Goal: Task Accomplishment & Management: Manage account settings

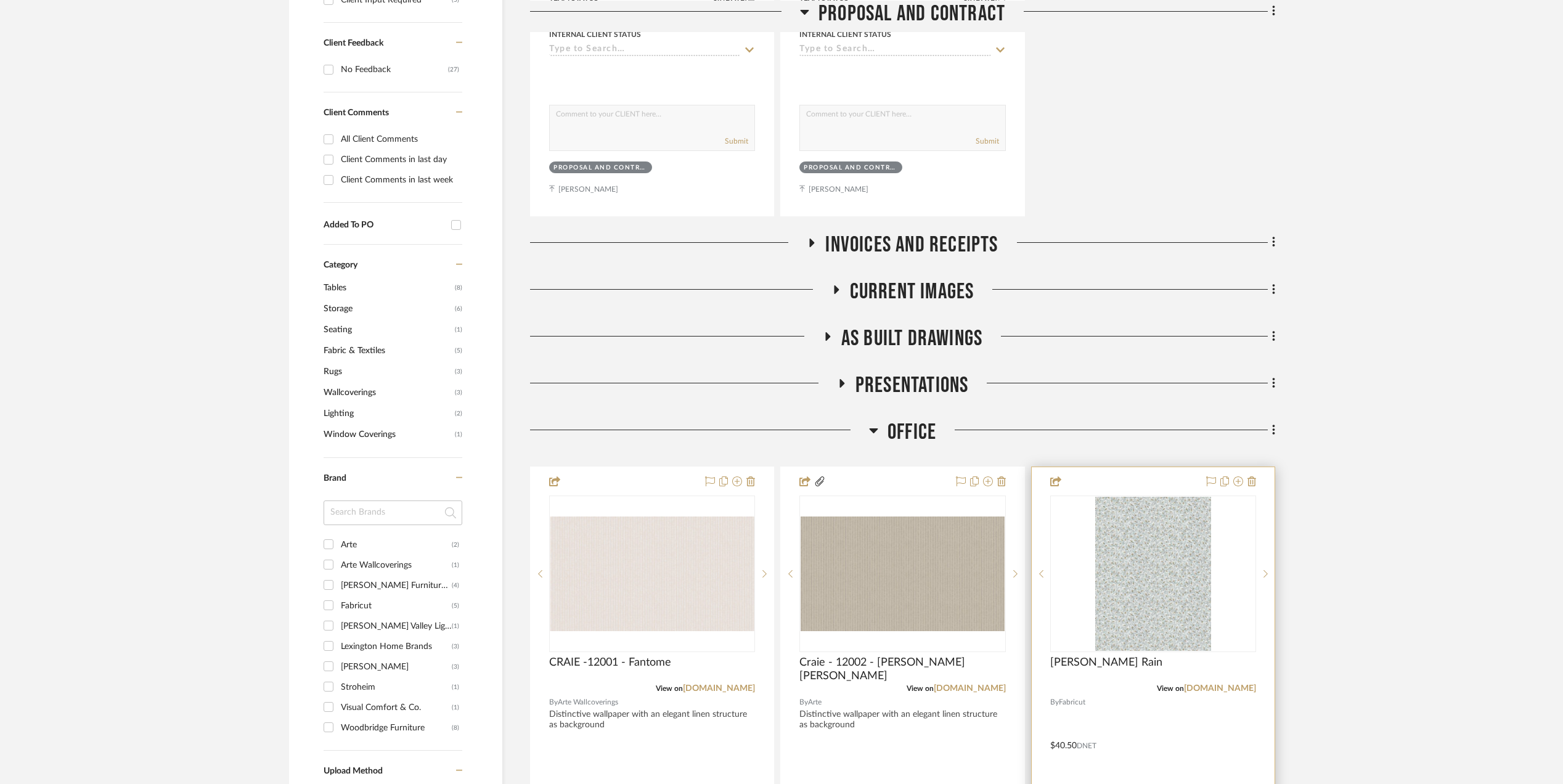
scroll to position [986, 0]
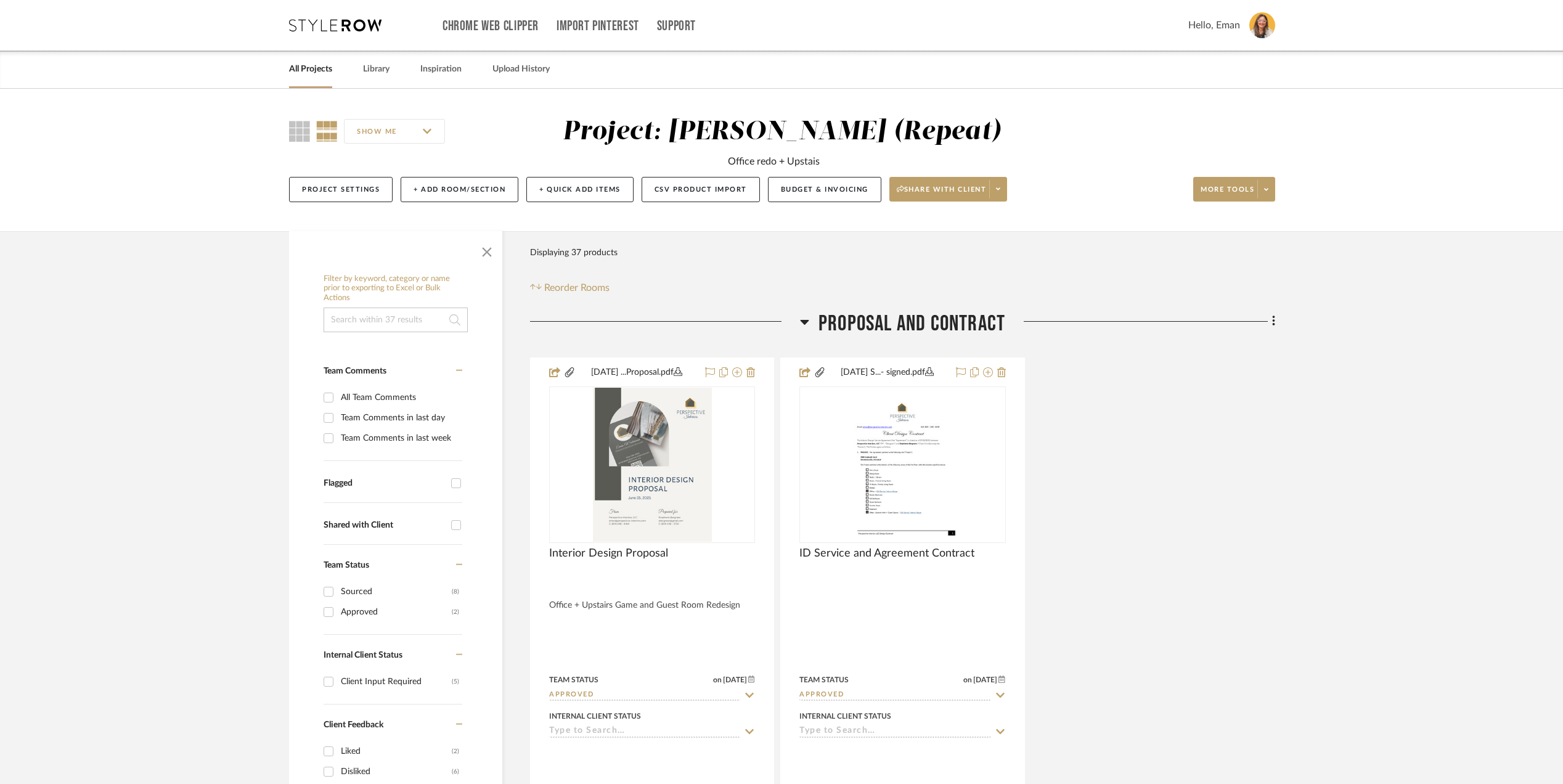
click at [804, 319] on icon at bounding box center [804, 321] width 9 height 15
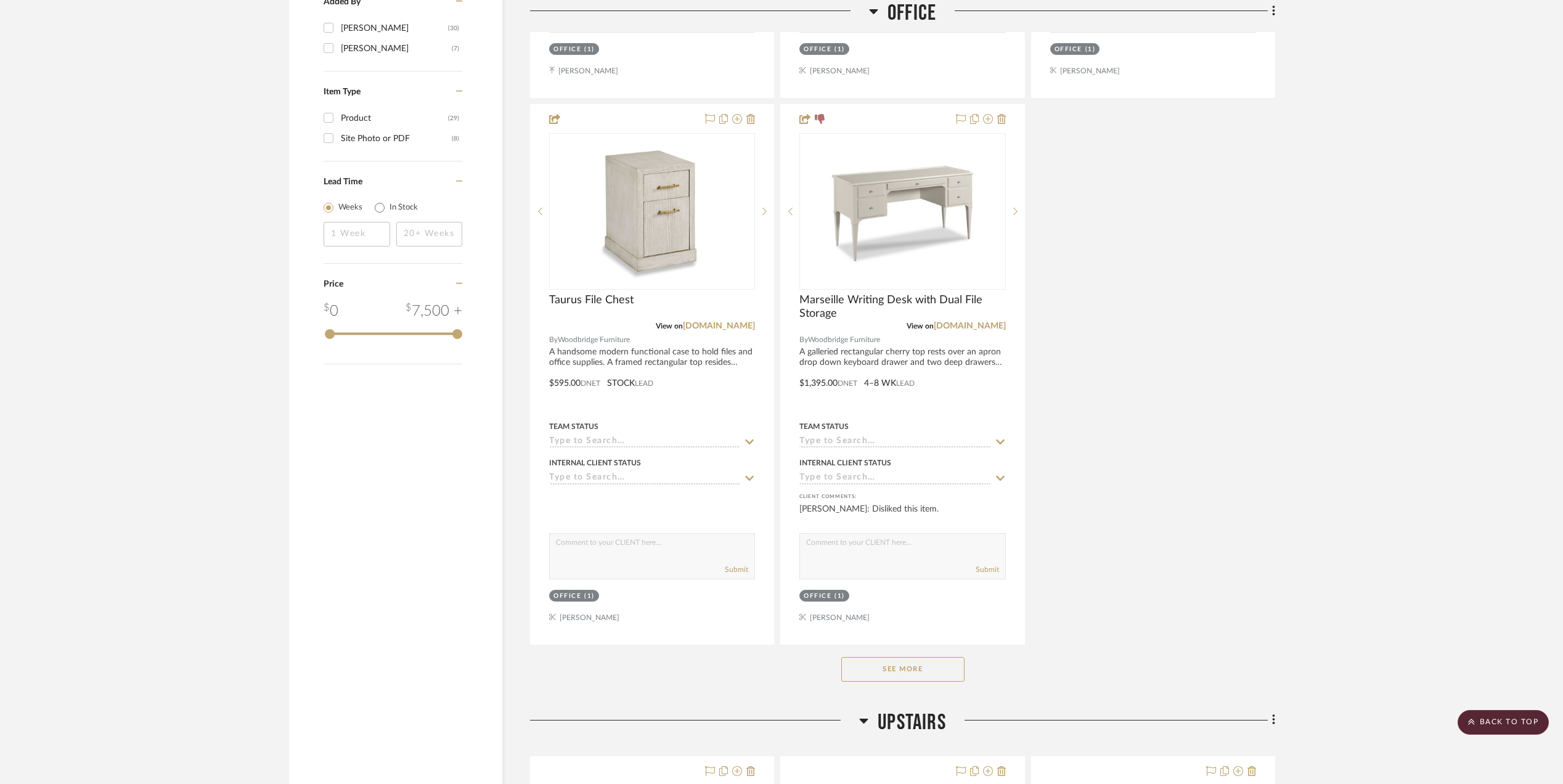
scroll to position [1725, 0]
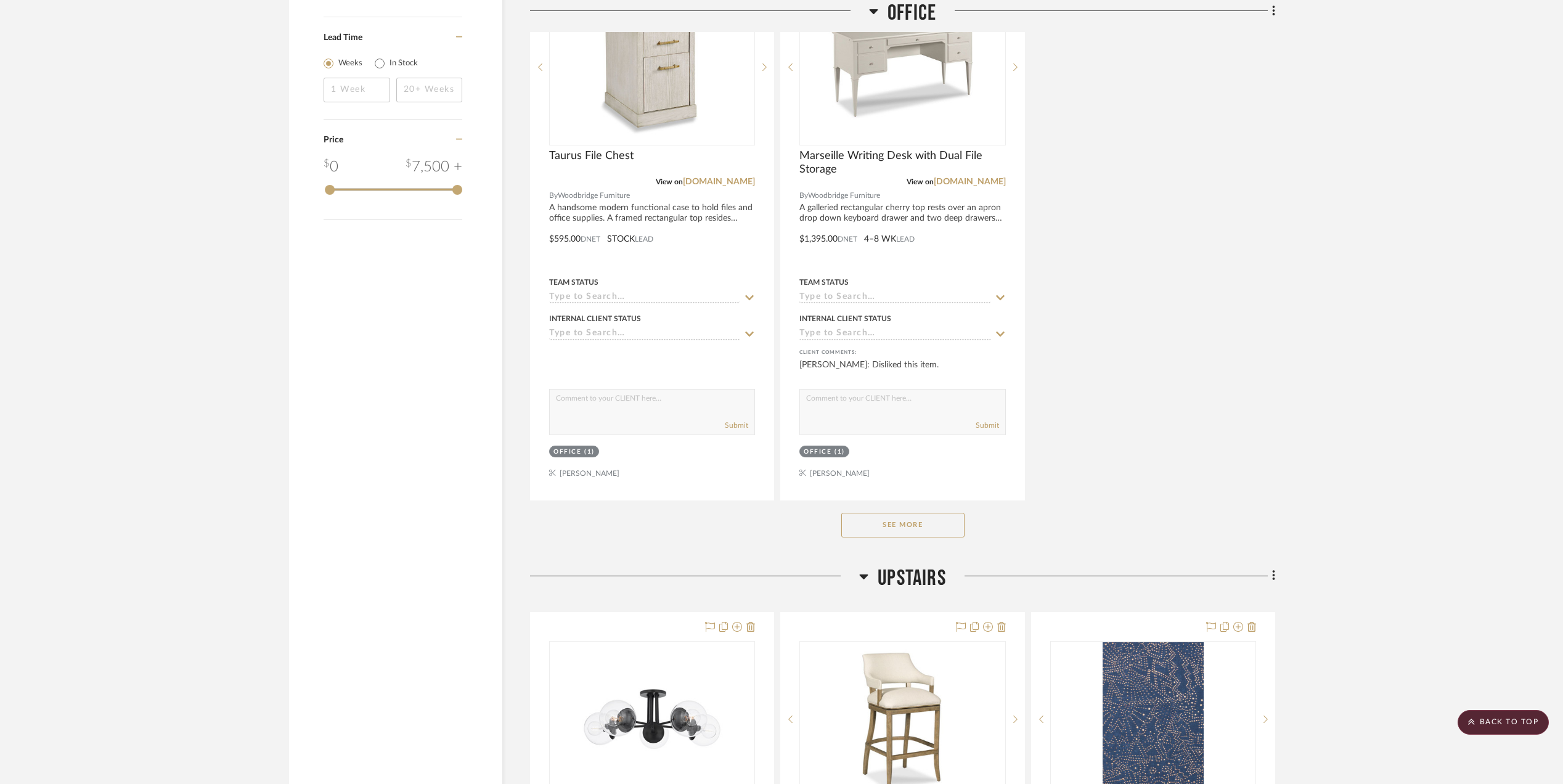
click at [888, 522] on button "See More" at bounding box center [902, 525] width 123 height 25
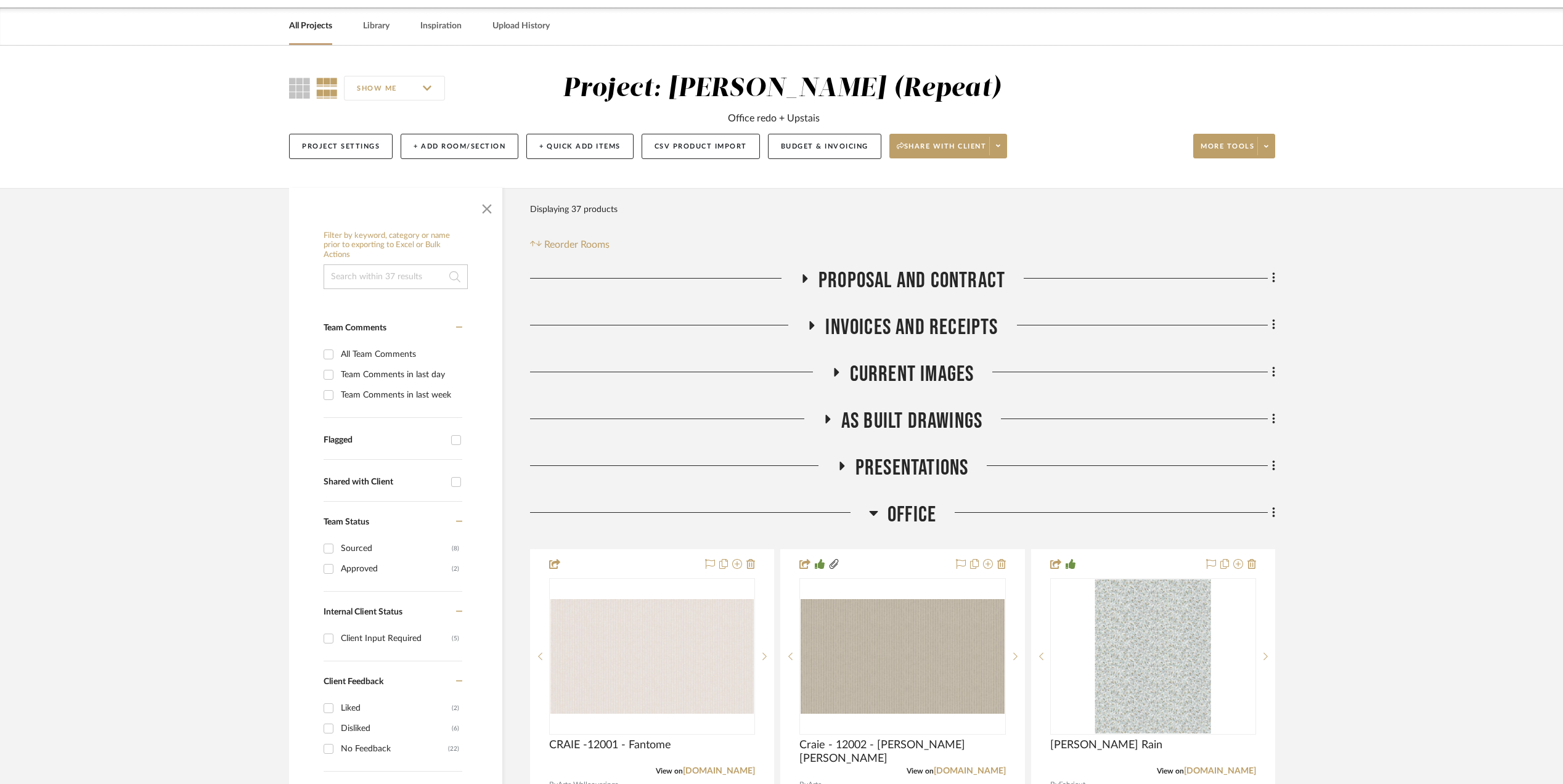
scroll to position [0, 0]
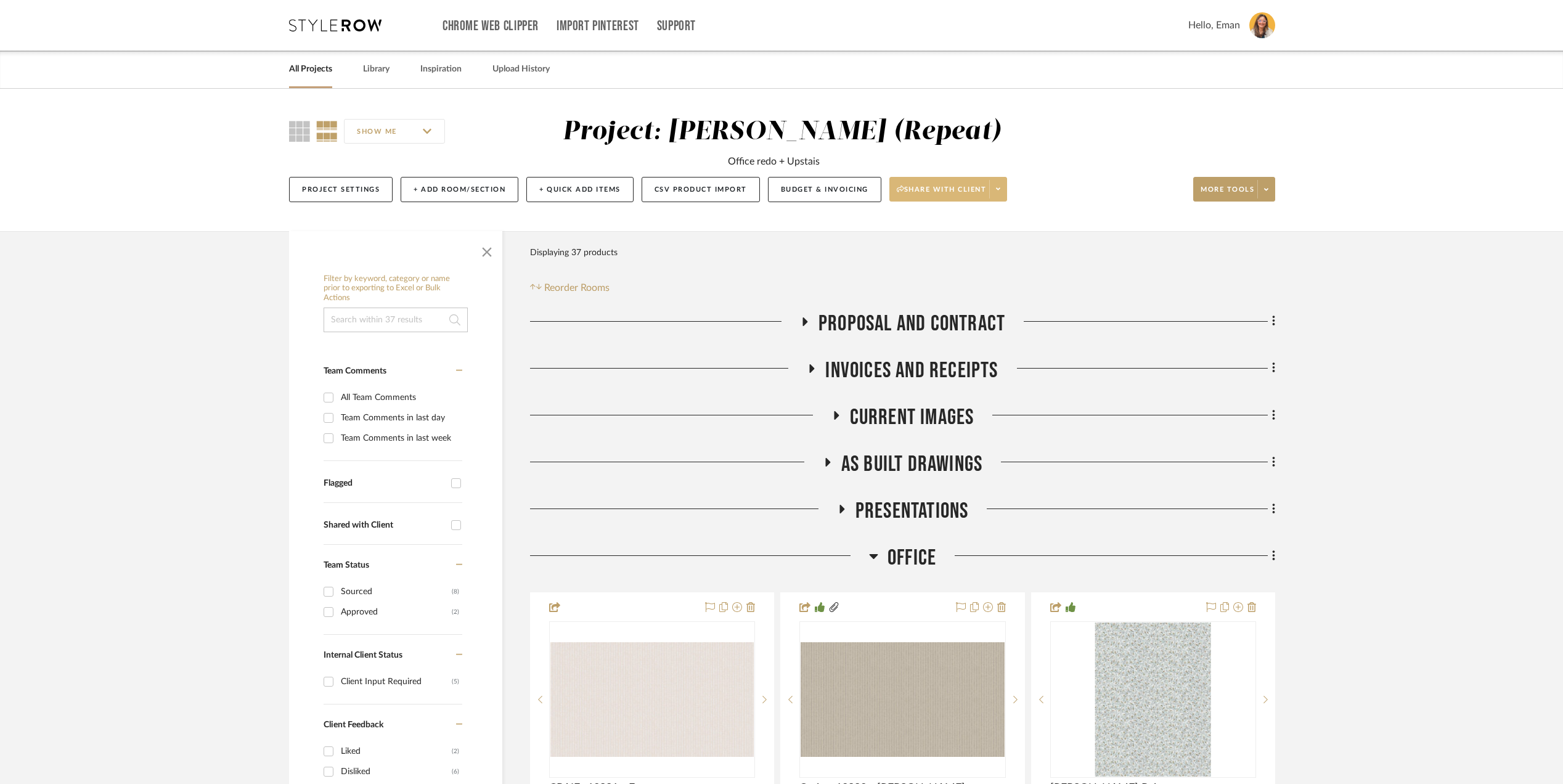
click at [1006, 182] on span at bounding box center [998, 189] width 17 height 18
click at [974, 223] on span "Preview Client Dashboard" at bounding box center [955, 225] width 106 height 10
click at [829, 409] on div at bounding box center [681, 420] width 302 height 31
click at [834, 415] on icon at bounding box center [836, 415] width 5 height 9
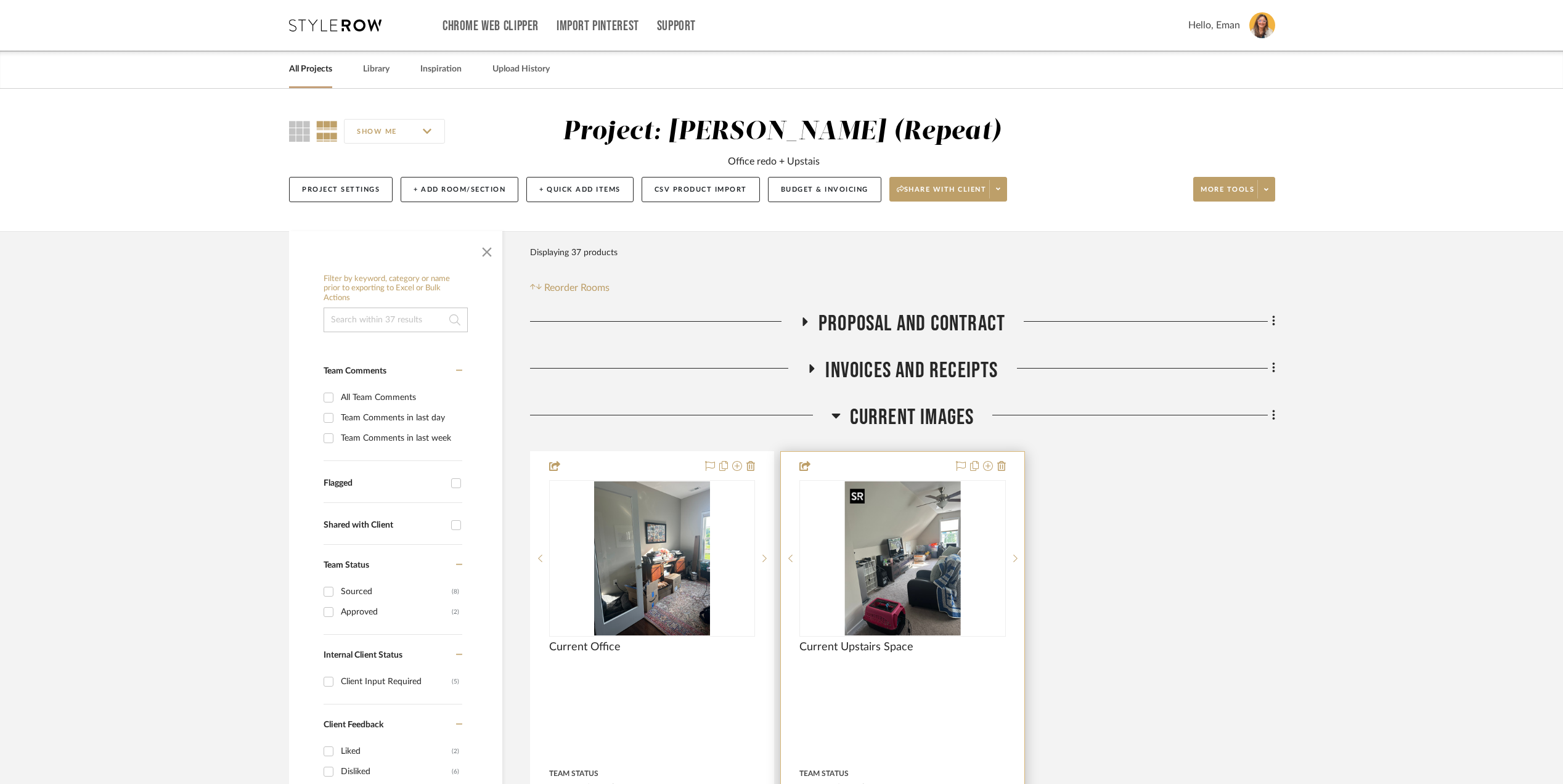
click at [890, 560] on img "0" at bounding box center [903, 558] width 116 height 154
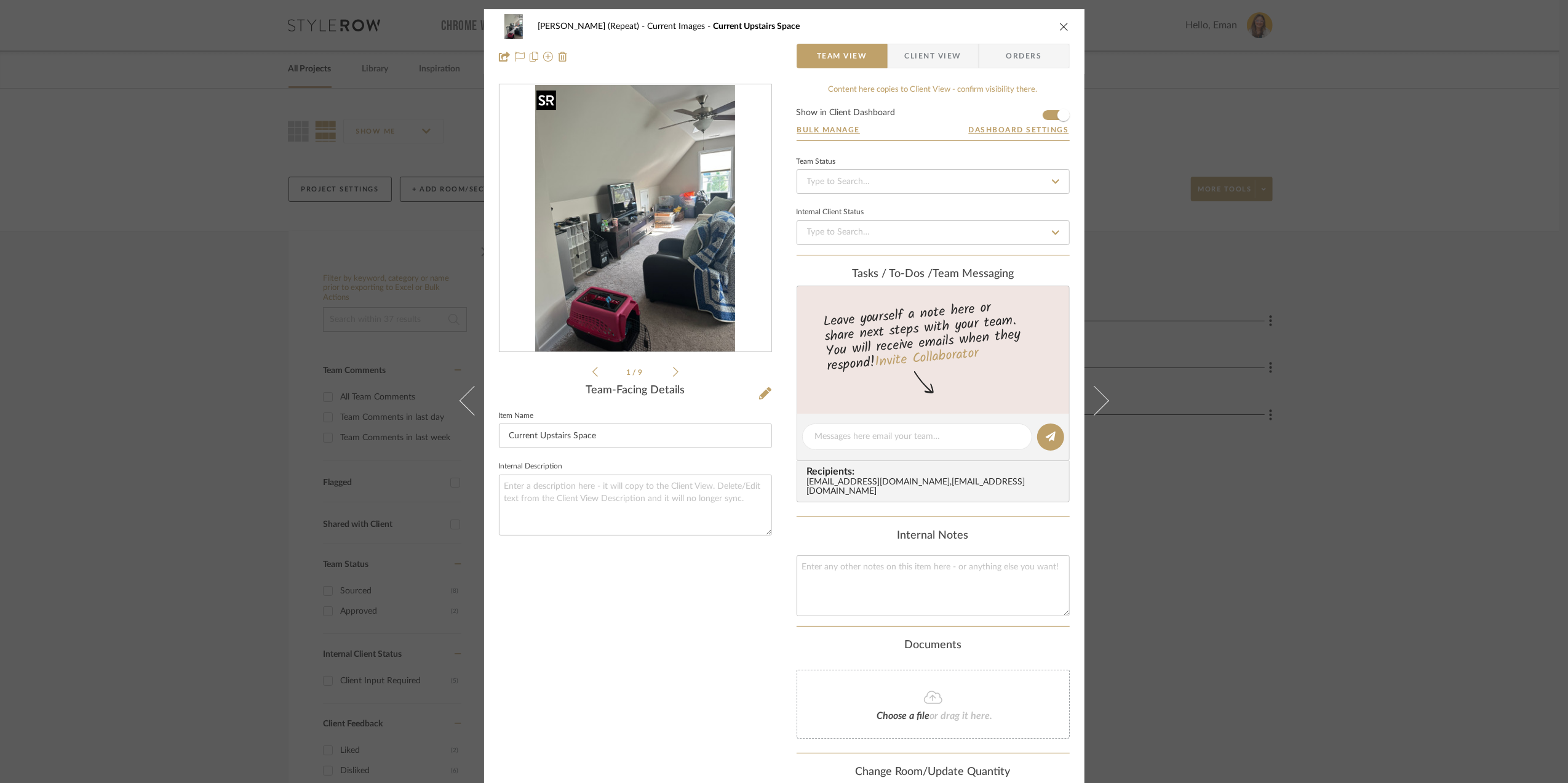
click at [639, 260] on img "0" at bounding box center [635, 218] width 200 height 267
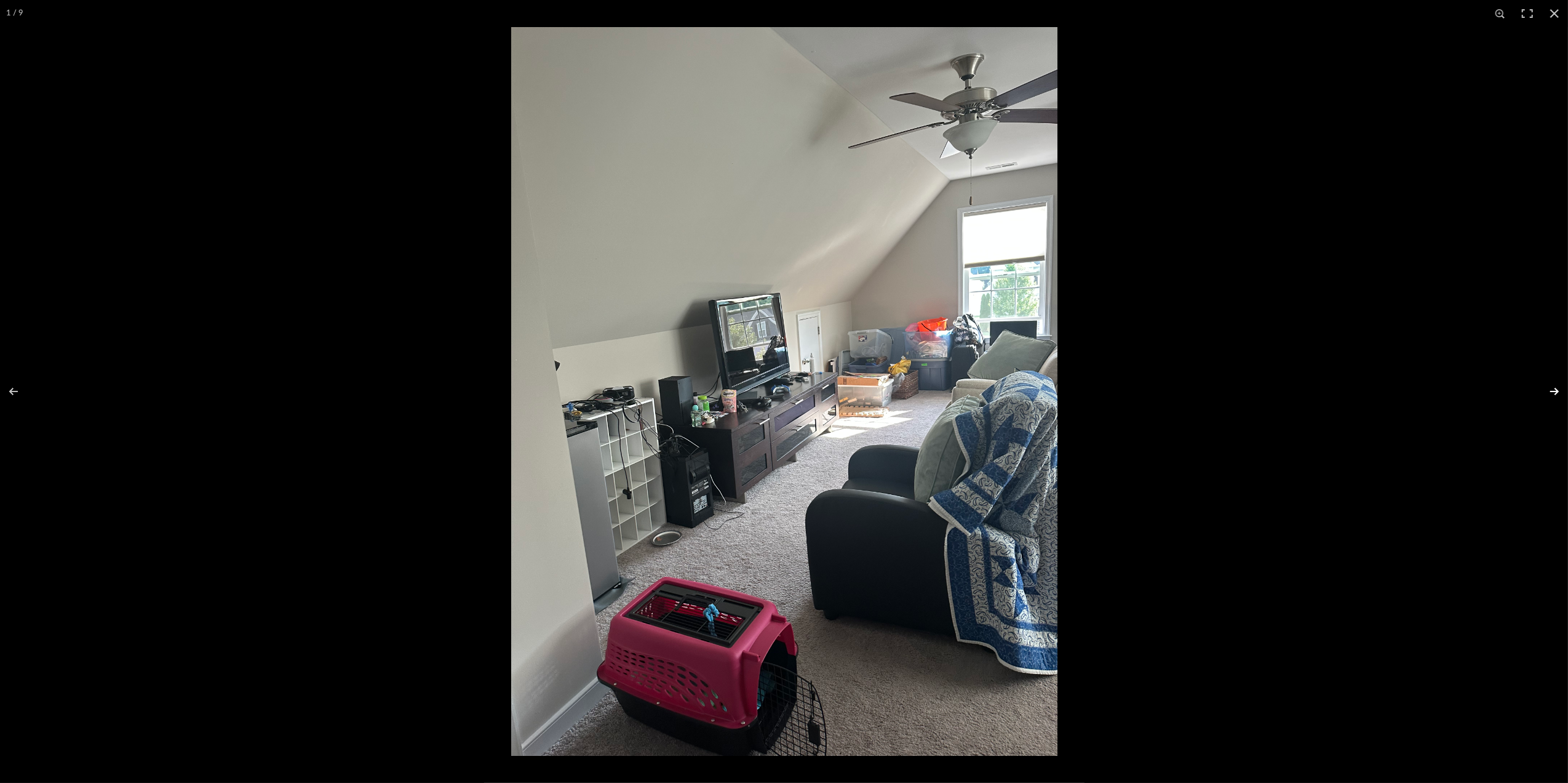
click at [1553, 390] on button at bounding box center [1546, 392] width 43 height 62
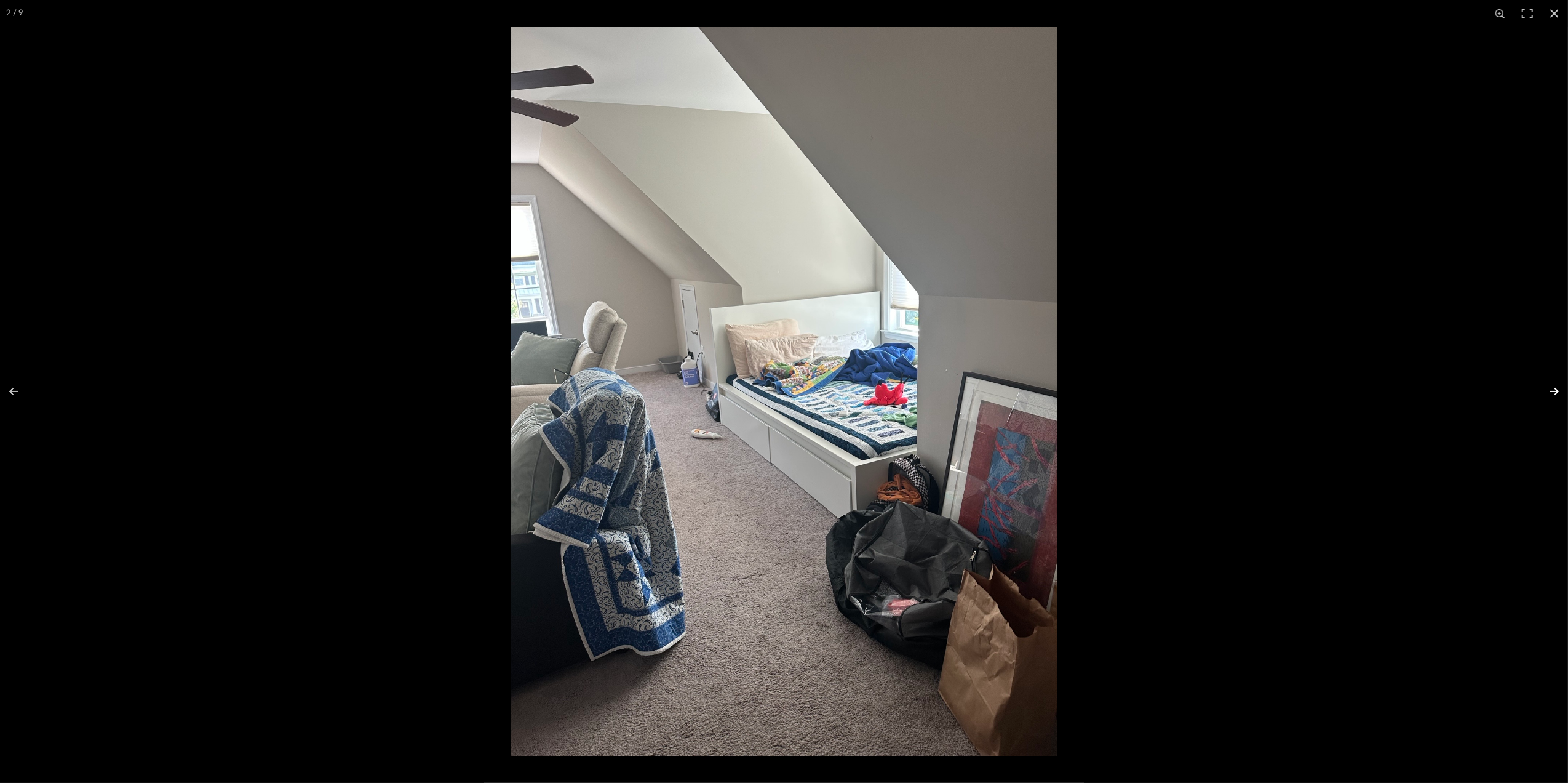
click at [1553, 390] on button at bounding box center [1546, 392] width 43 height 62
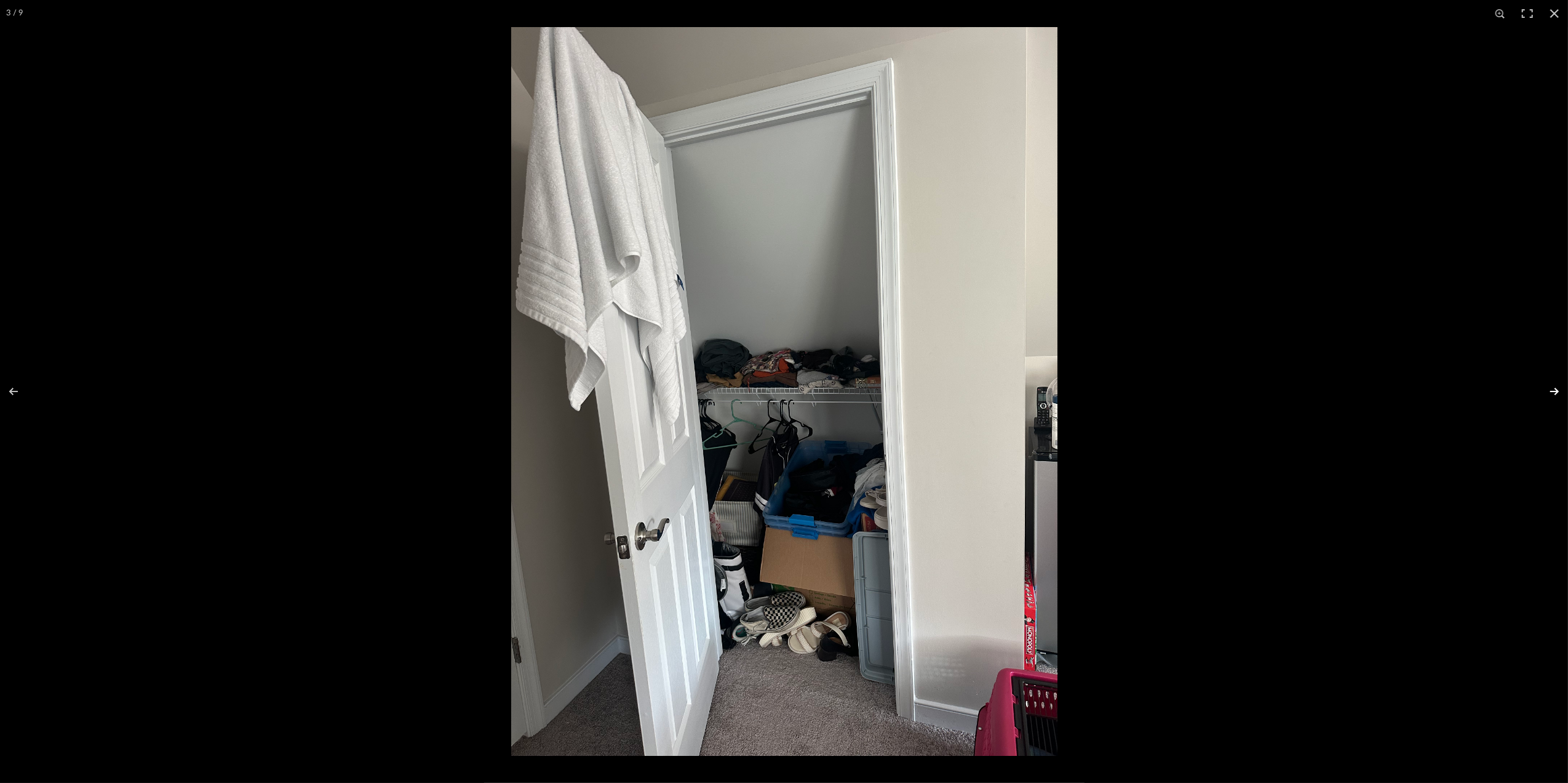
click at [1553, 390] on button at bounding box center [1546, 392] width 43 height 62
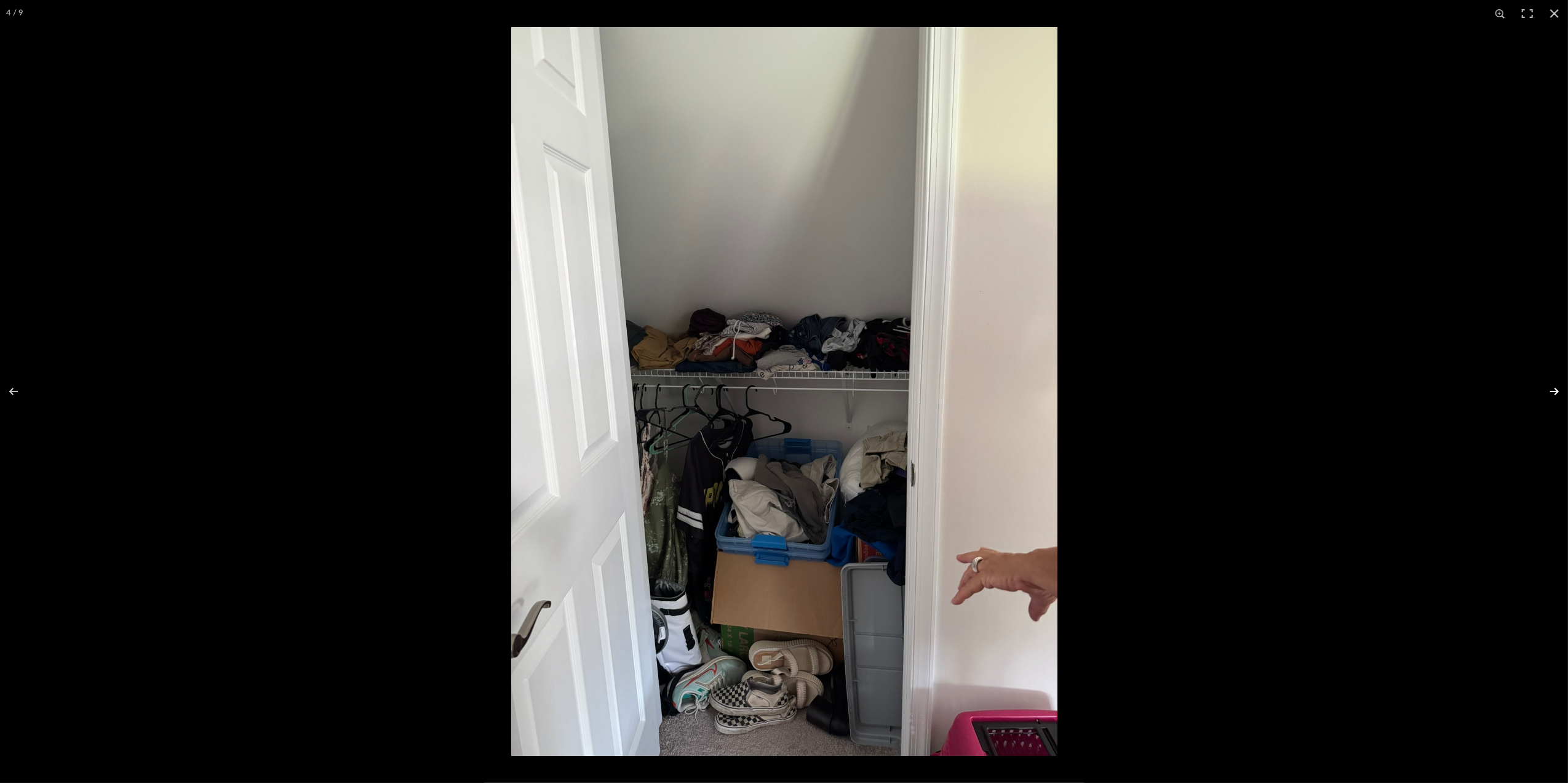
click at [1551, 390] on button at bounding box center [1546, 392] width 43 height 62
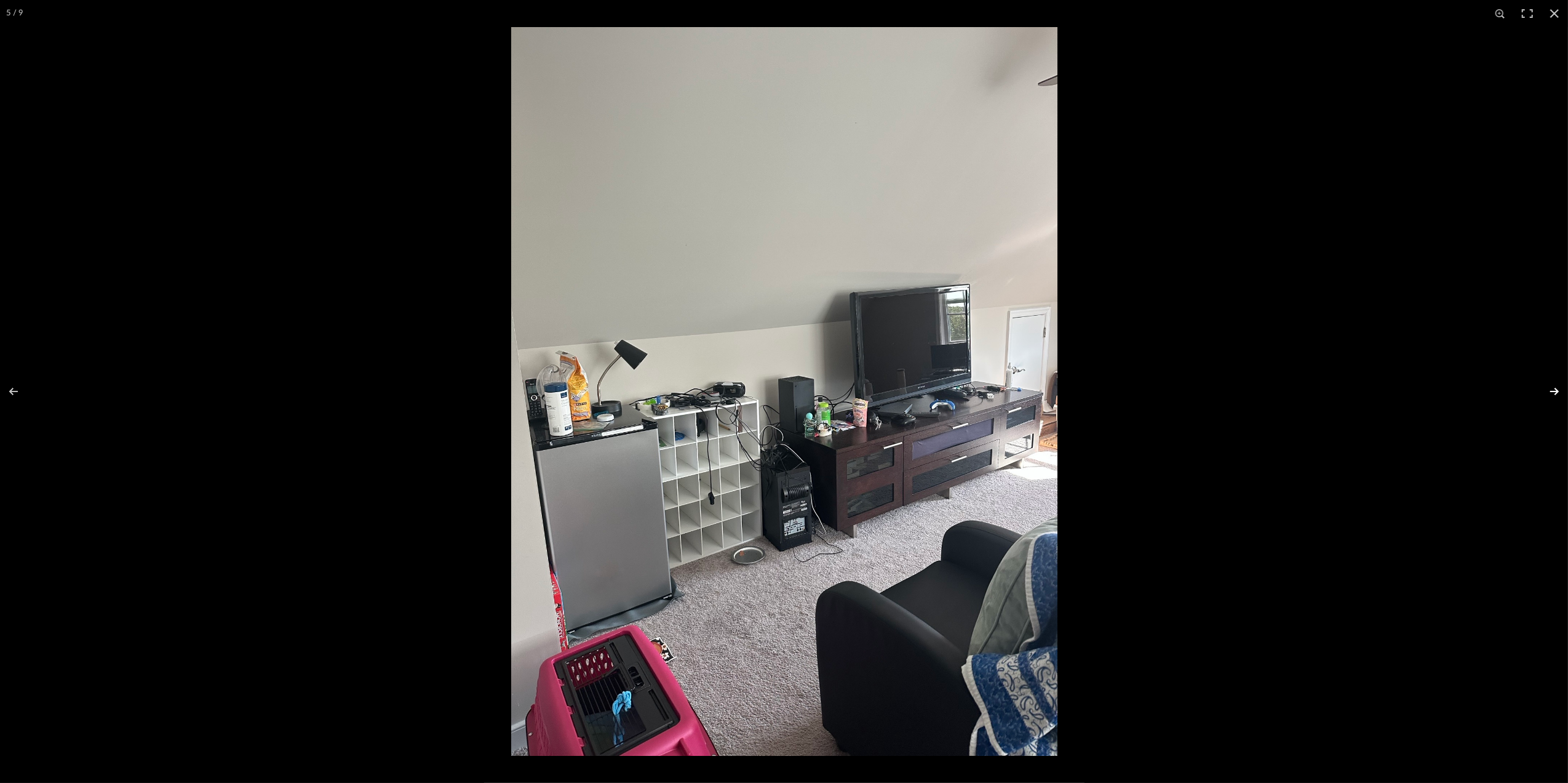
click at [1551, 390] on button at bounding box center [1546, 392] width 43 height 62
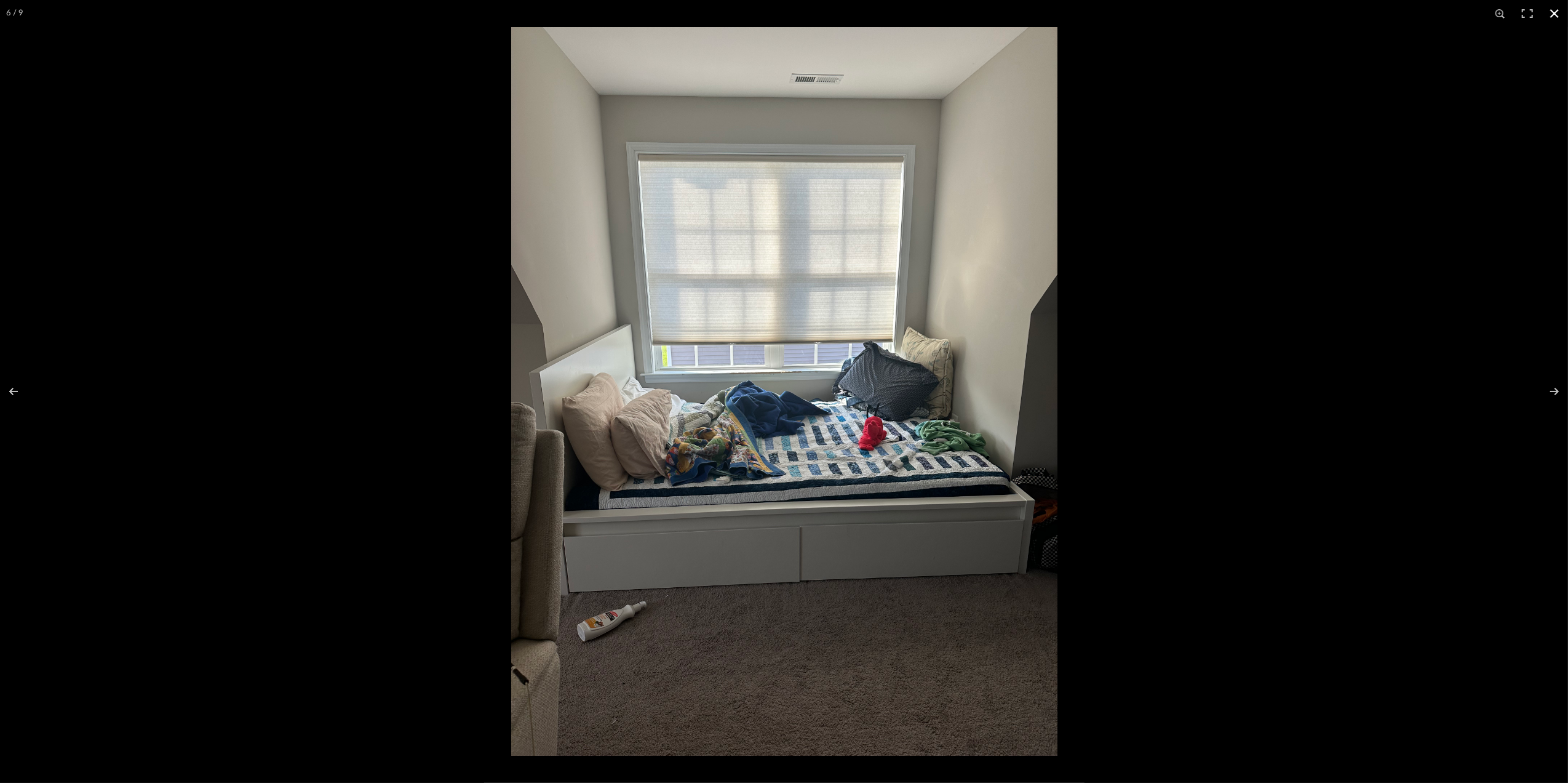
click at [1553, 7] on button at bounding box center [1554, 13] width 27 height 27
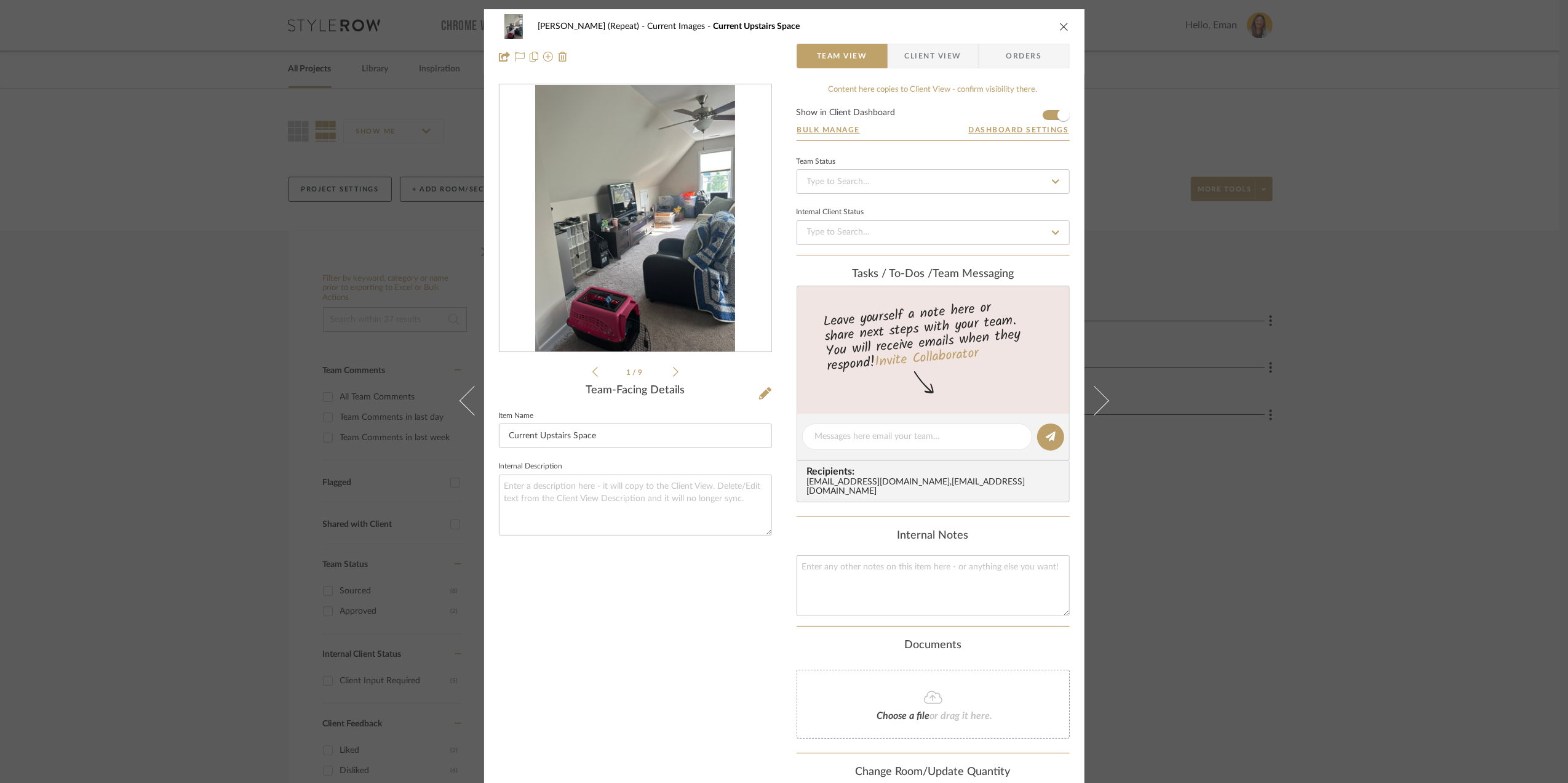
drag, startPoint x: 1462, startPoint y: 399, endPoint x: 1455, endPoint y: 400, distance: 7.1
click at [1457, 400] on div "Stephanie Bergreen (Repeat) Current Images Current Upstairs Space Team View Cli…" at bounding box center [784, 392] width 1568 height 783
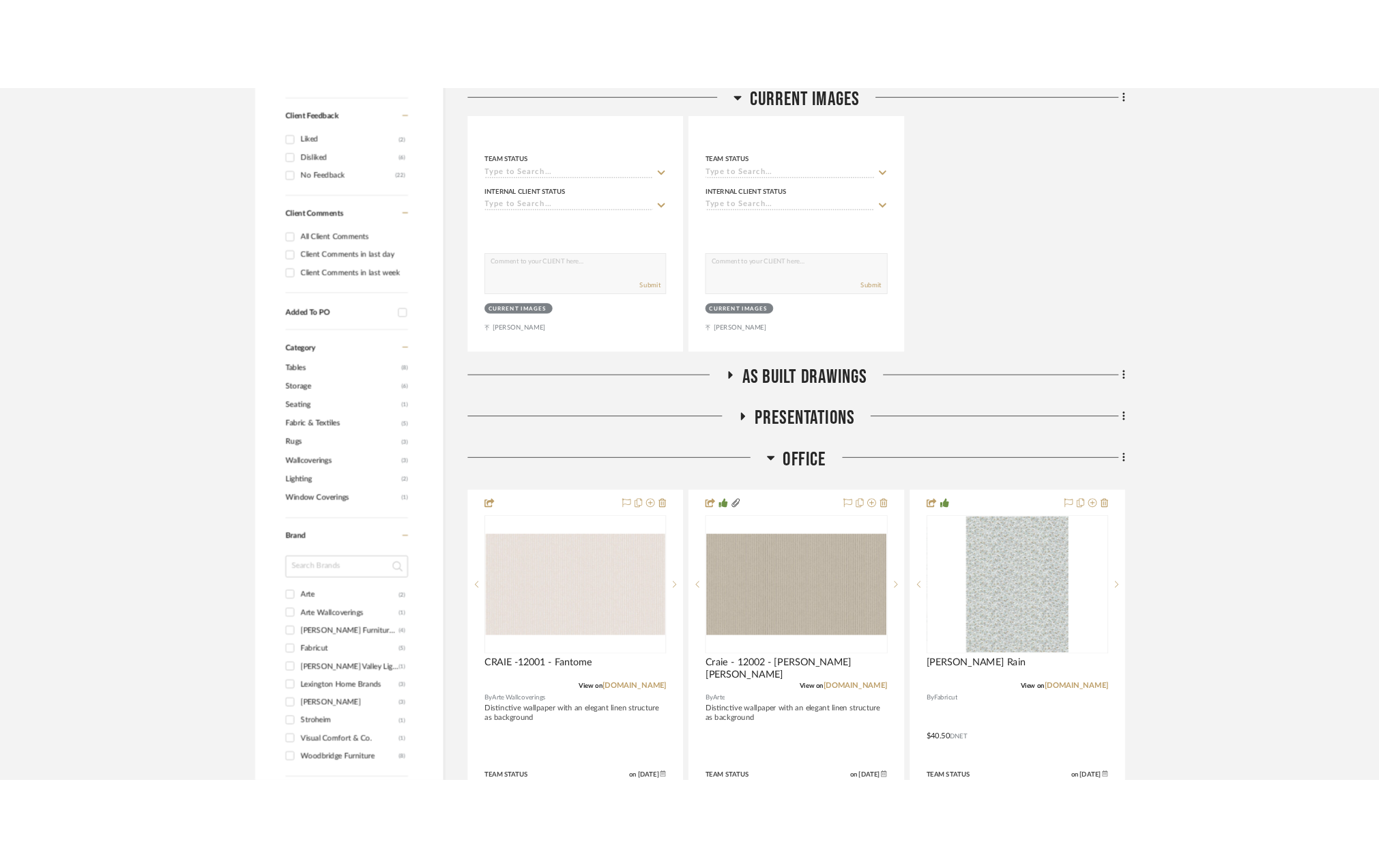
scroll to position [1183, 0]
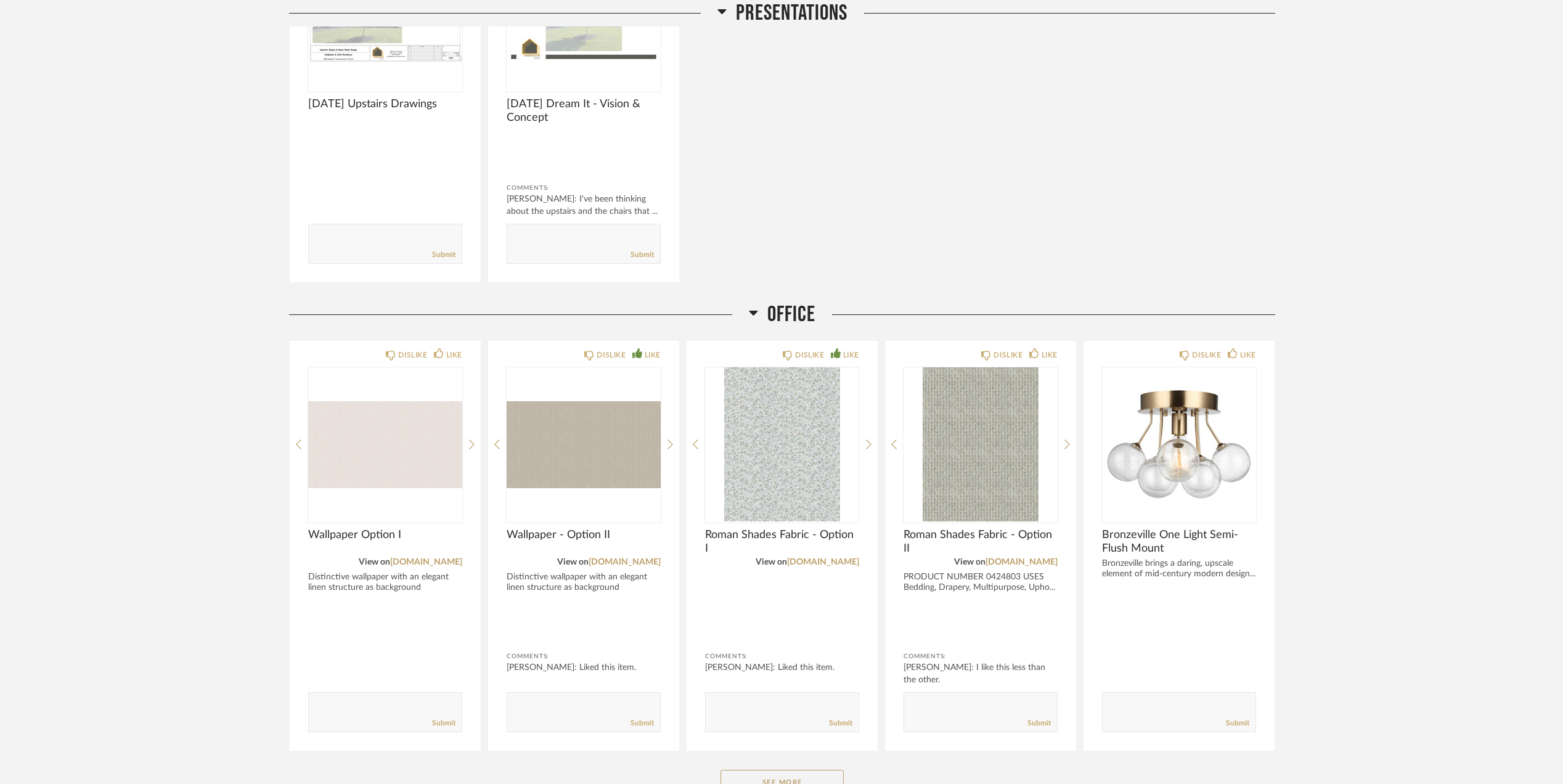
scroll to position [2195, 0]
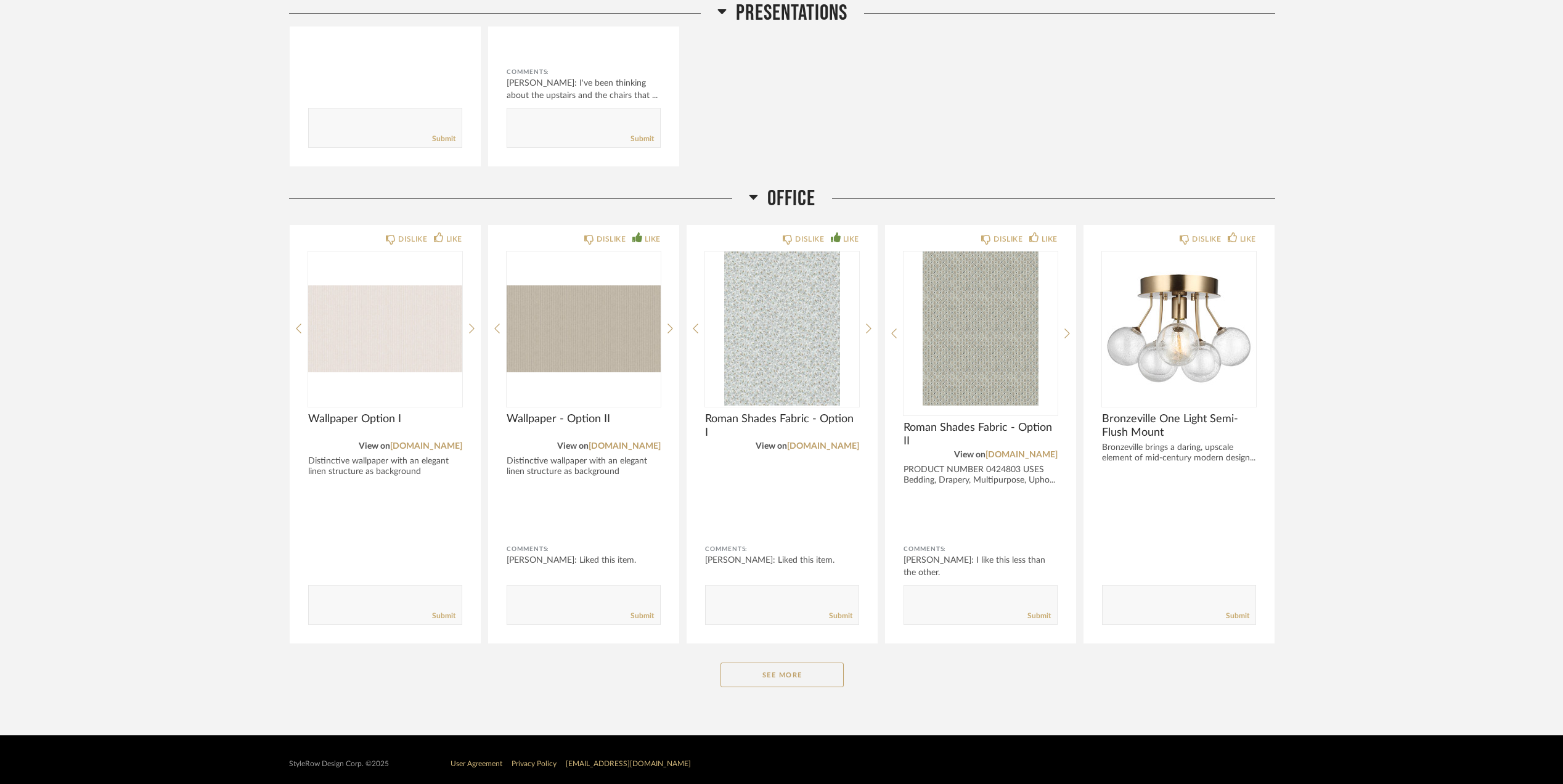
click at [807, 661] on div "Office DISLIKE LIKE Wallpaper Option I View on arte-international.com Distincti…" at bounding box center [782, 448] width 986 height 525
click at [781, 665] on button "See More" at bounding box center [782, 675] width 123 height 25
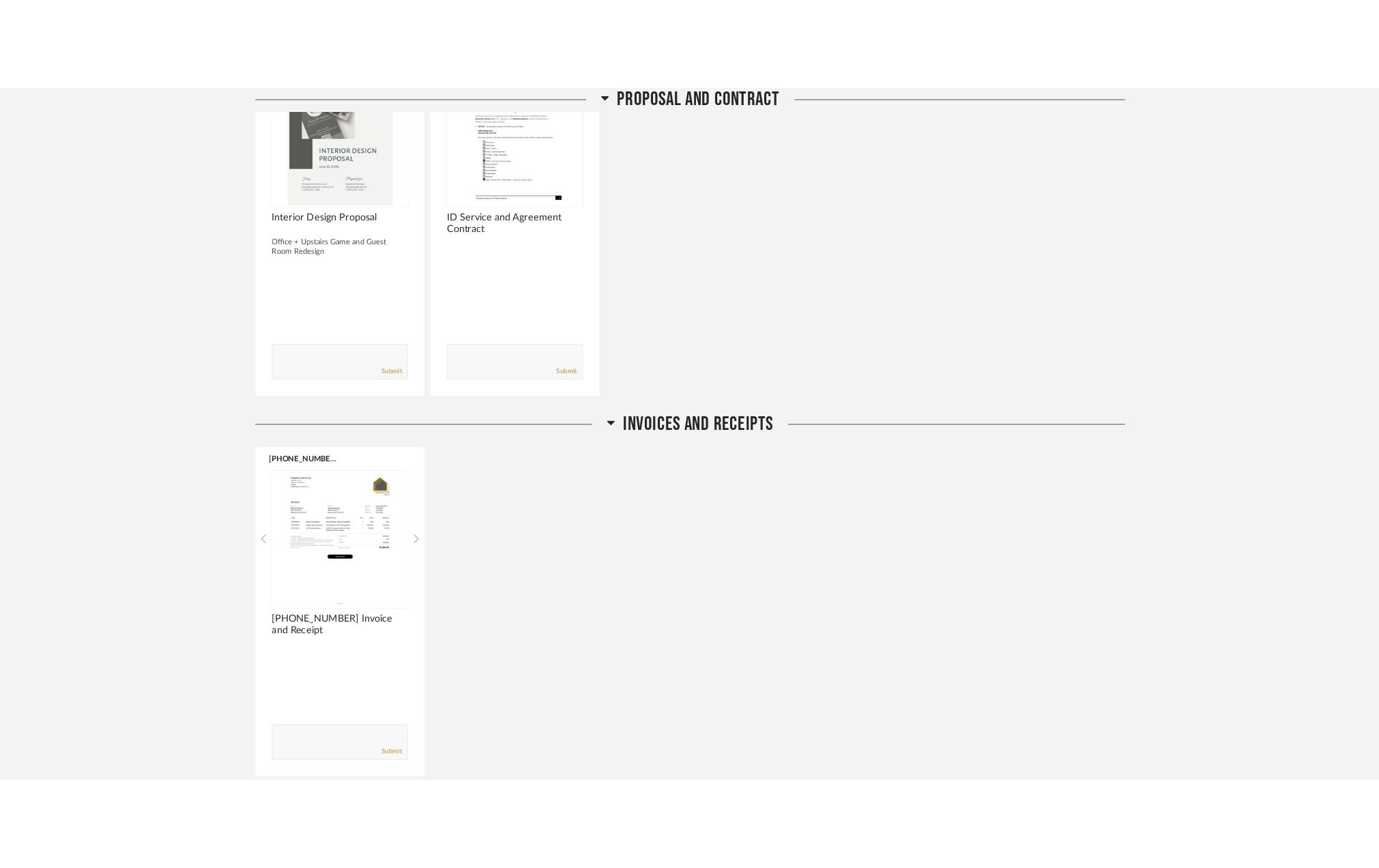
scroll to position [0, 0]
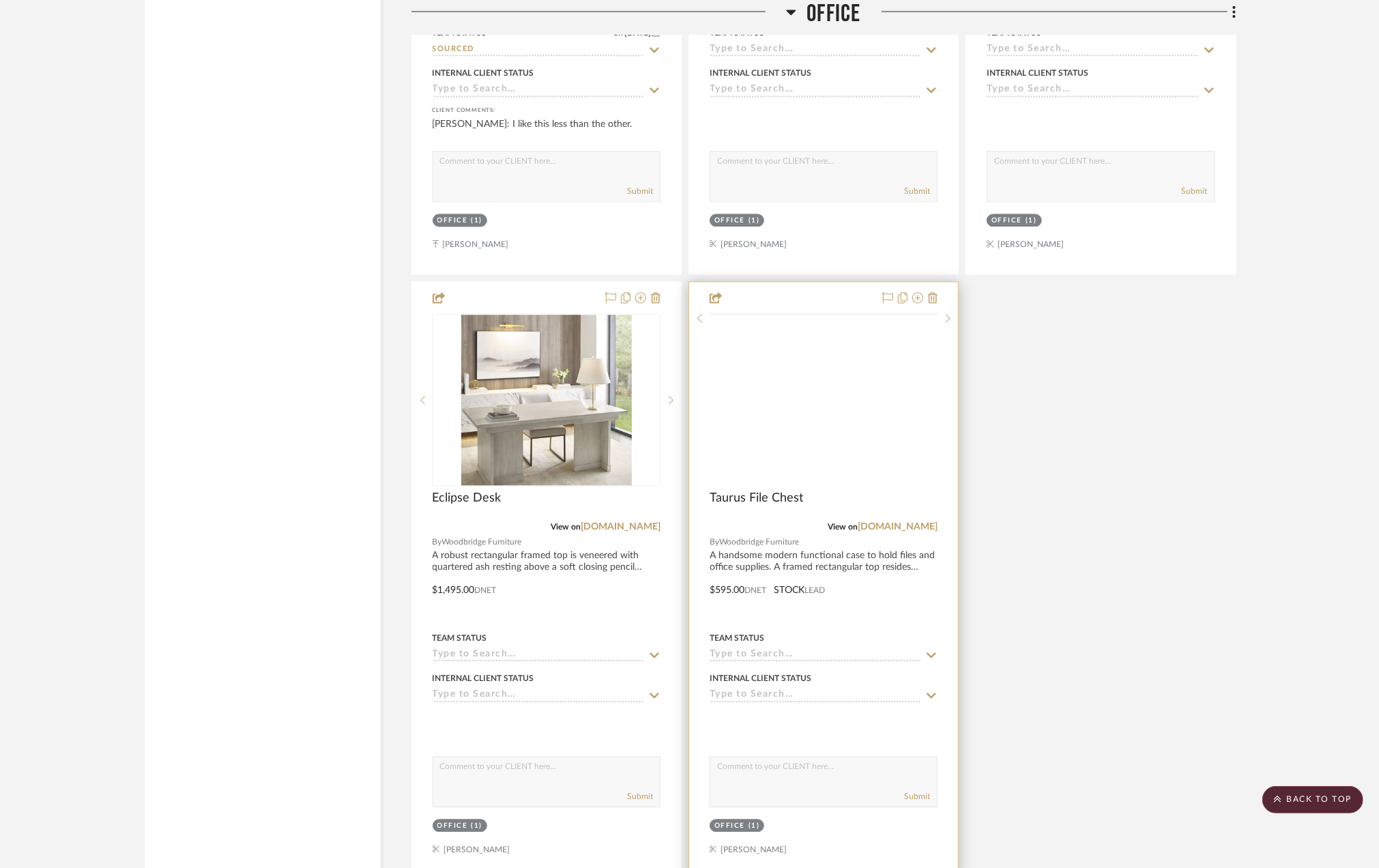
scroll to position [2309, 0]
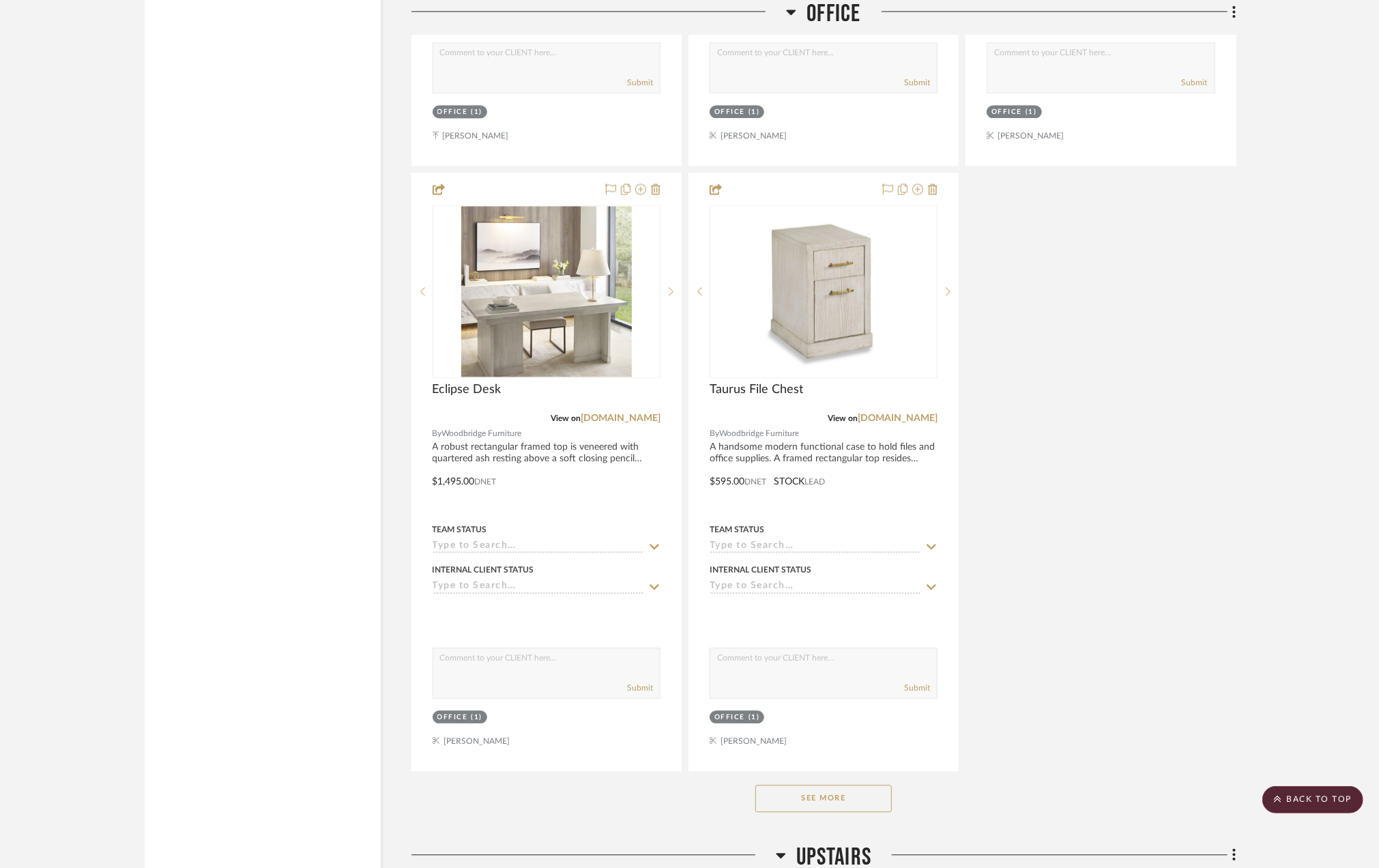
click at [809, 812] on button "See More" at bounding box center [823, 799] width 136 height 27
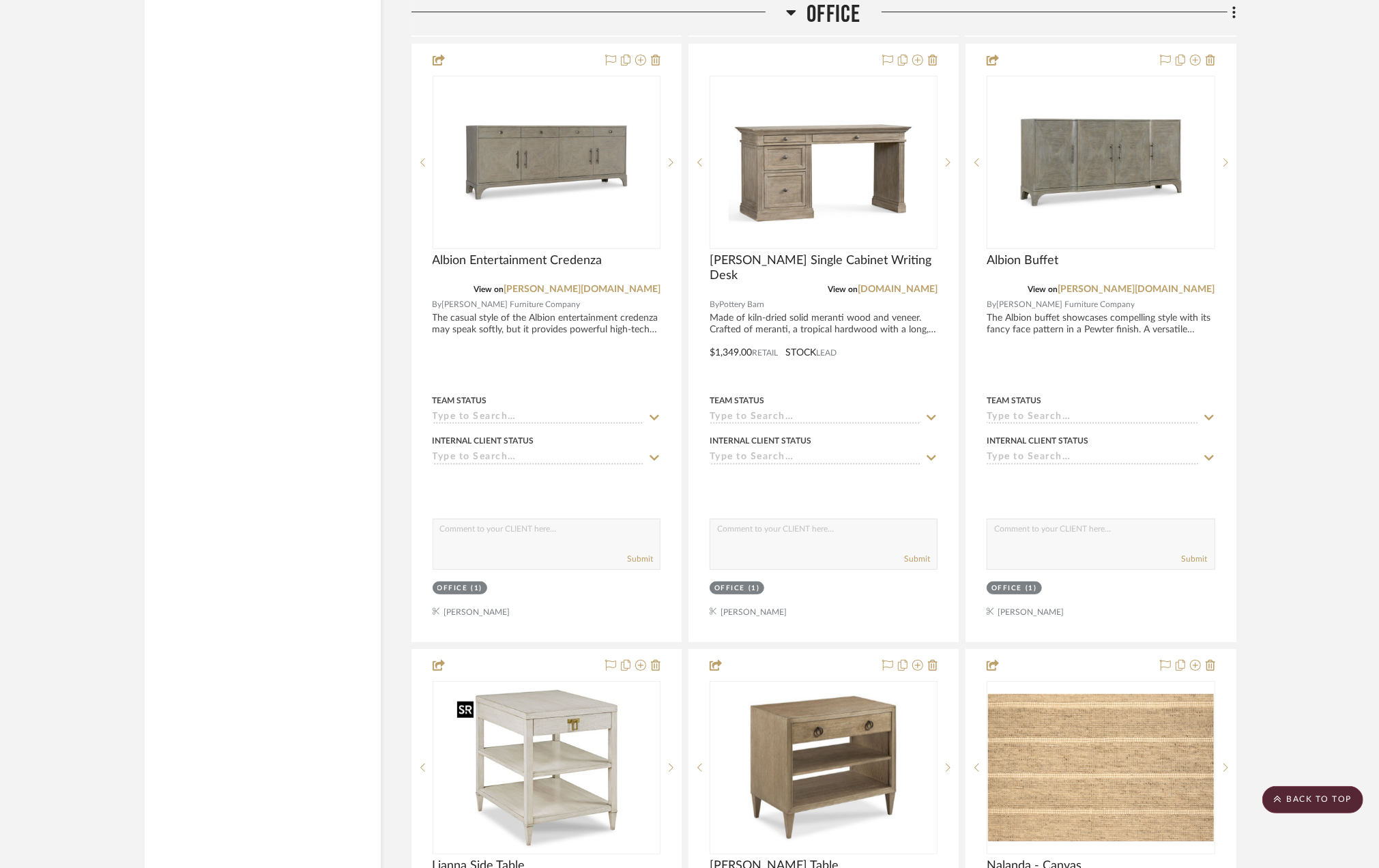
scroll to position [4258, 0]
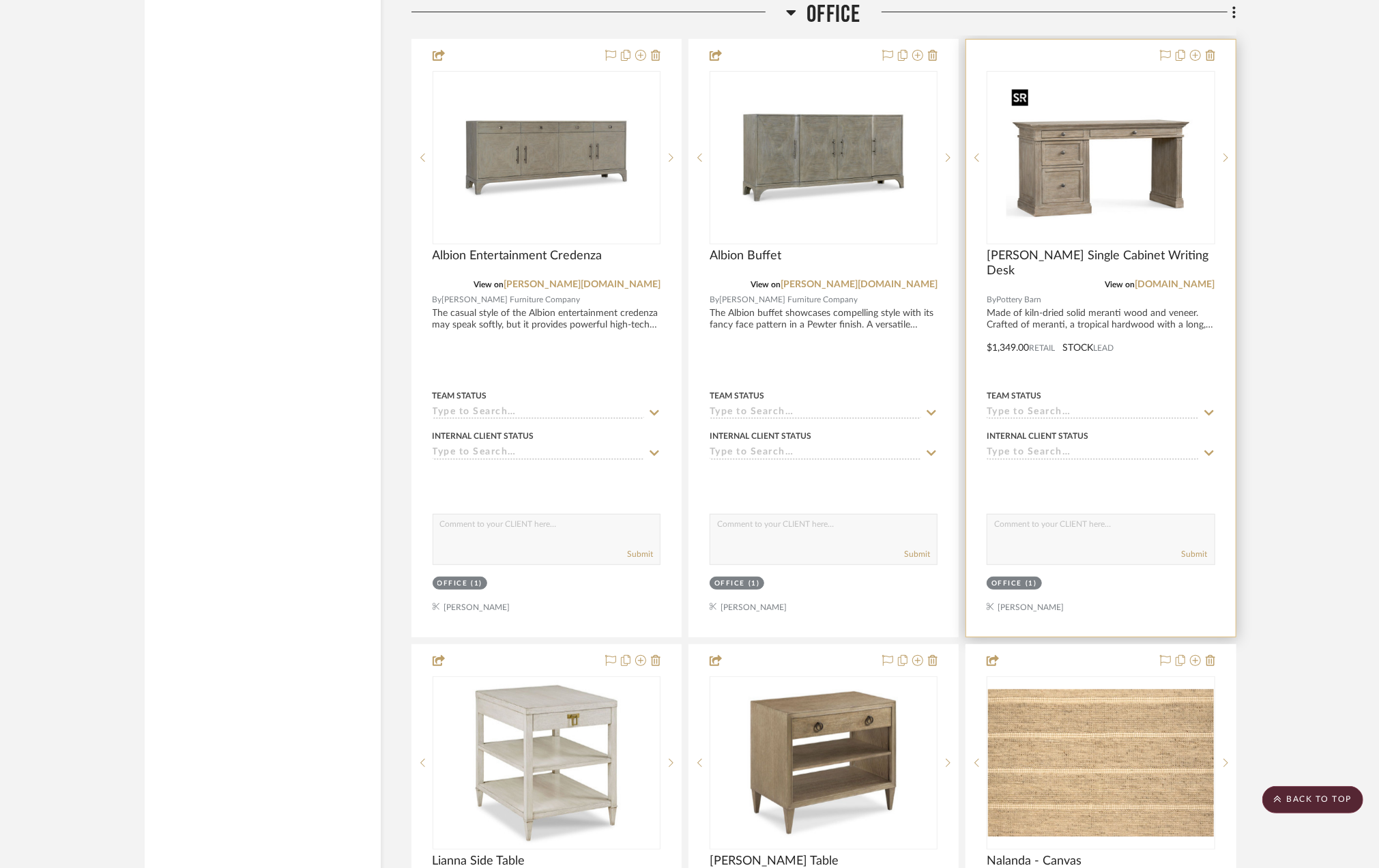
click at [1062, 183] on img "0" at bounding box center [1101, 157] width 190 height 170
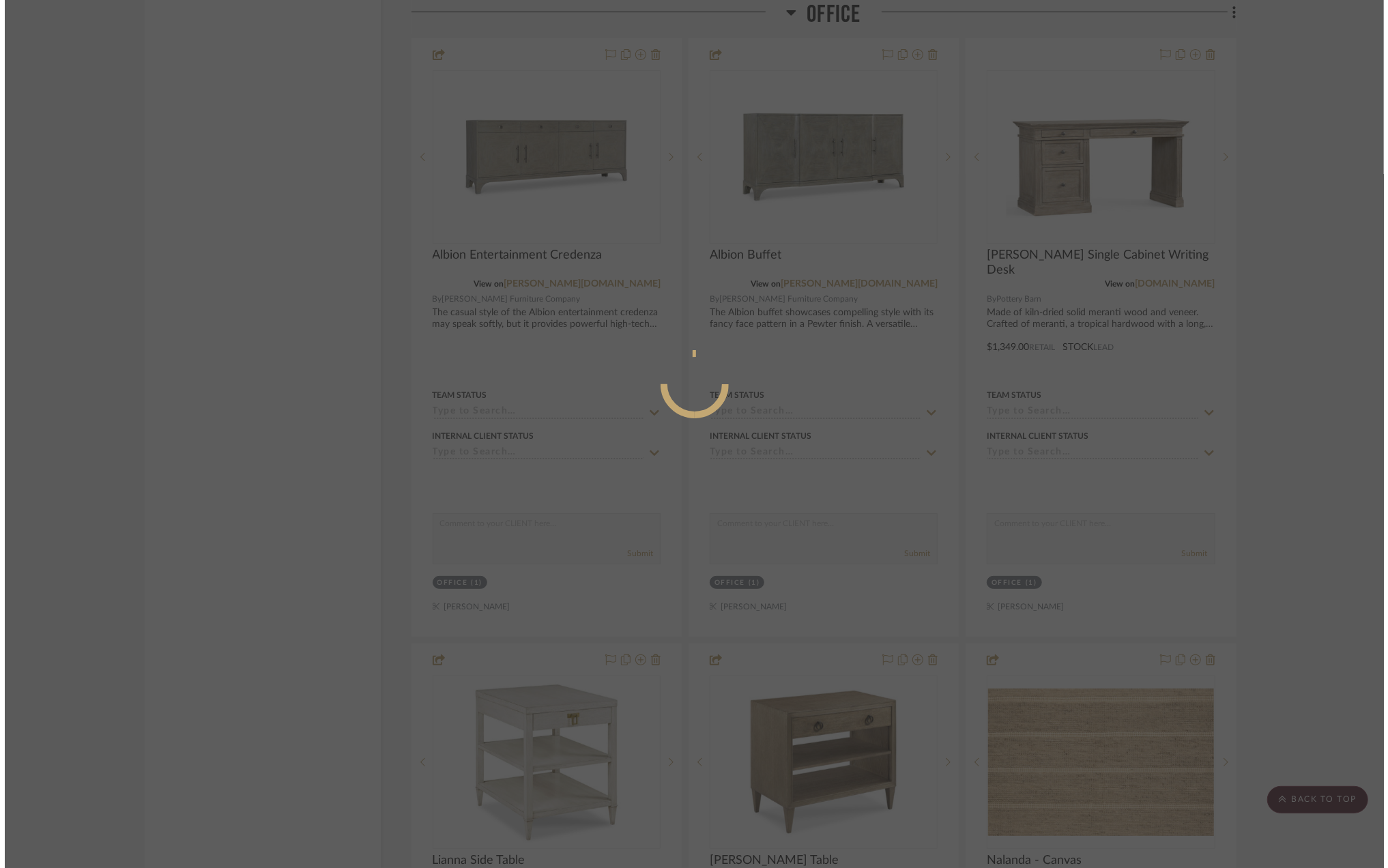
scroll to position [0, 0]
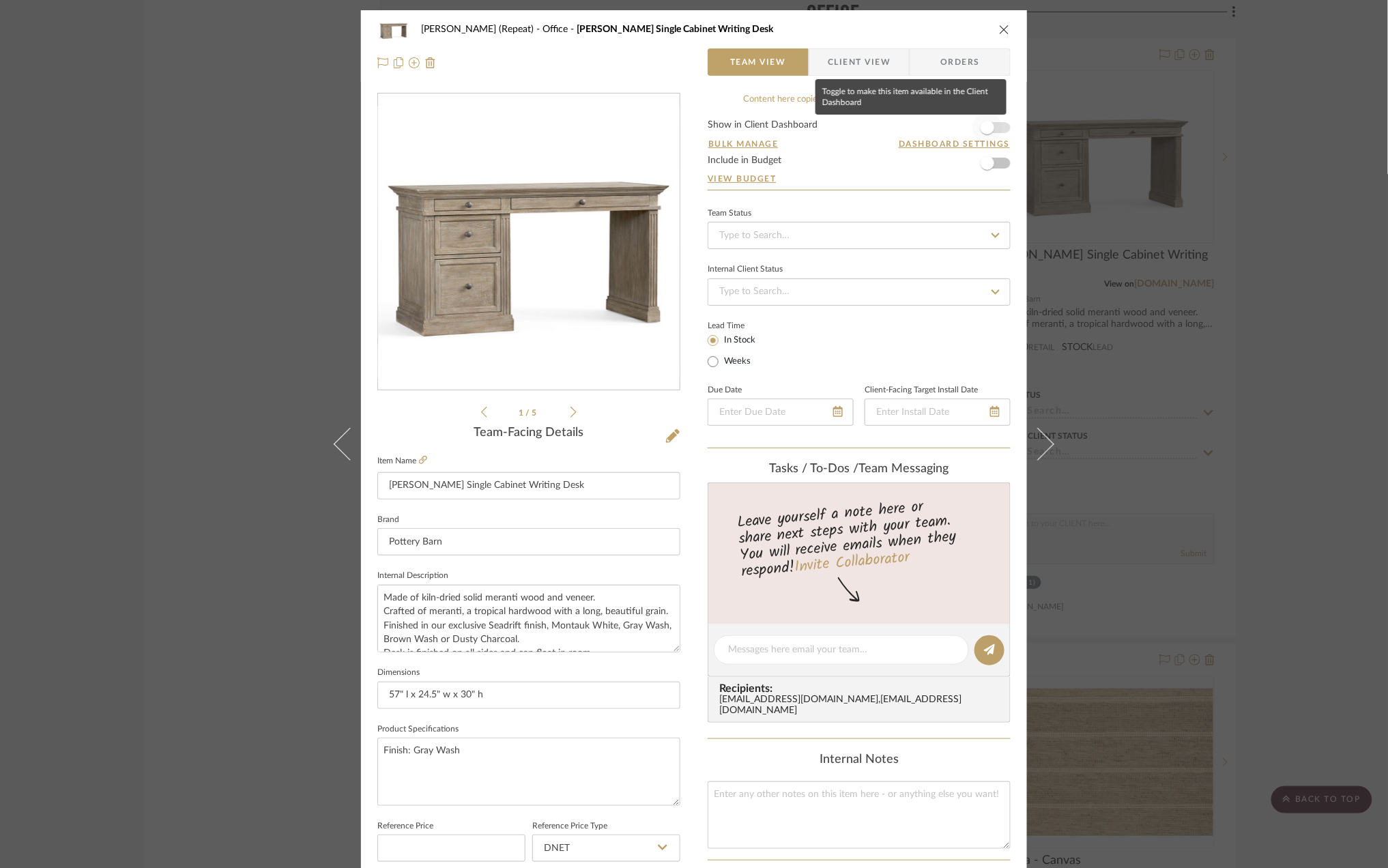
click at [985, 123] on span "button" at bounding box center [987, 127] width 14 height 14
click at [844, 55] on span "Client View" at bounding box center [859, 62] width 63 height 27
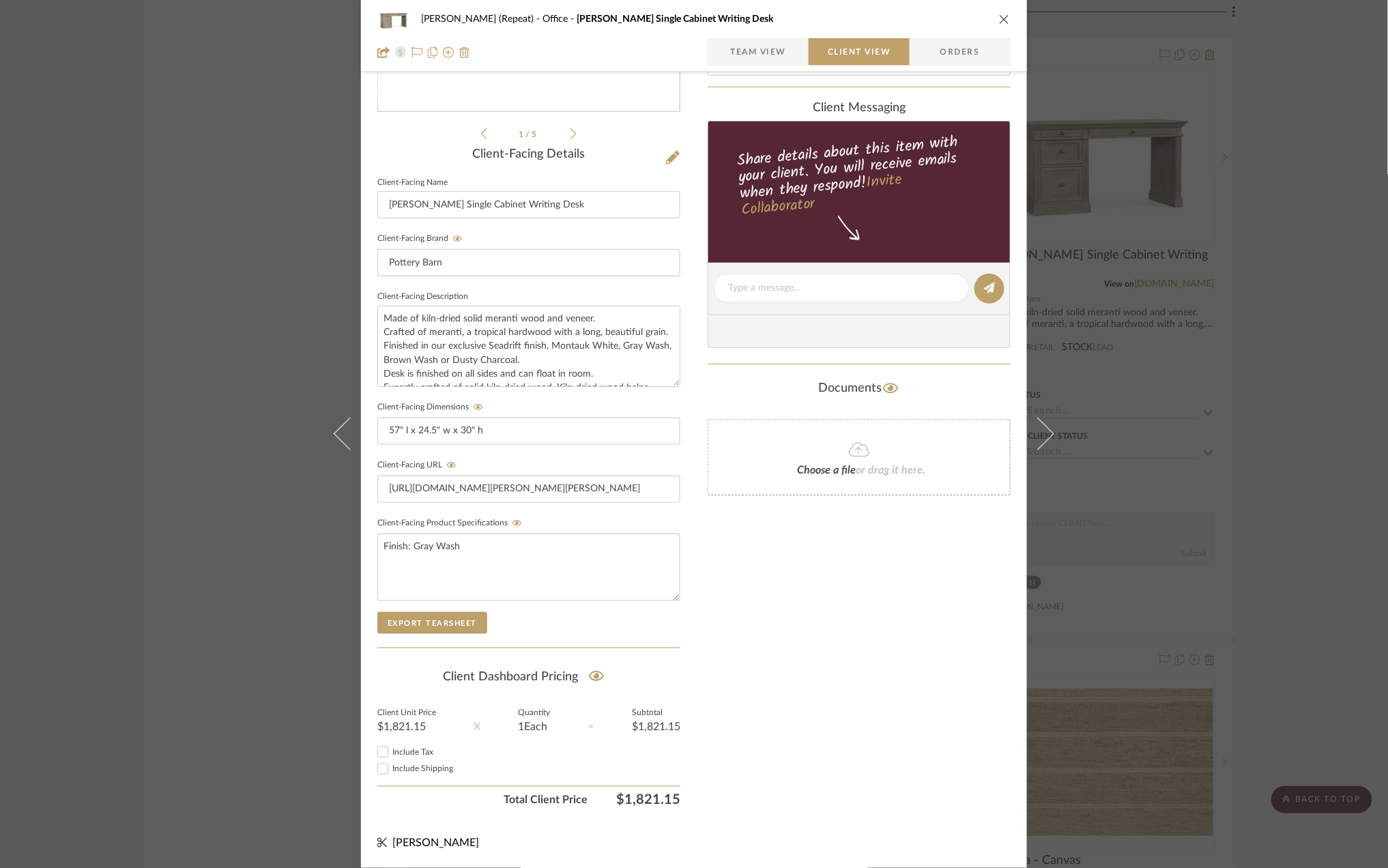
scroll to position [284, 0]
click at [593, 674] on icon at bounding box center [596, 676] width 15 height 10
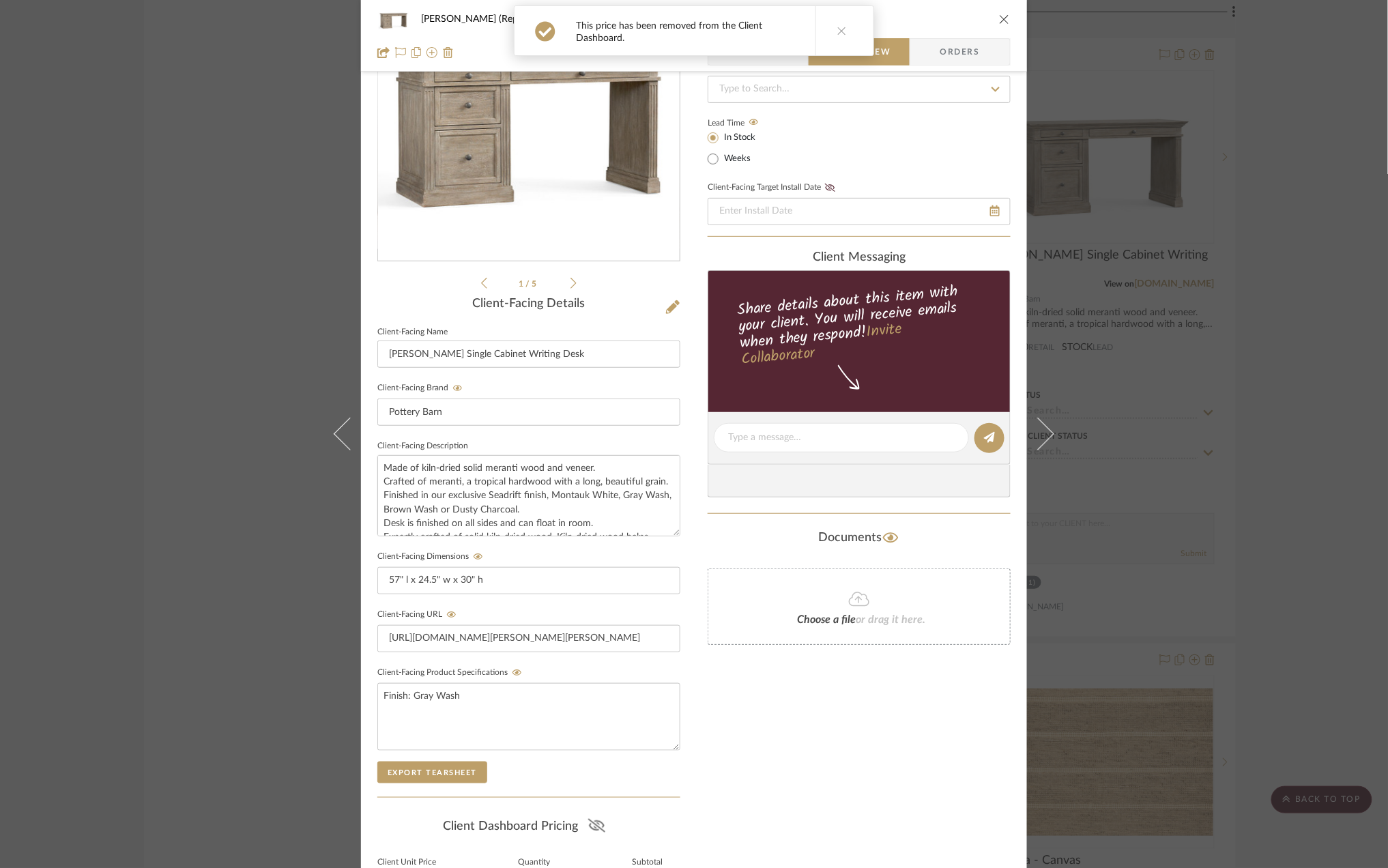
scroll to position [0, 0]
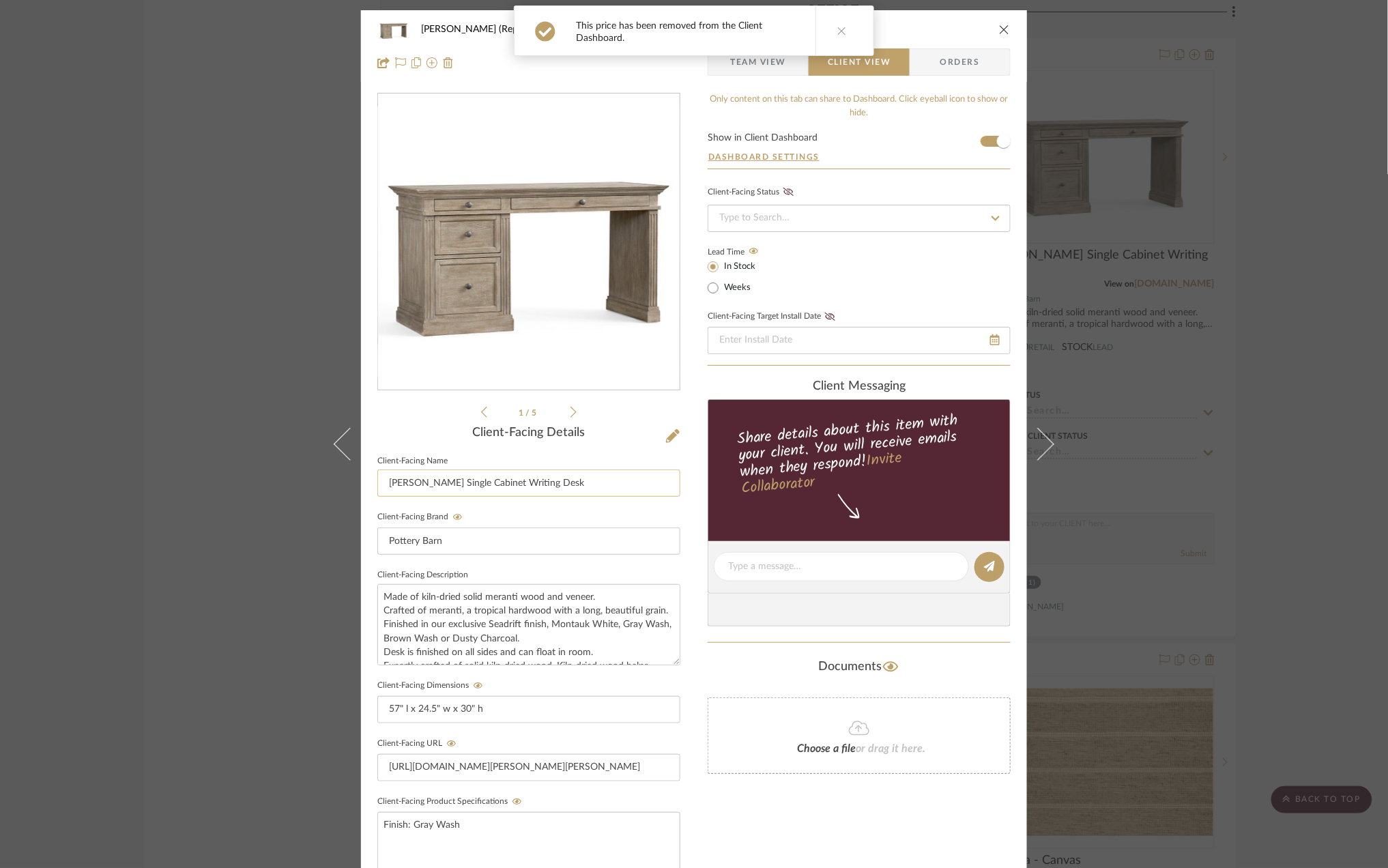
click at [552, 481] on input "Livingston Single Cabinet Writing Desk" at bounding box center [529, 483] width 303 height 27
drag, startPoint x: 612, startPoint y: 484, endPoint x: 238, endPoint y: 490, distance: 374.0
click at [238, 490] on div "Stephanie Bergreen (Repeat) Office Livingston Single Cabinet Writing Desk Team …" at bounding box center [694, 434] width 1388 height 868
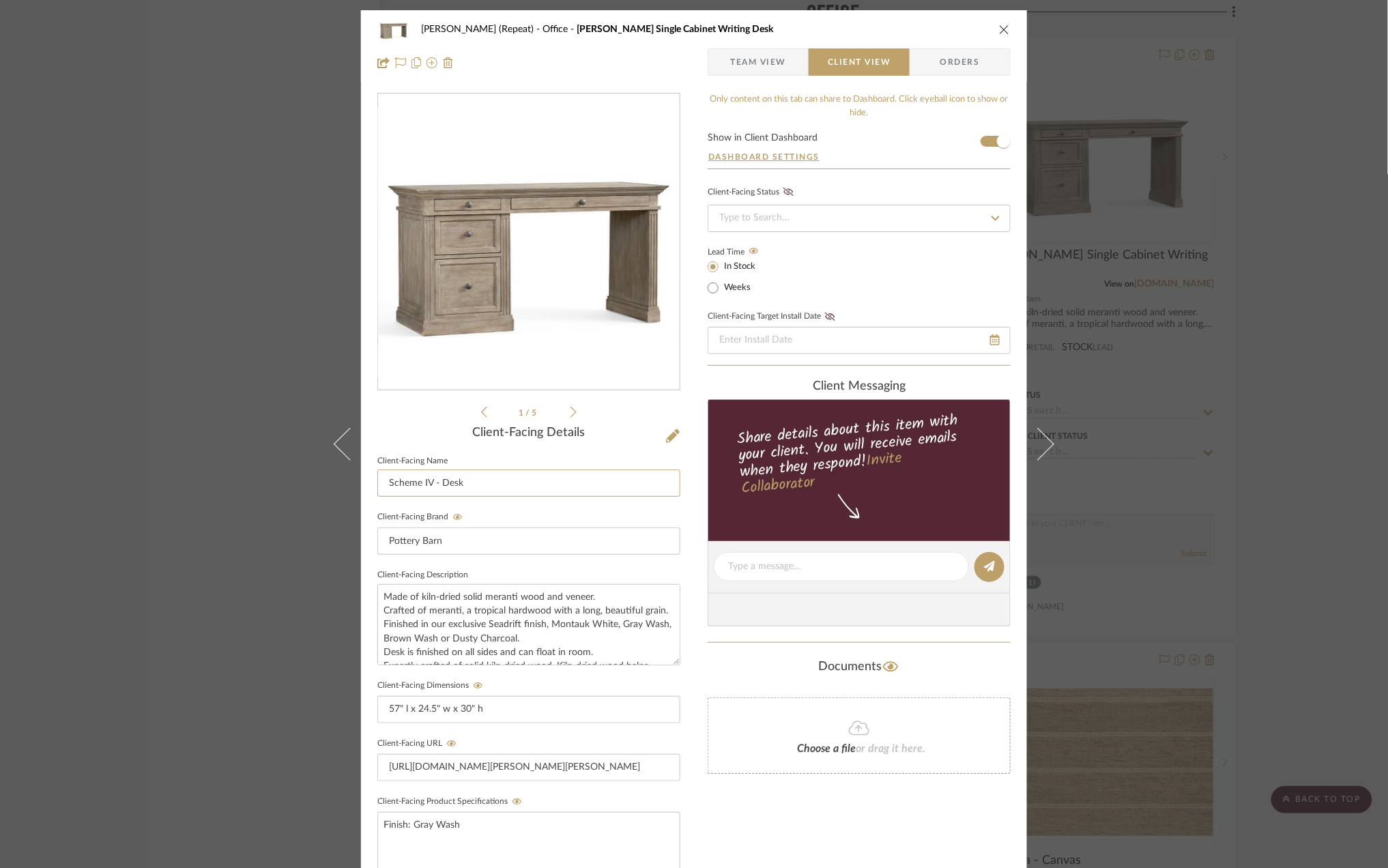
type input "Scheme IV - Desk"
click at [1315, 347] on div "Stephanie Bergreen (Repeat) Office Livingston Single Cabinet Writing Desk Team …" at bounding box center [694, 434] width 1388 height 868
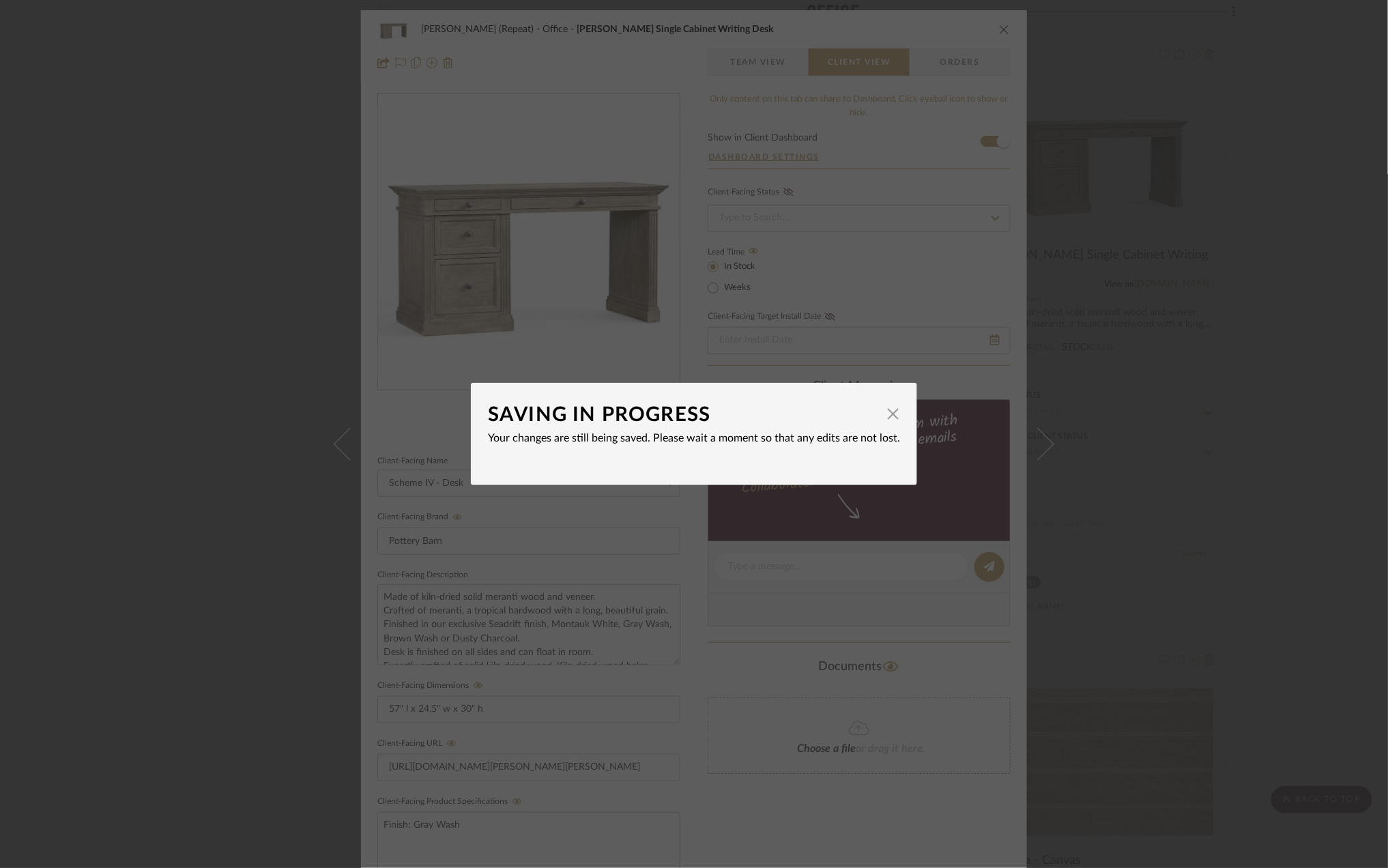
click at [1295, 435] on div "SAVING IN PROGRESS × Your changes are still being saved. Please wait a moment s…" at bounding box center [694, 434] width 1388 height 868
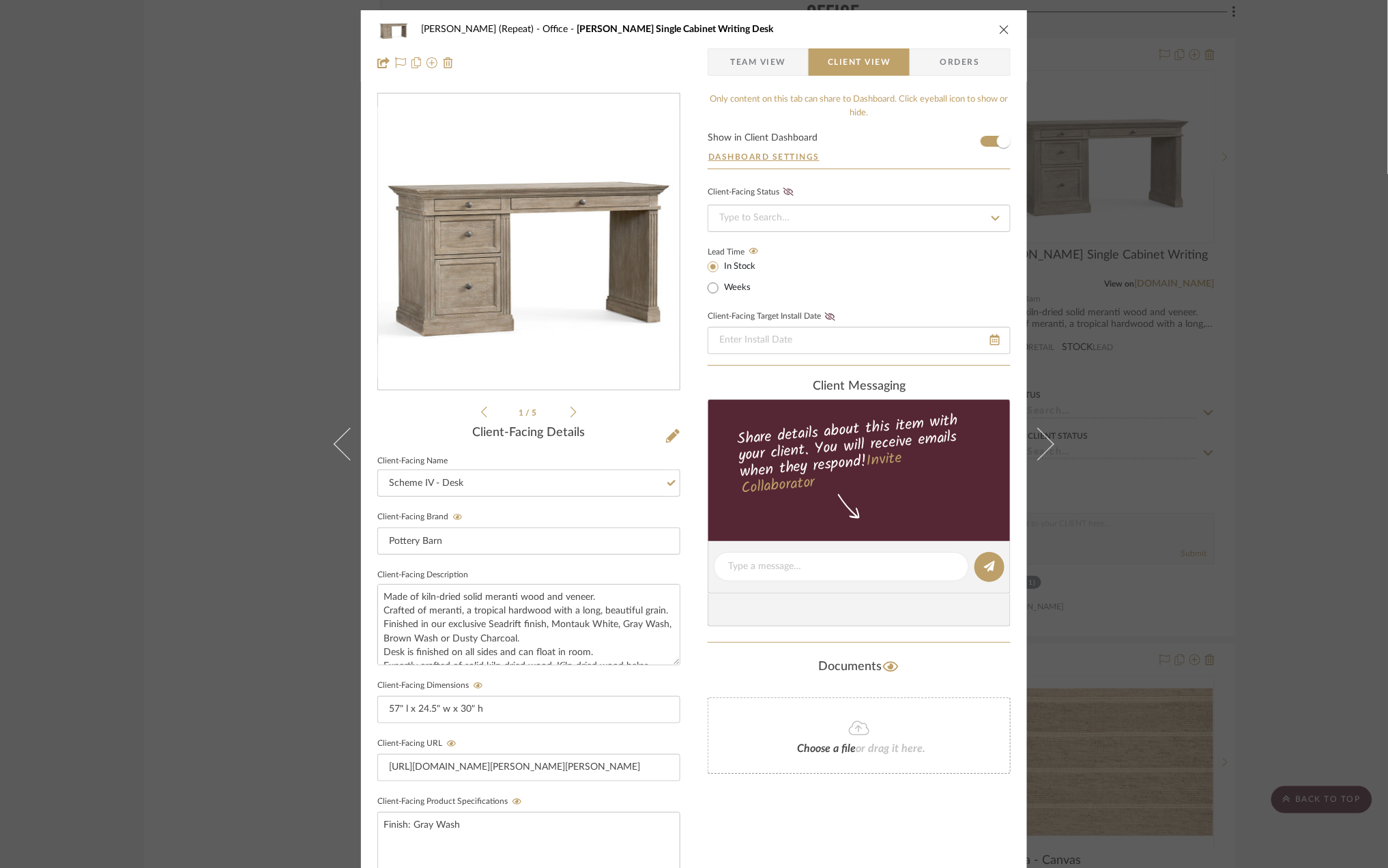
click at [1295, 436] on div "Stephanie Bergreen (Repeat) Office Livingston Single Cabinet Writing Desk Team …" at bounding box center [694, 434] width 1388 height 868
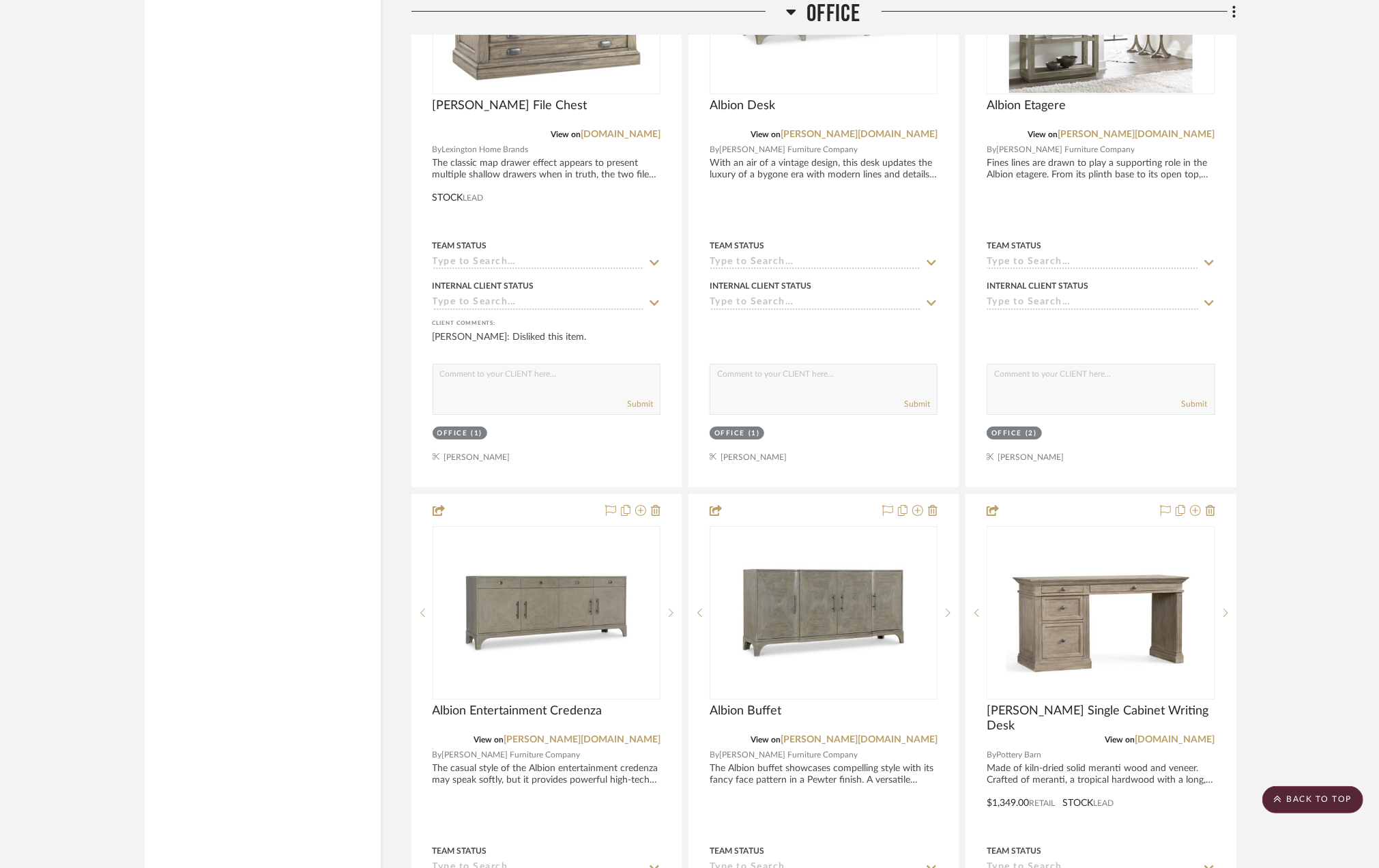
scroll to position [3076, 0]
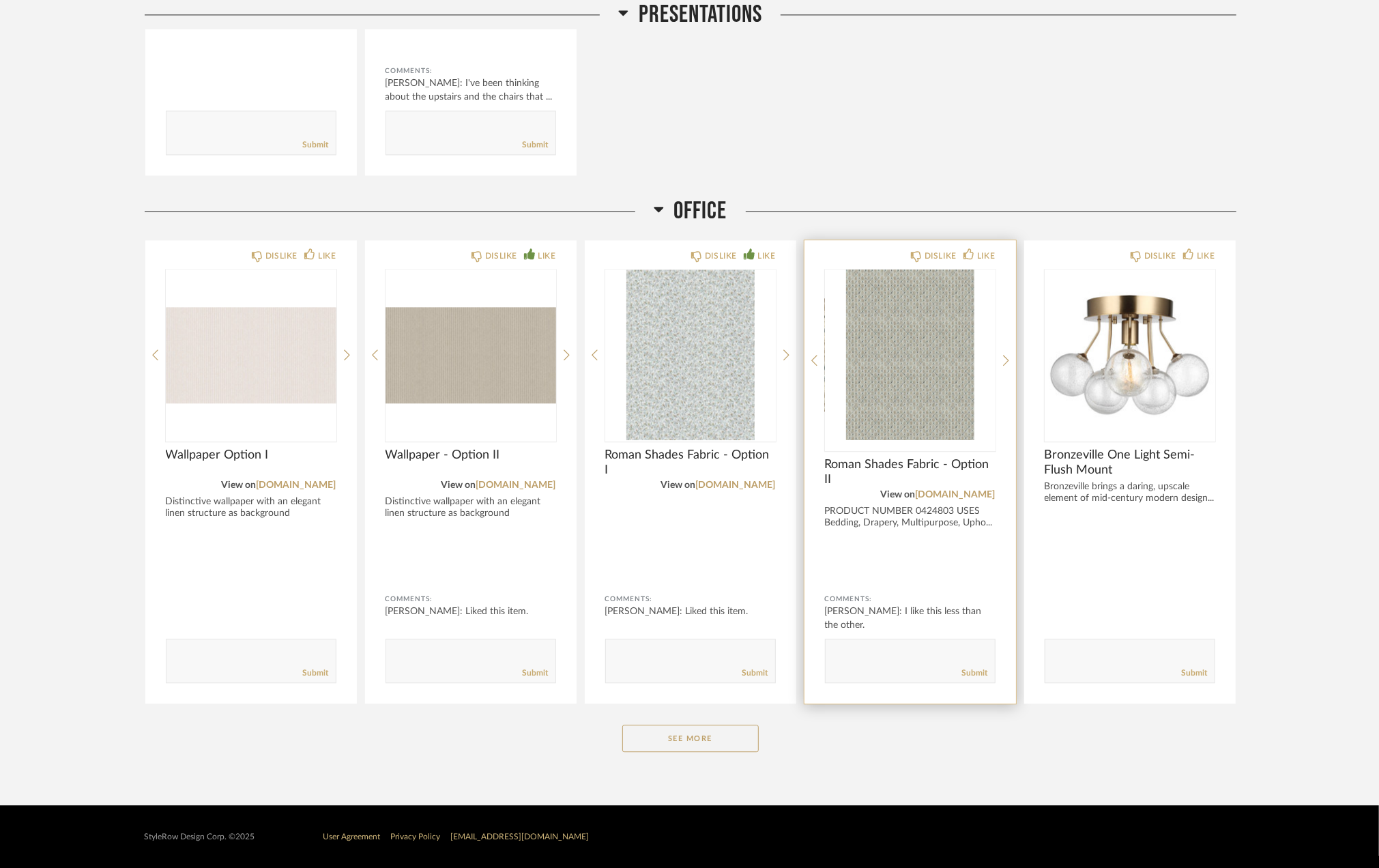
scroll to position [2439, 0]
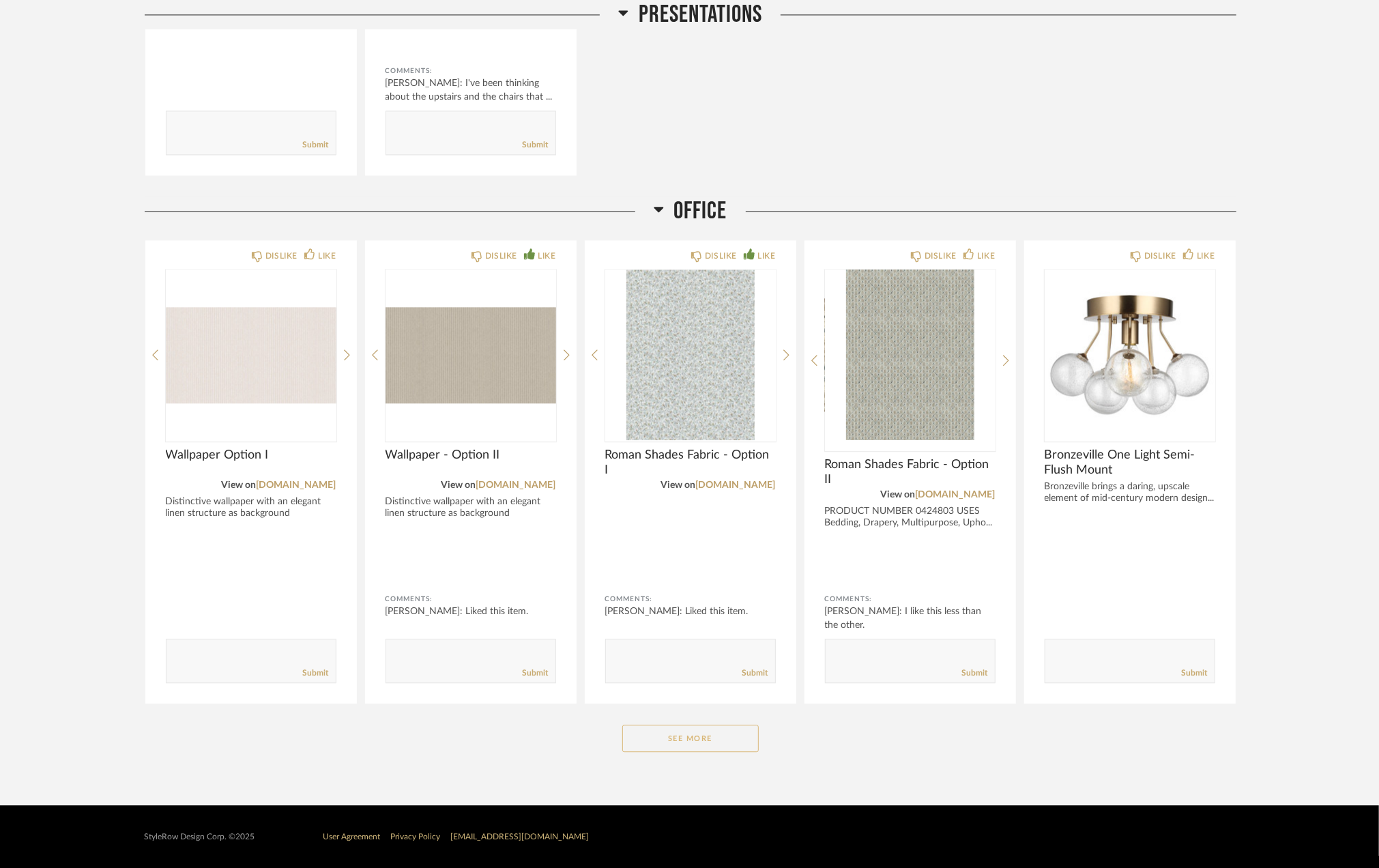
click at [713, 730] on button "See More" at bounding box center [690, 738] width 136 height 27
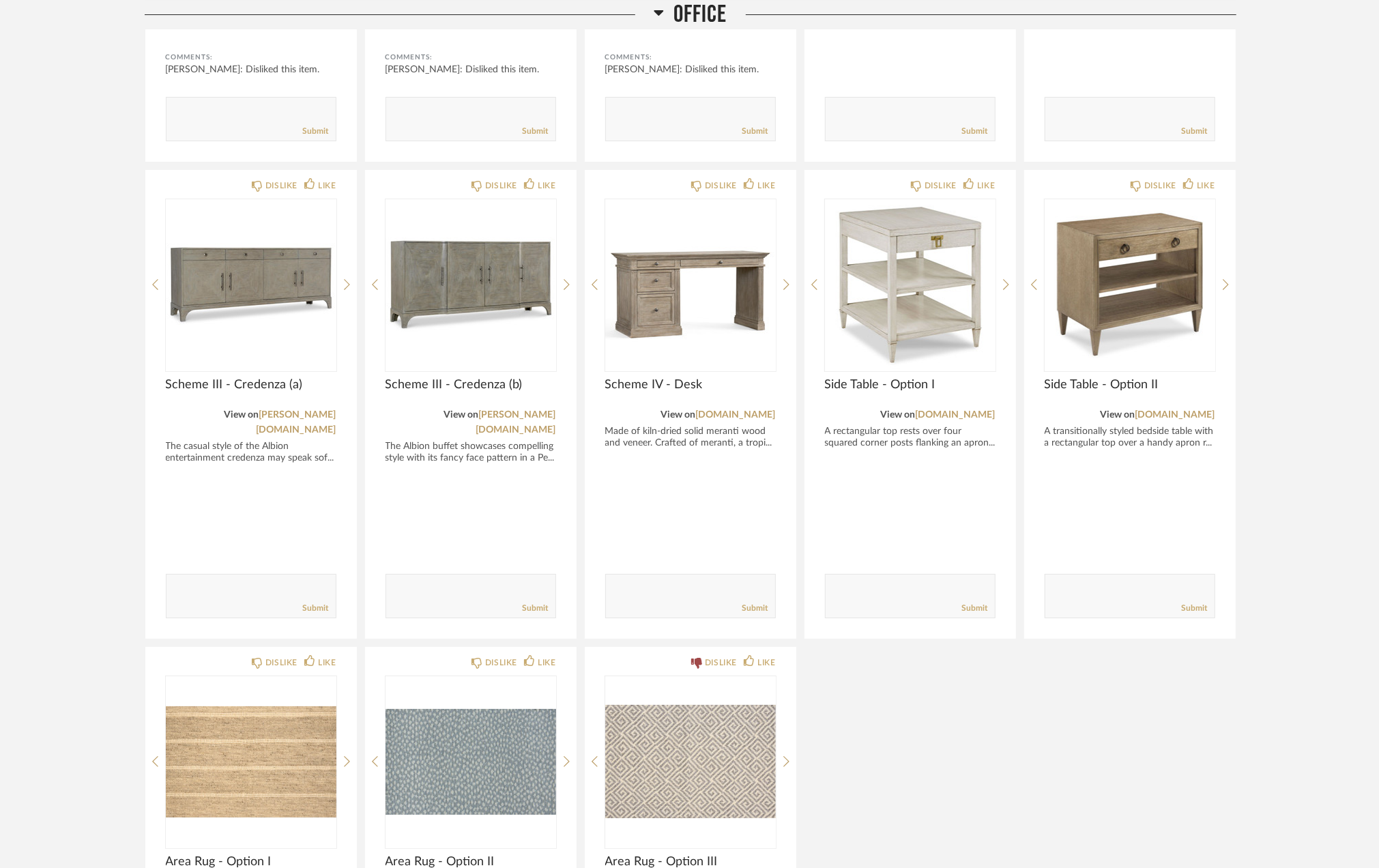
scroll to position [3895, 0]
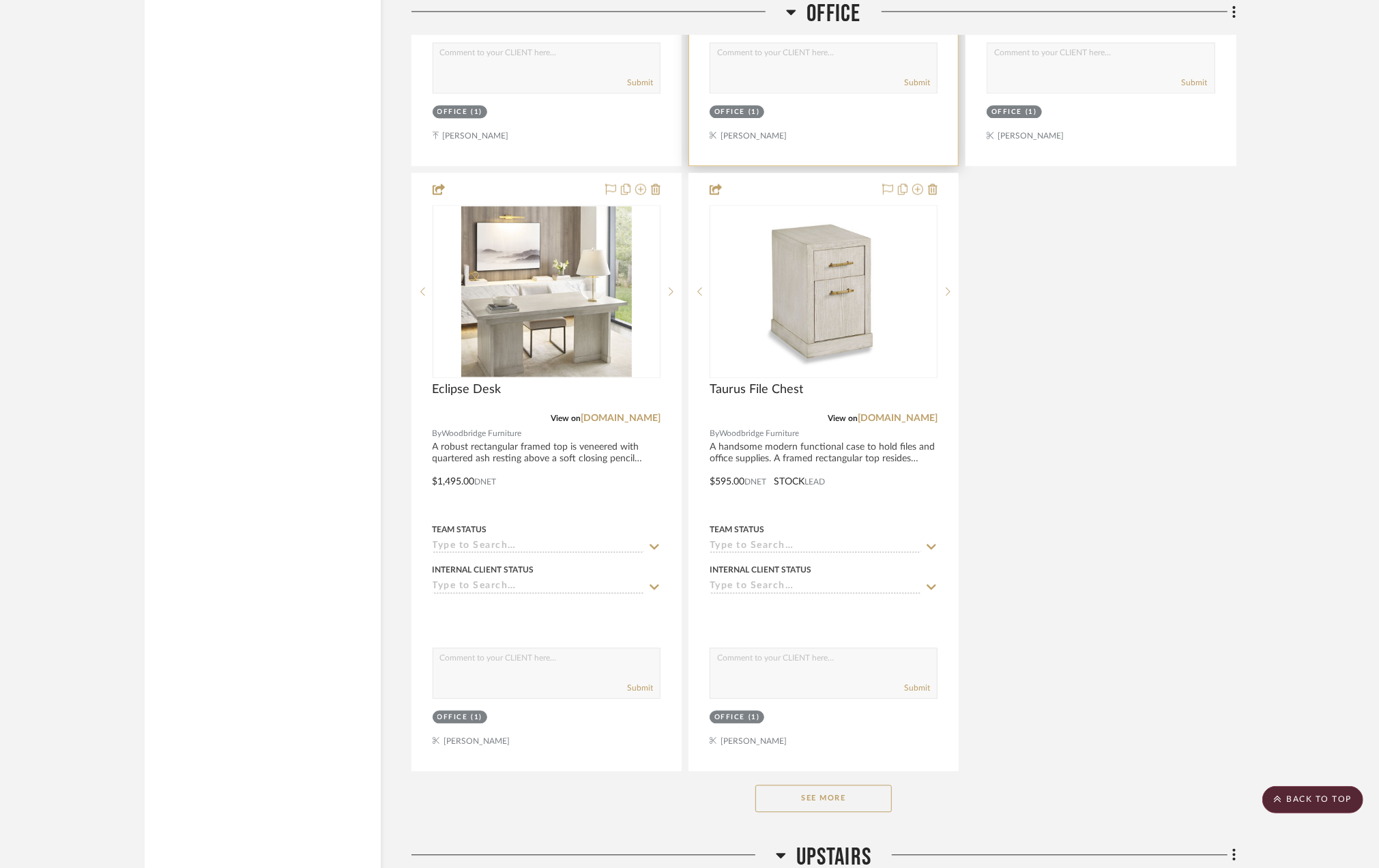
scroll to position [2547, 0]
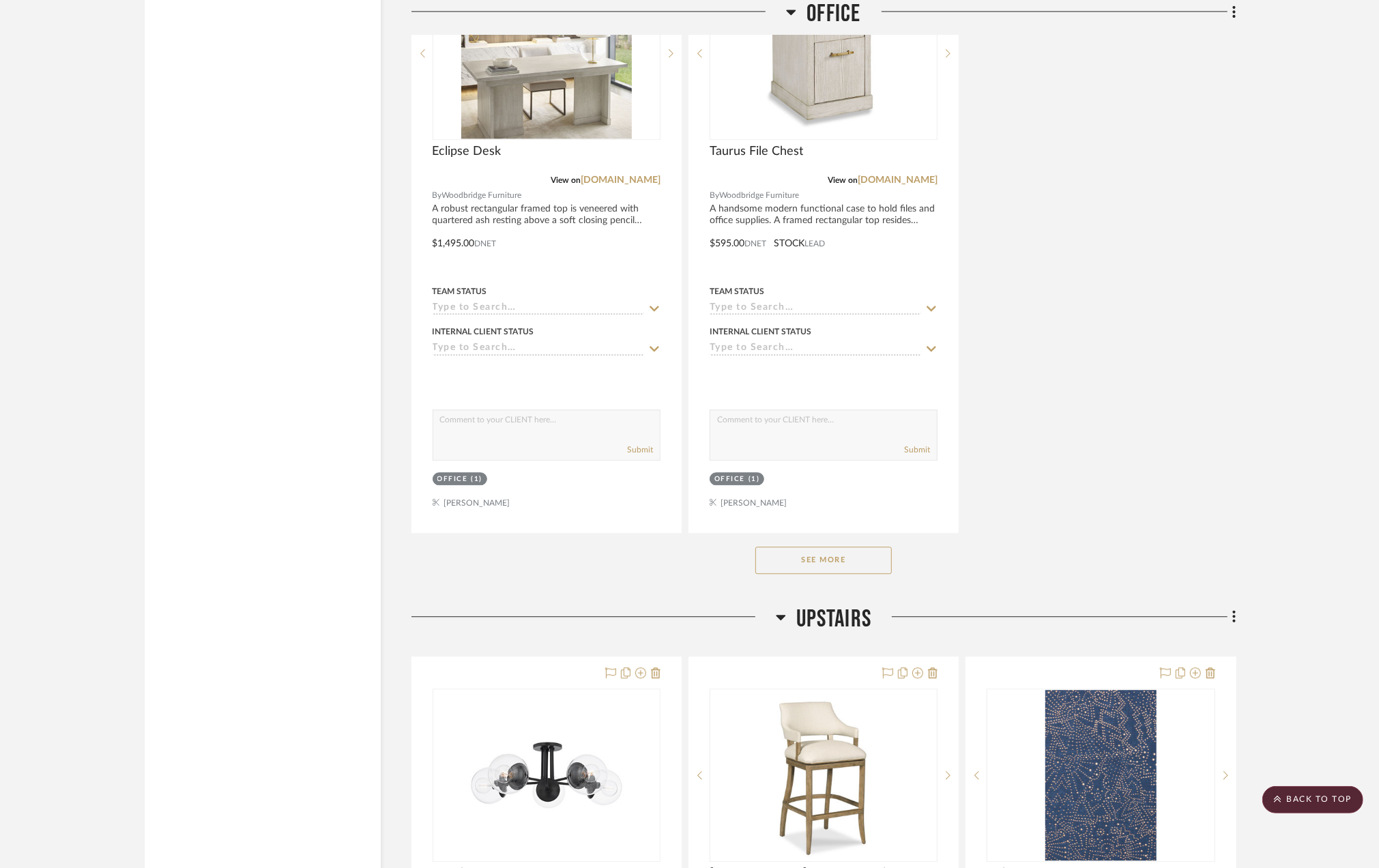
click at [846, 571] on button "See More" at bounding box center [823, 560] width 136 height 27
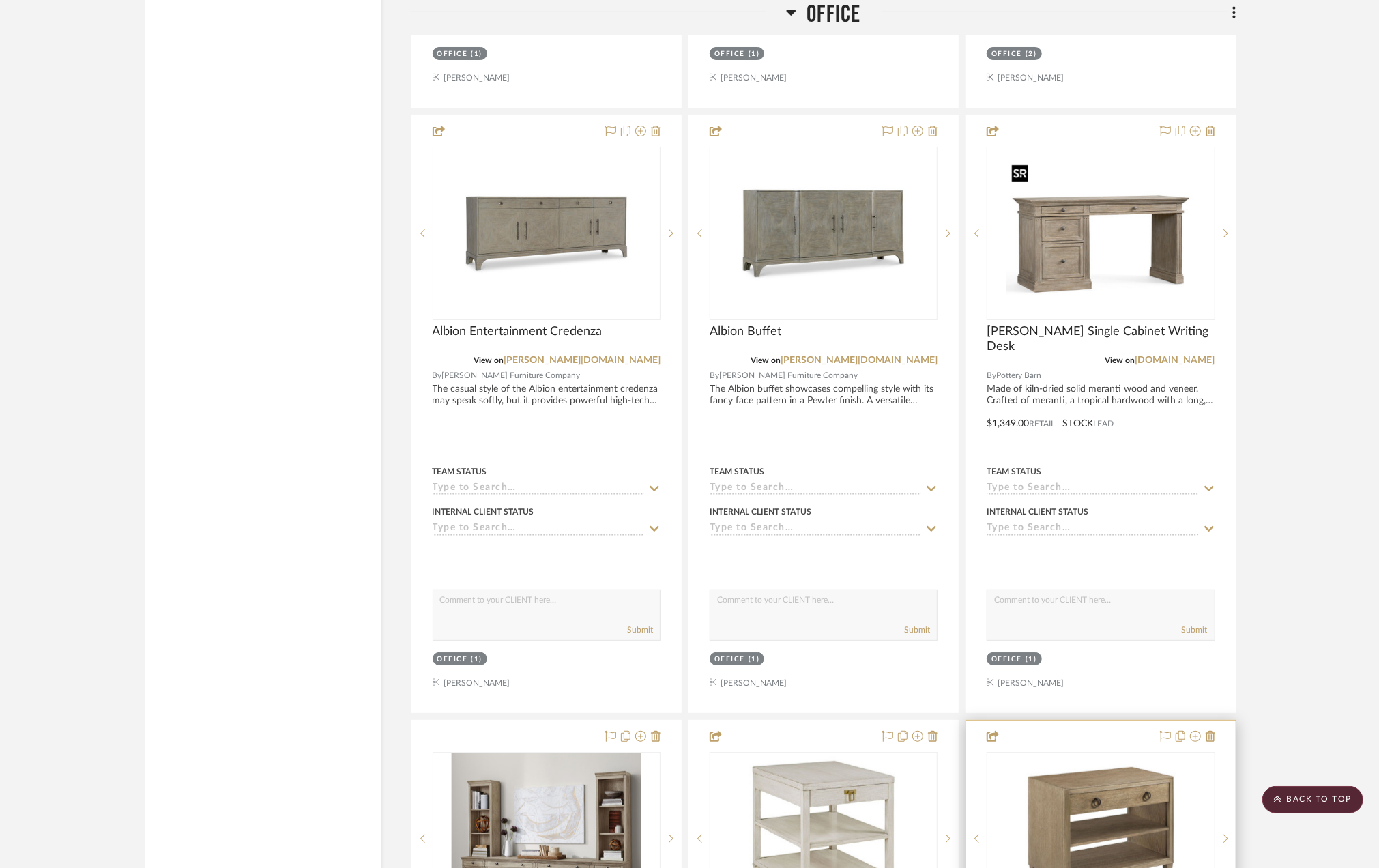
scroll to position [4459, 0]
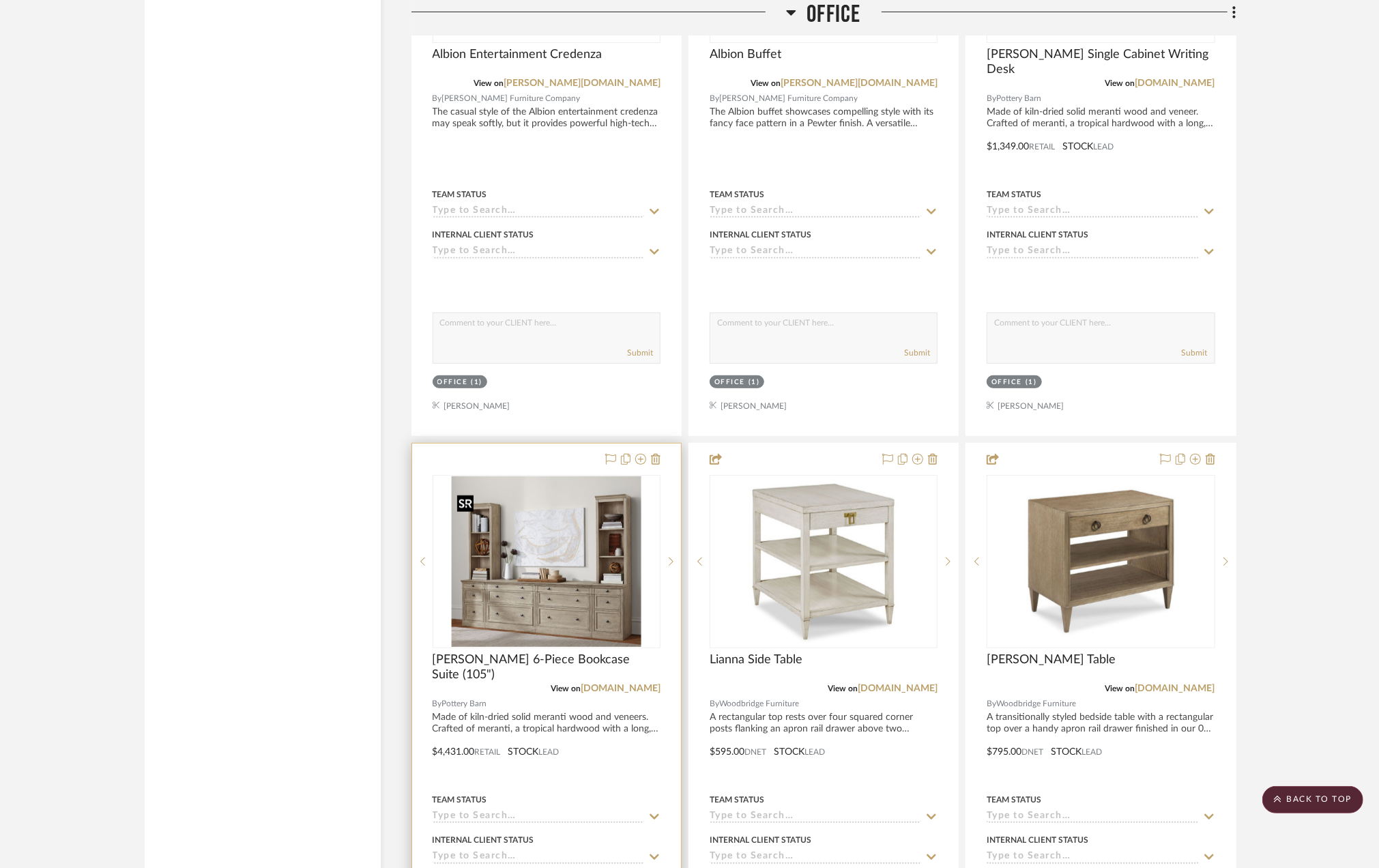
click at [535, 615] on img "0" at bounding box center [546, 561] width 190 height 170
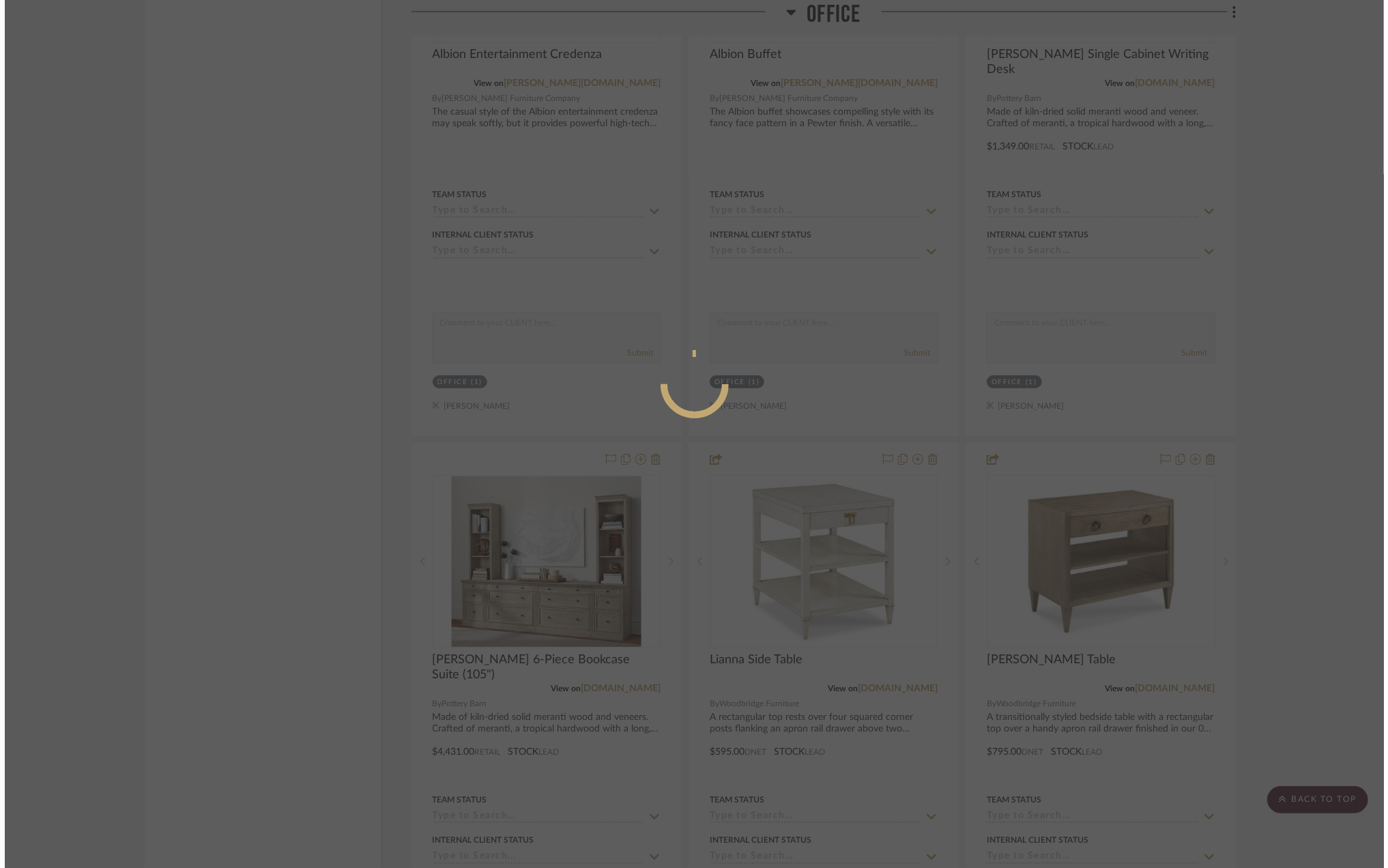
scroll to position [0, 0]
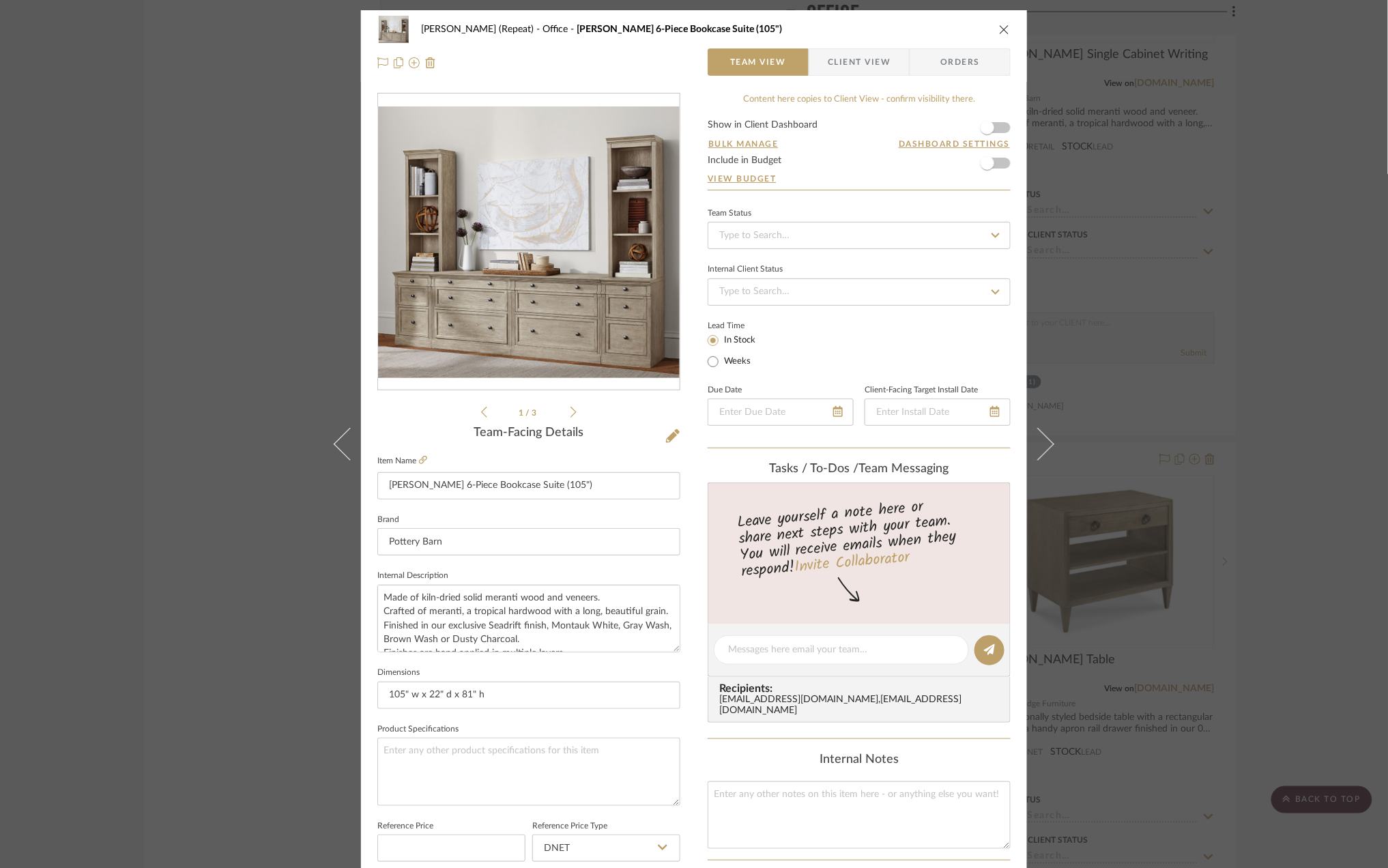
click at [997, 123] on form "Show in Client Dashboard Bulk Manage Dashboard Settings Include in Budget View …" at bounding box center [859, 155] width 303 height 69
click at [997, 127] on form "Show in Client Dashboard Bulk Manage Dashboard Settings Include in Budget View …" at bounding box center [859, 155] width 303 height 69
click at [995, 131] on span "button" at bounding box center [987, 127] width 30 height 30
drag, startPoint x: 909, startPoint y: 73, endPoint x: 900, endPoint y: 72, distance: 9.1
click at [910, 73] on span "button" at bounding box center [918, 62] width 15 height 27
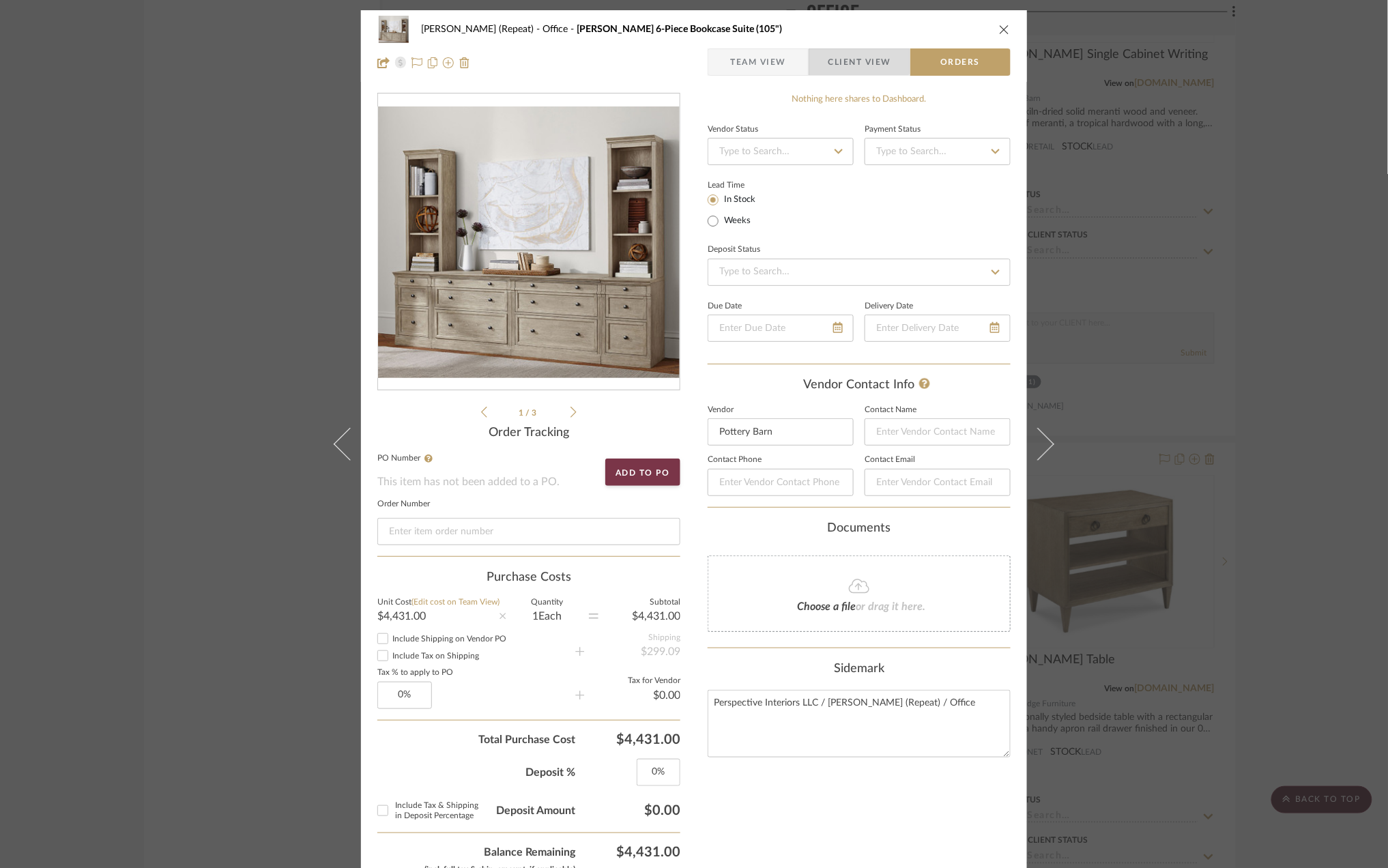
click at [844, 56] on span "Client View" at bounding box center [860, 62] width 63 height 27
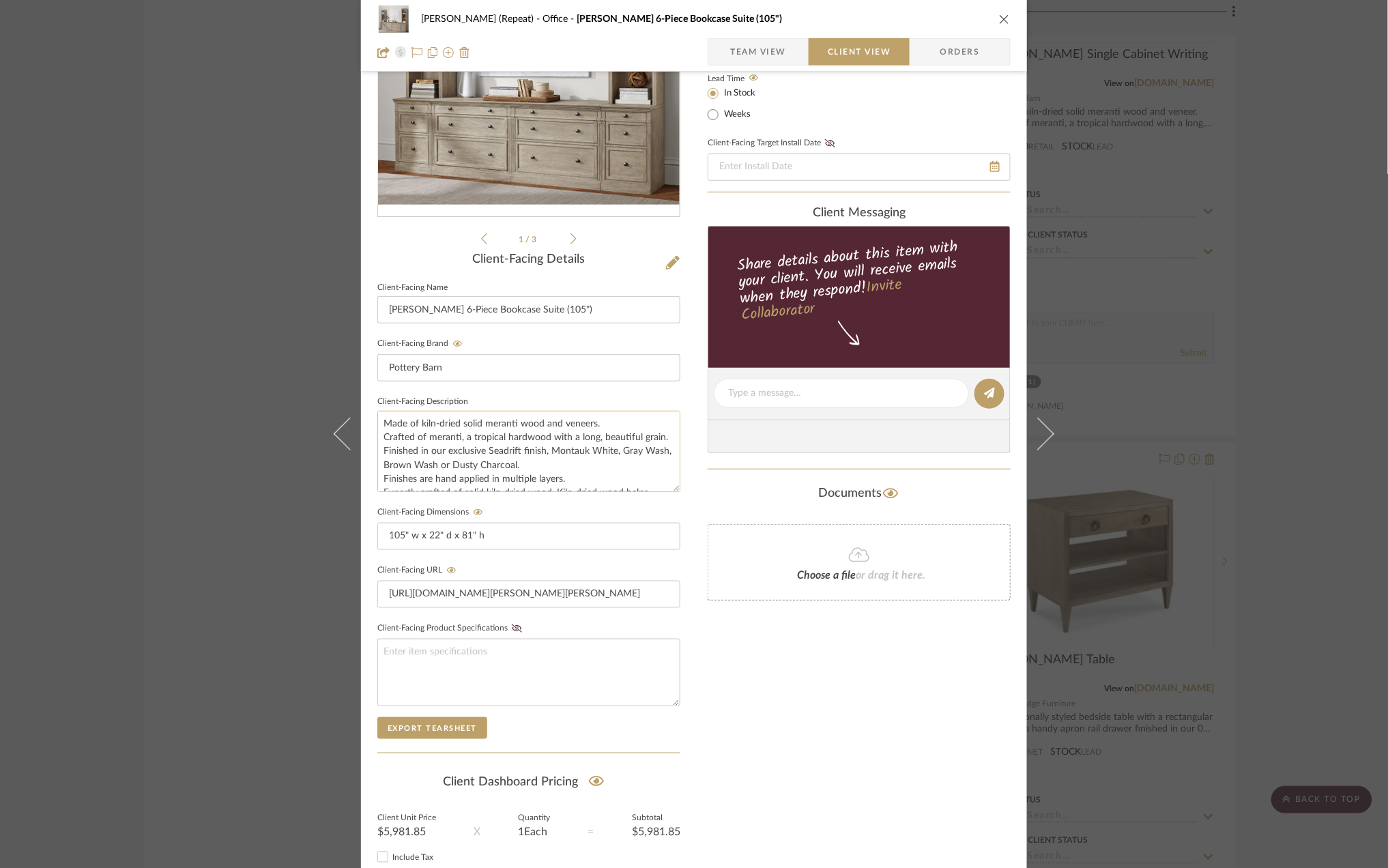
scroll to position [182, 0]
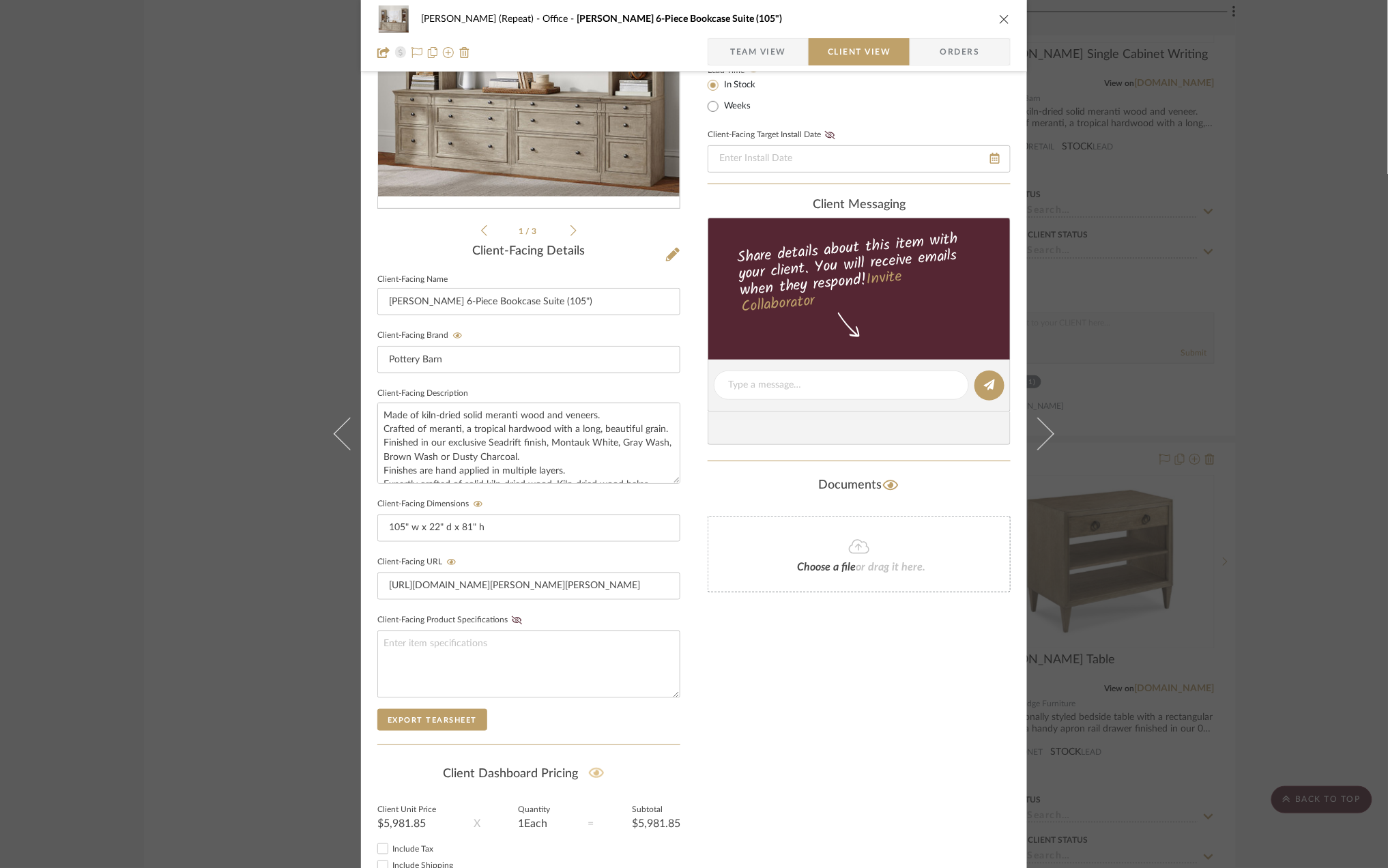
click at [596, 776] on icon at bounding box center [596, 773] width 15 height 14
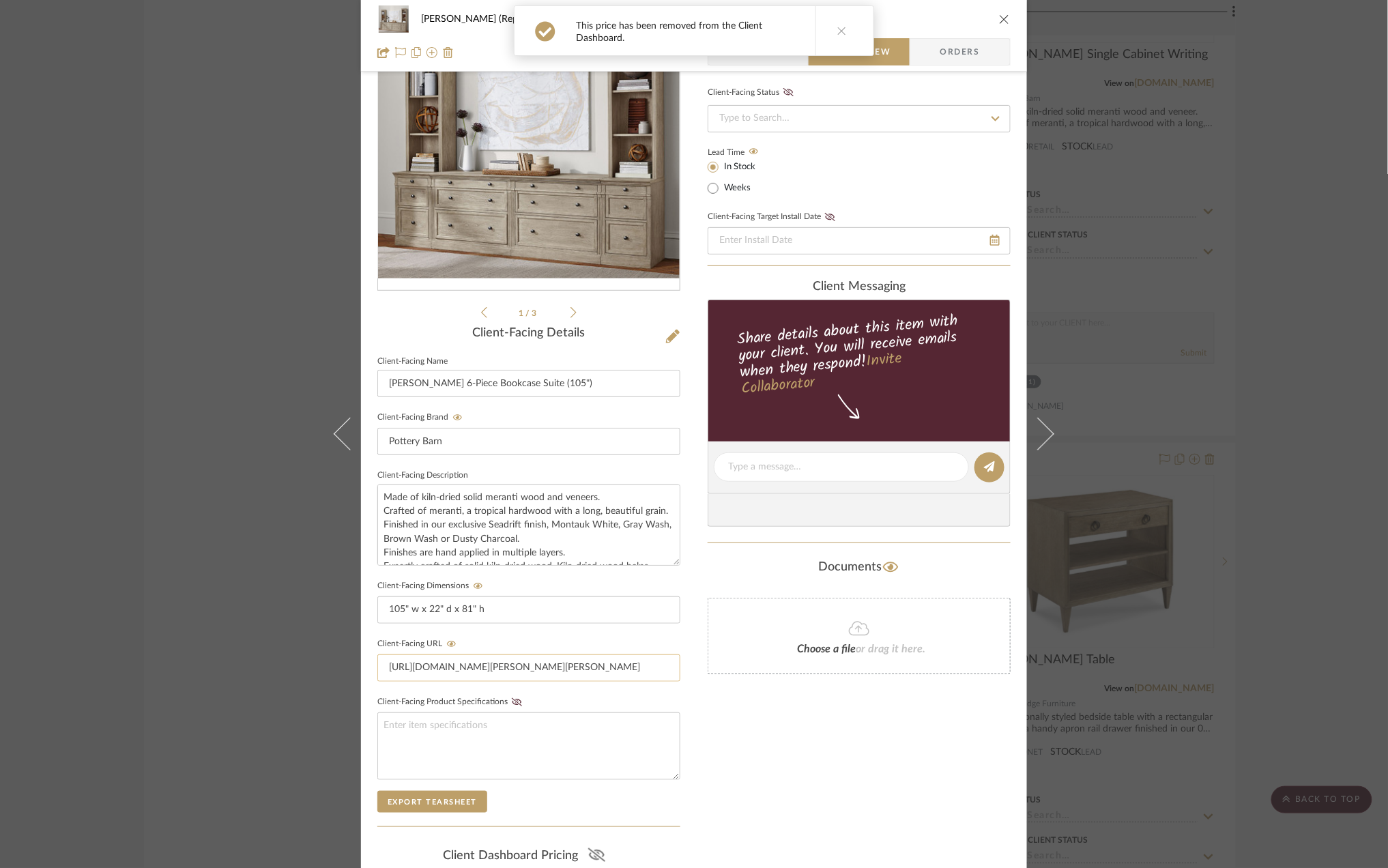
scroll to position [0, 0]
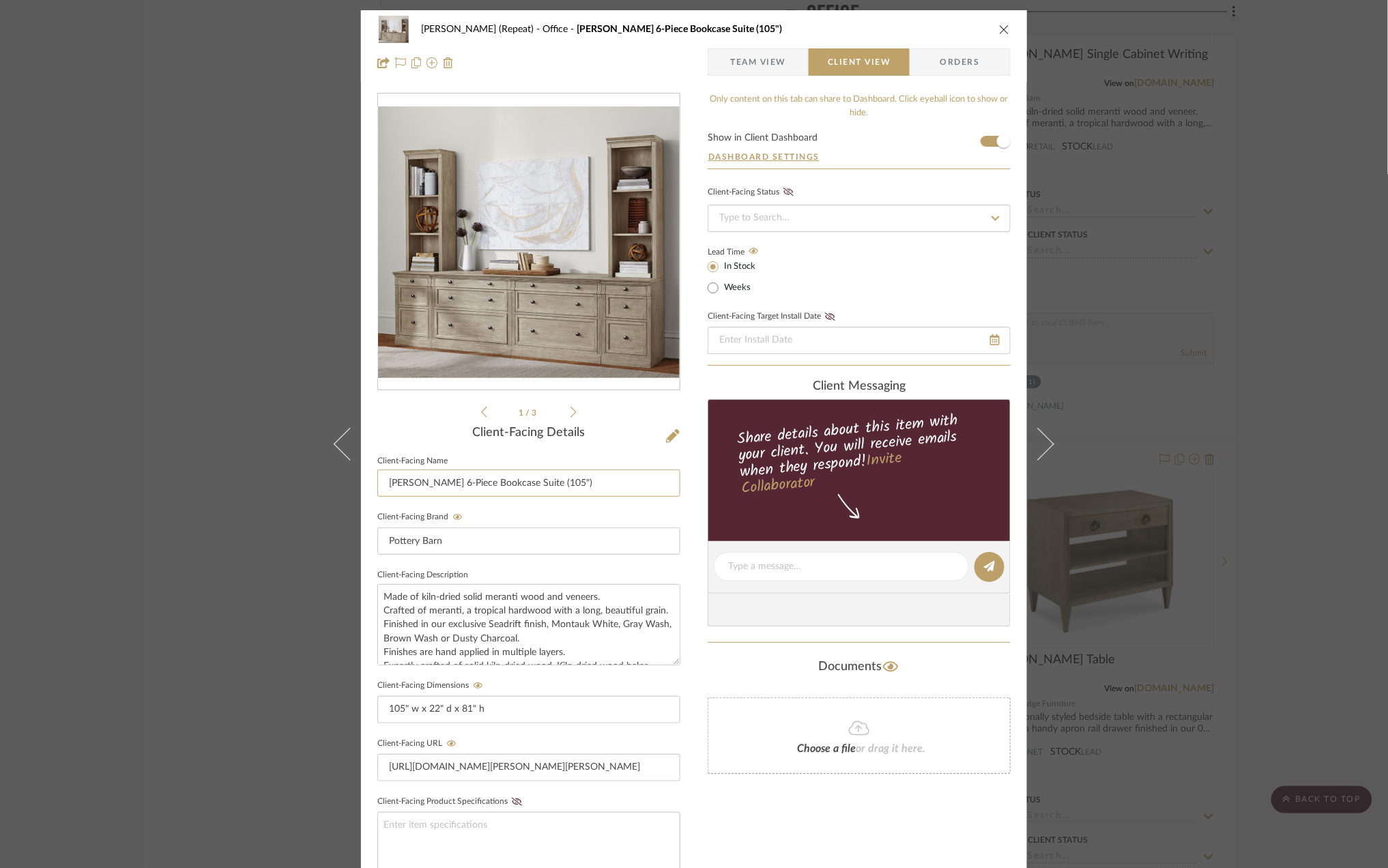
drag, startPoint x: 462, startPoint y: 483, endPoint x: 361, endPoint y: 478, distance: 101.1
click at [361, 478] on div "Stephanie Bergreen (Repeat) Office Livingston 6-Piece Bookcase Suite (105") Tea…" at bounding box center [693, 578] width 666 height 1136
click at [568, 482] on input "Scheme IV - Bookcase Suite (105")" at bounding box center [529, 483] width 303 height 27
type input "Scheme IV - Bookcase Suite (105")"
click at [1316, 385] on div "Stephanie Bergreen (Repeat) Office Livingston 6-Piece Bookcase Suite (105") Tea…" at bounding box center [694, 434] width 1388 height 868
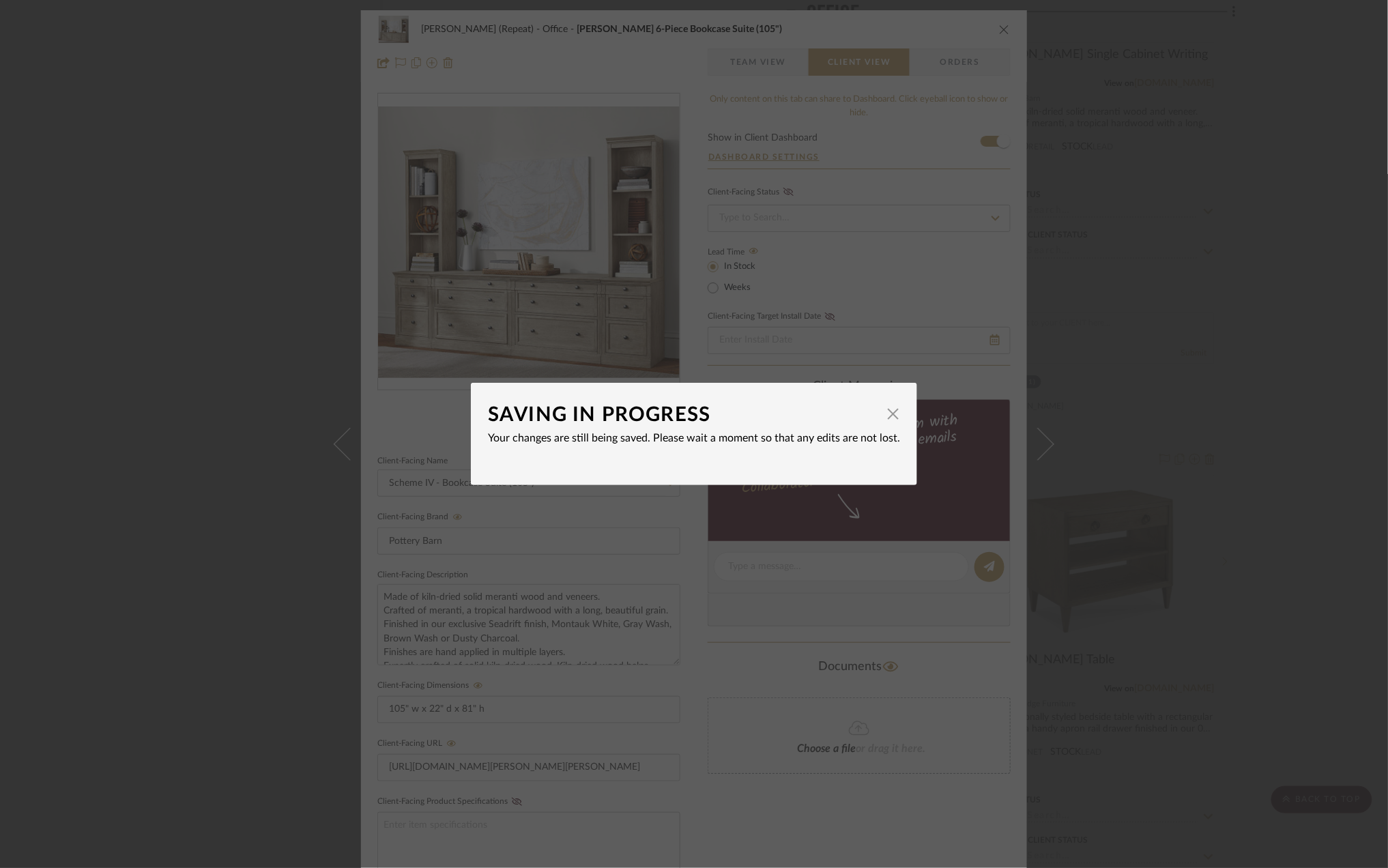
click at [1248, 336] on div "SAVING IN PROGRESS × Your changes are still being saved. Please wait a moment s…" at bounding box center [694, 434] width 1388 height 868
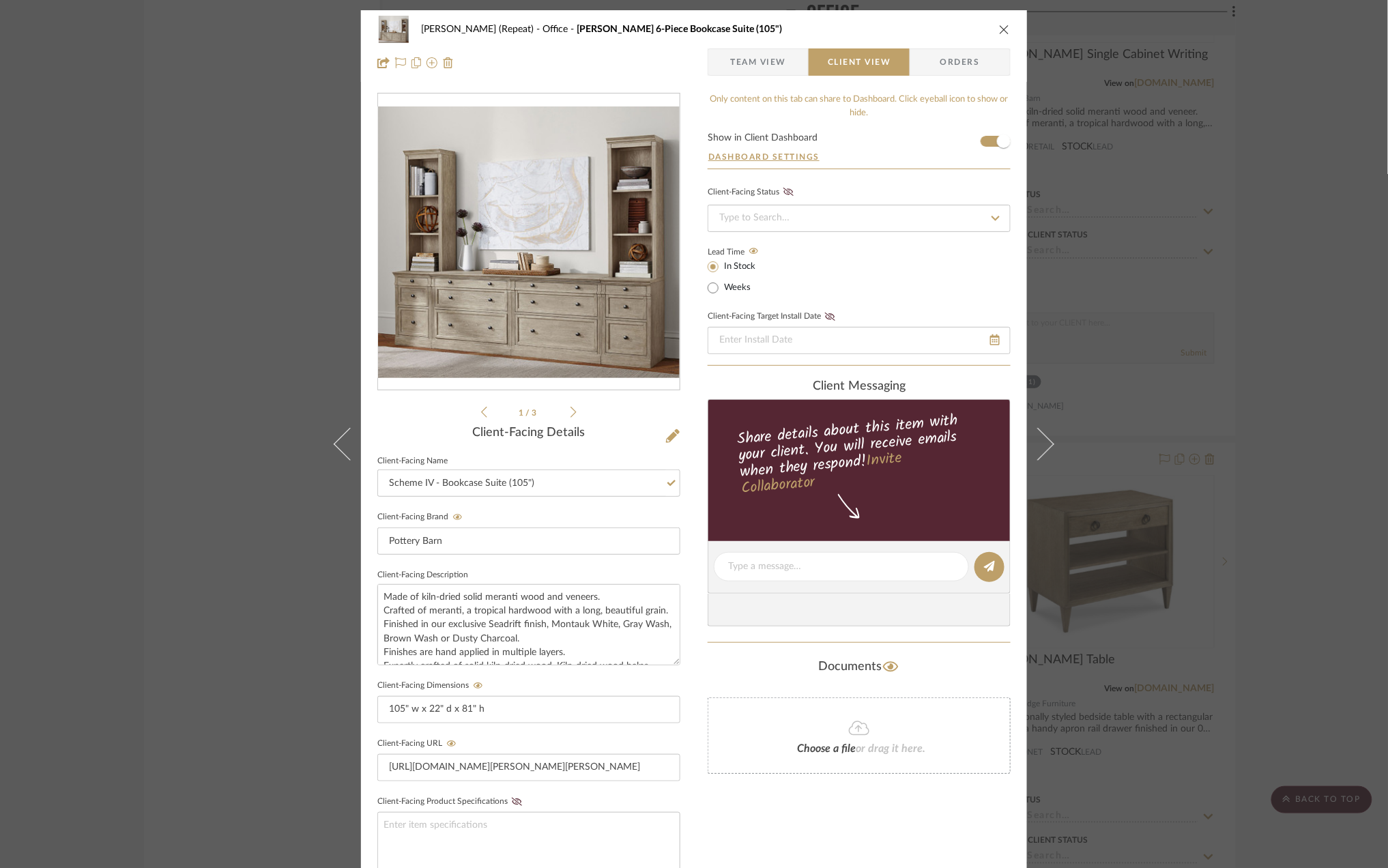
click at [1259, 333] on div "Stephanie Bergreen (Repeat) Office Livingston 6-Piece Bookcase Suite (105") Tea…" at bounding box center [694, 434] width 1388 height 868
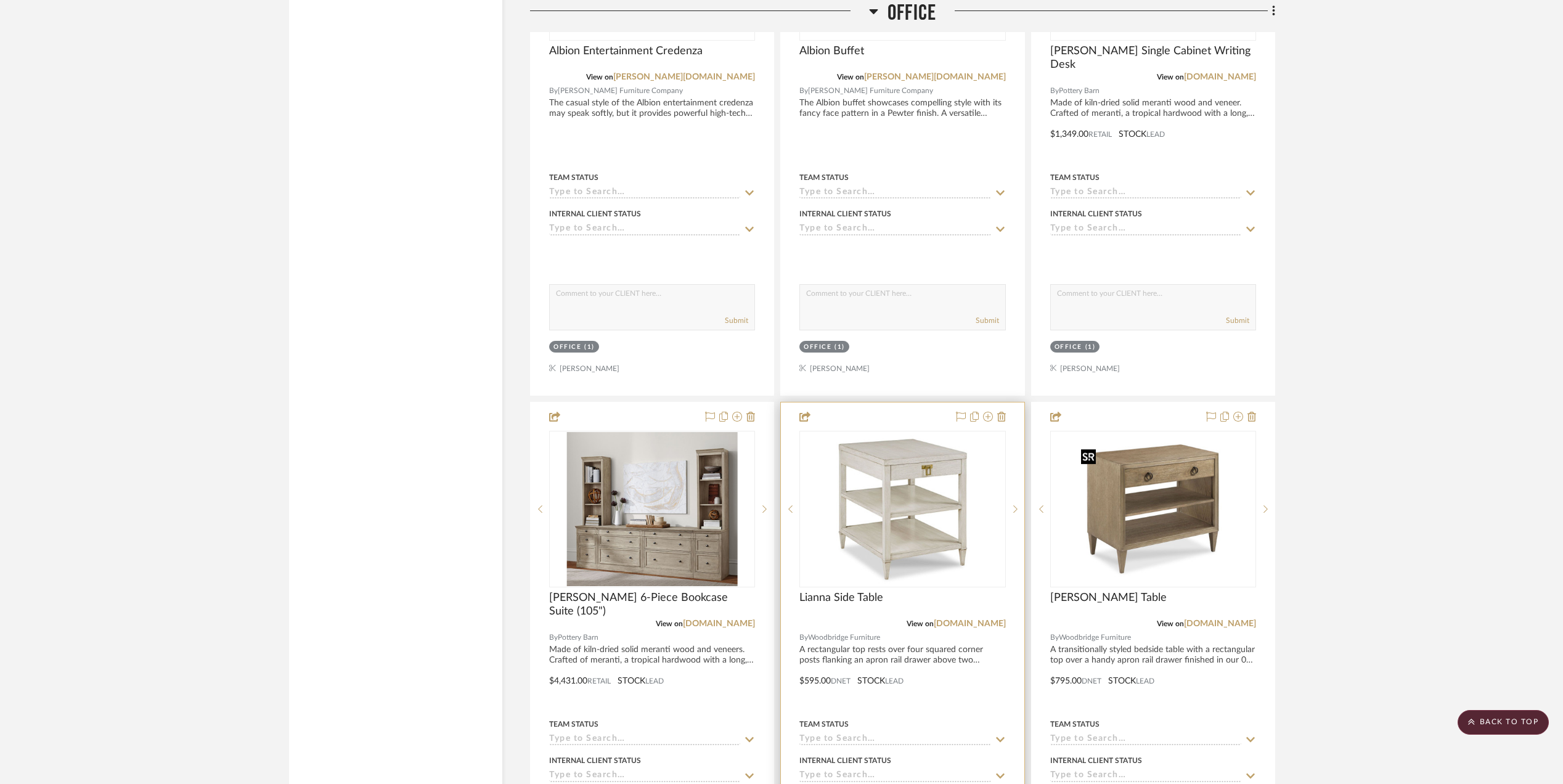
scroll to position [4028, 0]
click at [727, 626] on link "[DOMAIN_NAME]" at bounding box center [718, 622] width 72 height 9
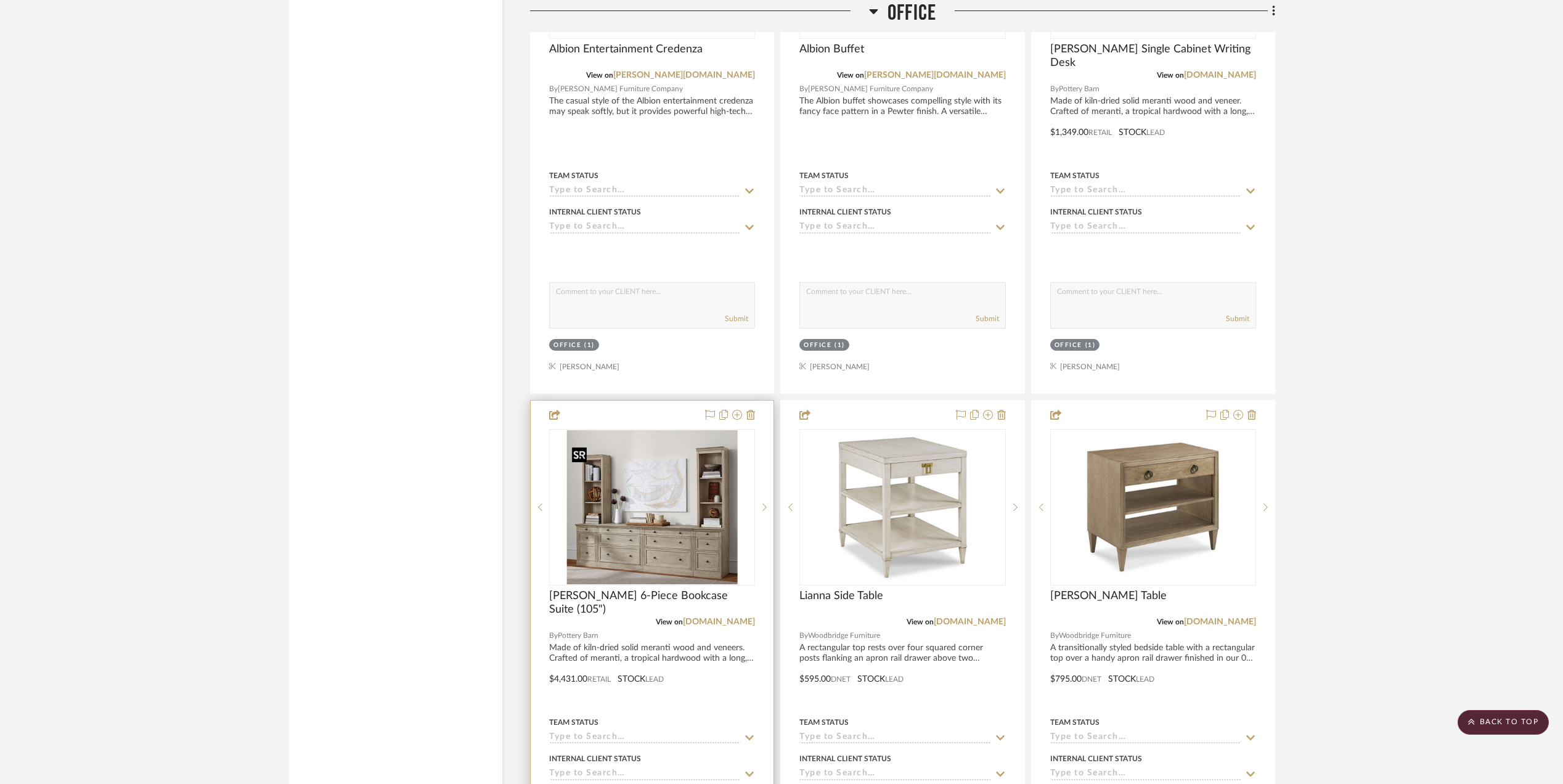
click at [638, 541] on img "0" at bounding box center [651, 506] width 171 height 154
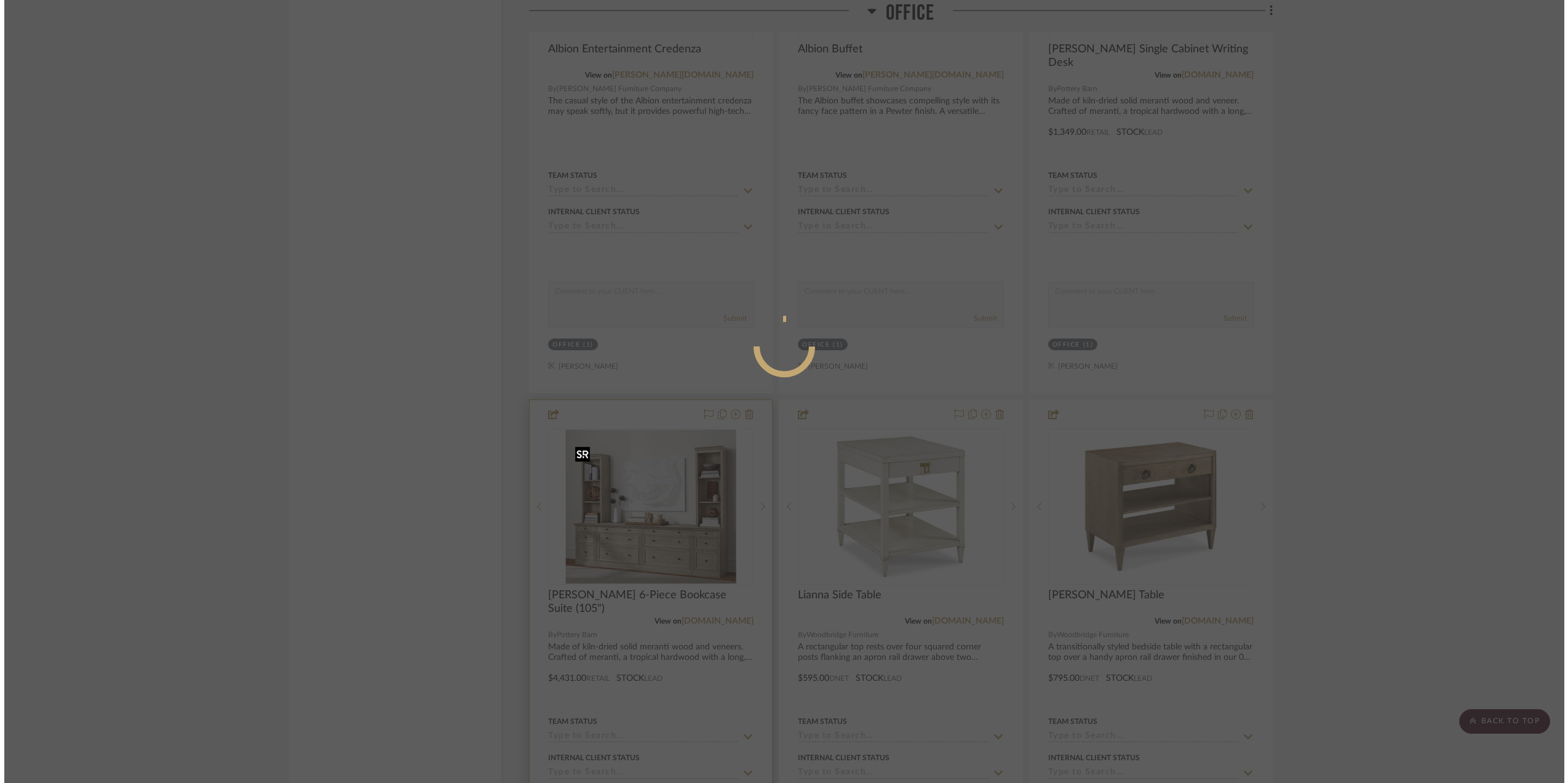
scroll to position [0, 0]
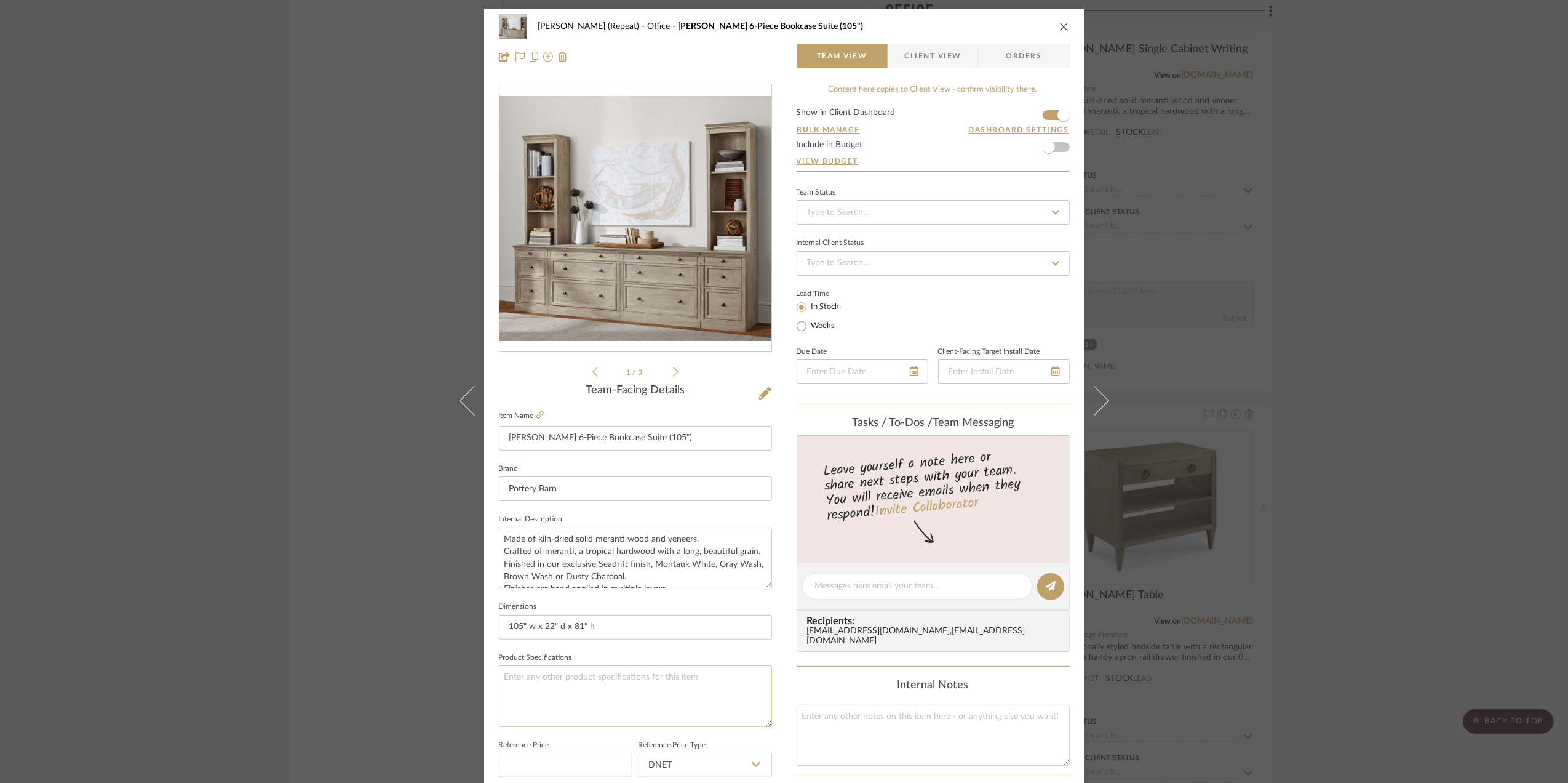
click at [529, 676] on textarea at bounding box center [636, 696] width 273 height 61
type textarea "Can come in three different combinations * File Cabinets * Display Cabinets *"
click at [507, 704] on textarea "Can come in three different combinations * File Cabinets * Display Cabinets *" at bounding box center [636, 696] width 273 height 61
type textarea "Can come in three different combinations * File Cabinets (Solid doors) * Mixed …"
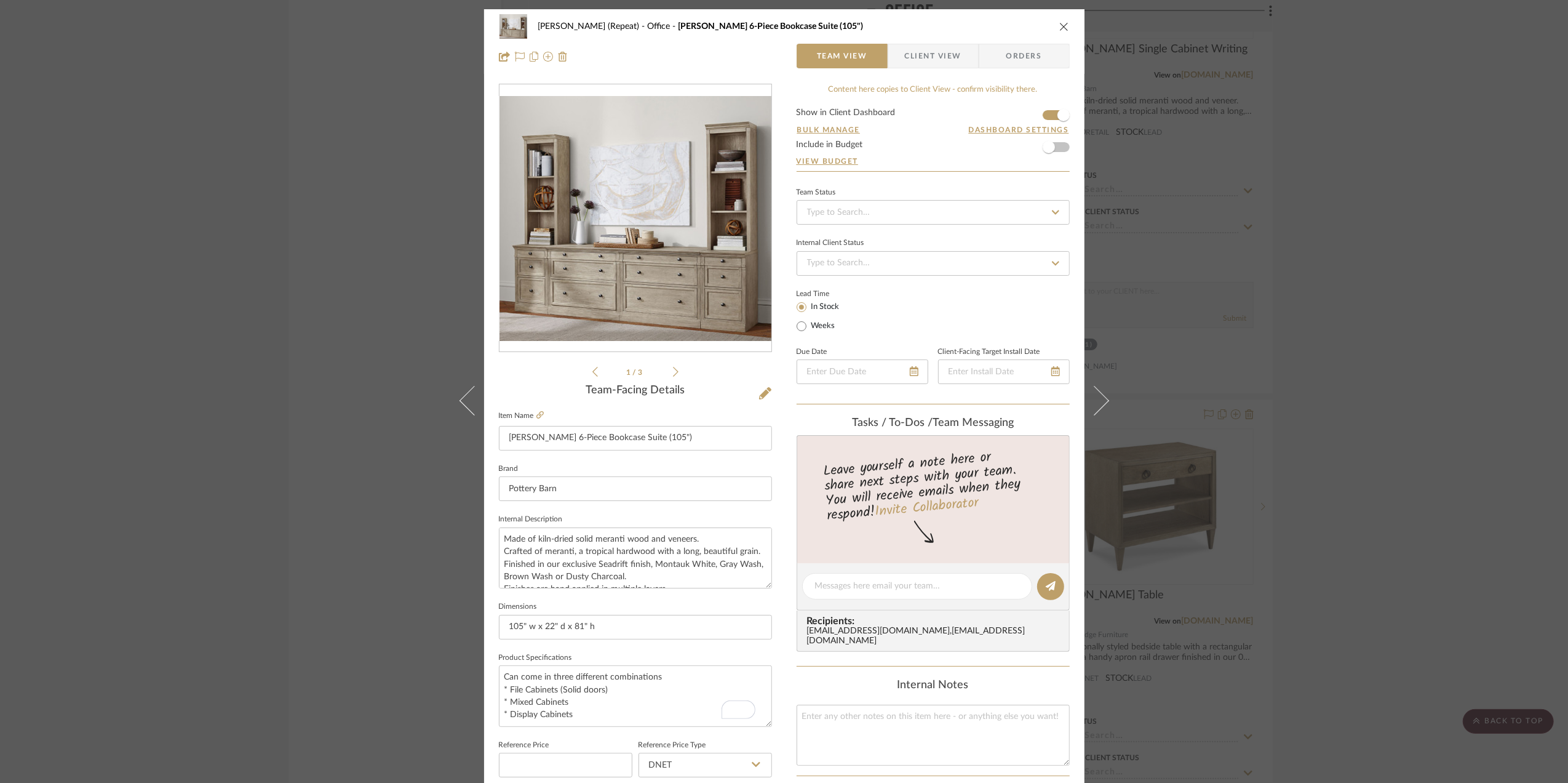
scroll to position [0, 0]
click at [673, 373] on icon at bounding box center [676, 371] width 6 height 11
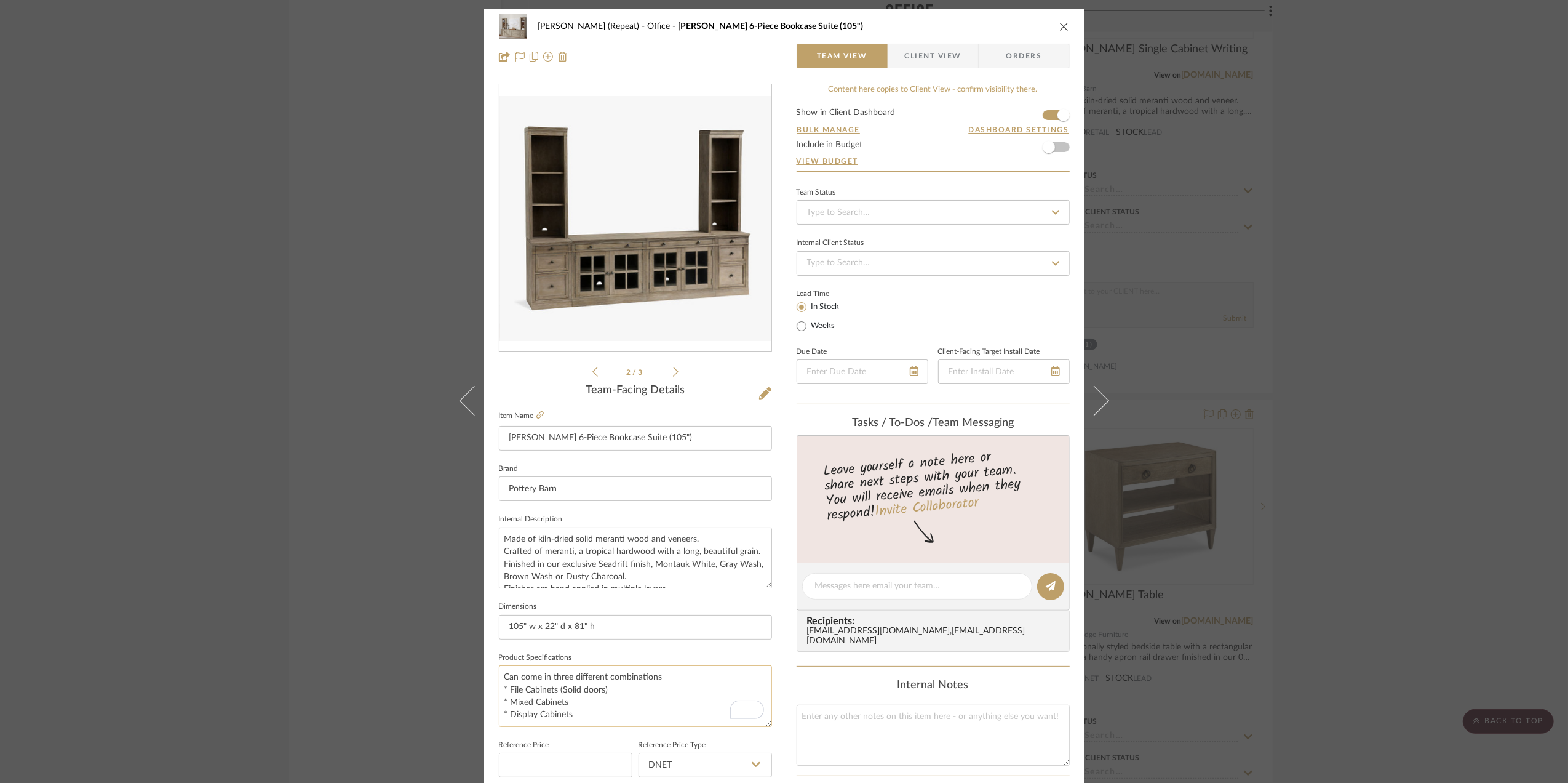
click at [577, 701] on textarea "Can come in three different combinations * File Cabinets (Solid doors) * Mixed …" at bounding box center [636, 696] width 273 height 61
type textarea "Can come in three different combinations * File Cabinets (Solid doors) * Mixed …"
click at [673, 373] on icon at bounding box center [676, 372] width 6 height 10
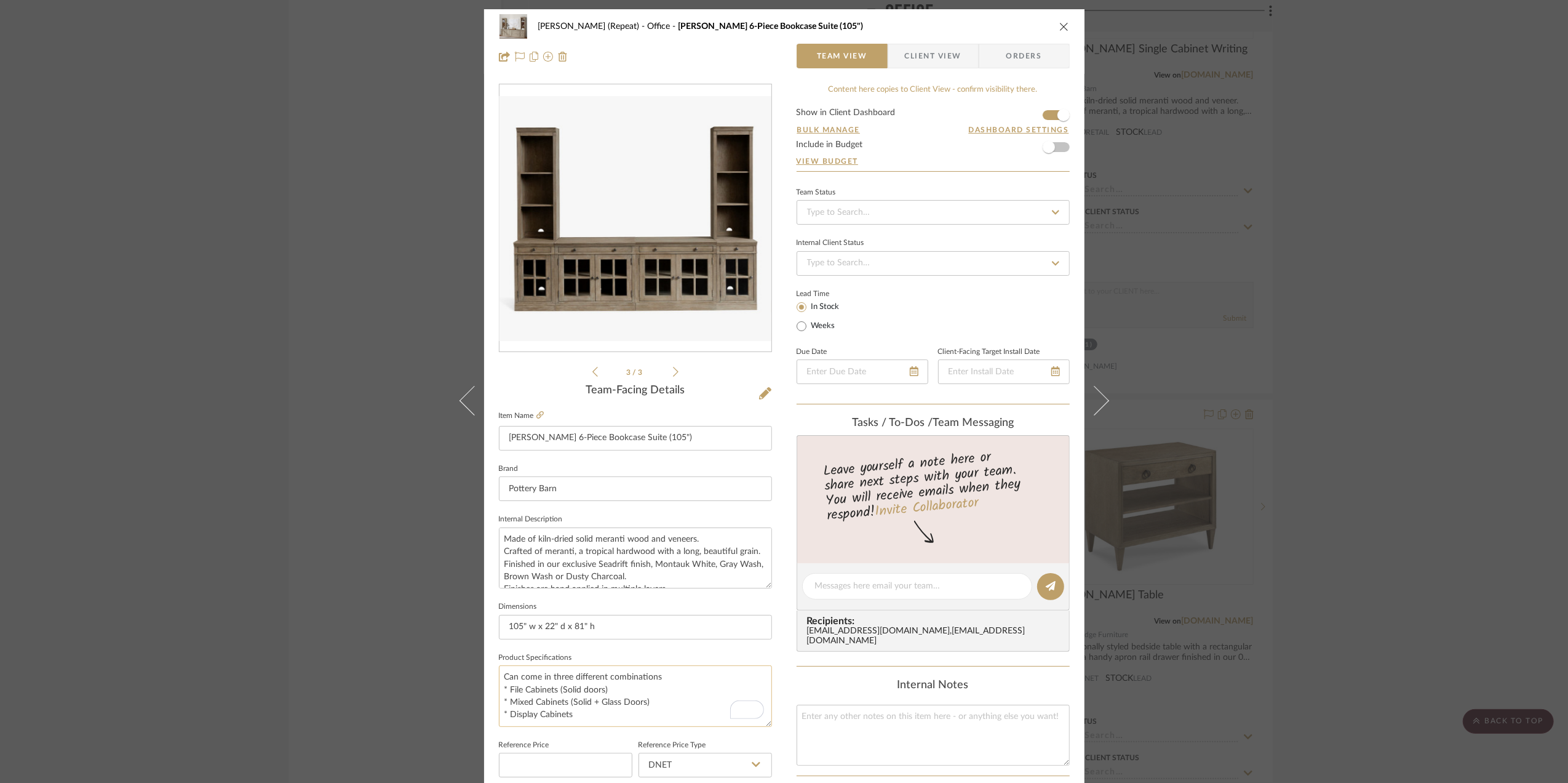
click at [603, 718] on textarea "Can come in three different combinations * File Cabinets (Solid doors) * Mixed …" at bounding box center [636, 696] width 273 height 61
type textarea "Can come in three different combinations * File Cabinets (Solid doors) * Mixed …"
click at [763, 392] on icon at bounding box center [765, 393] width 12 height 12
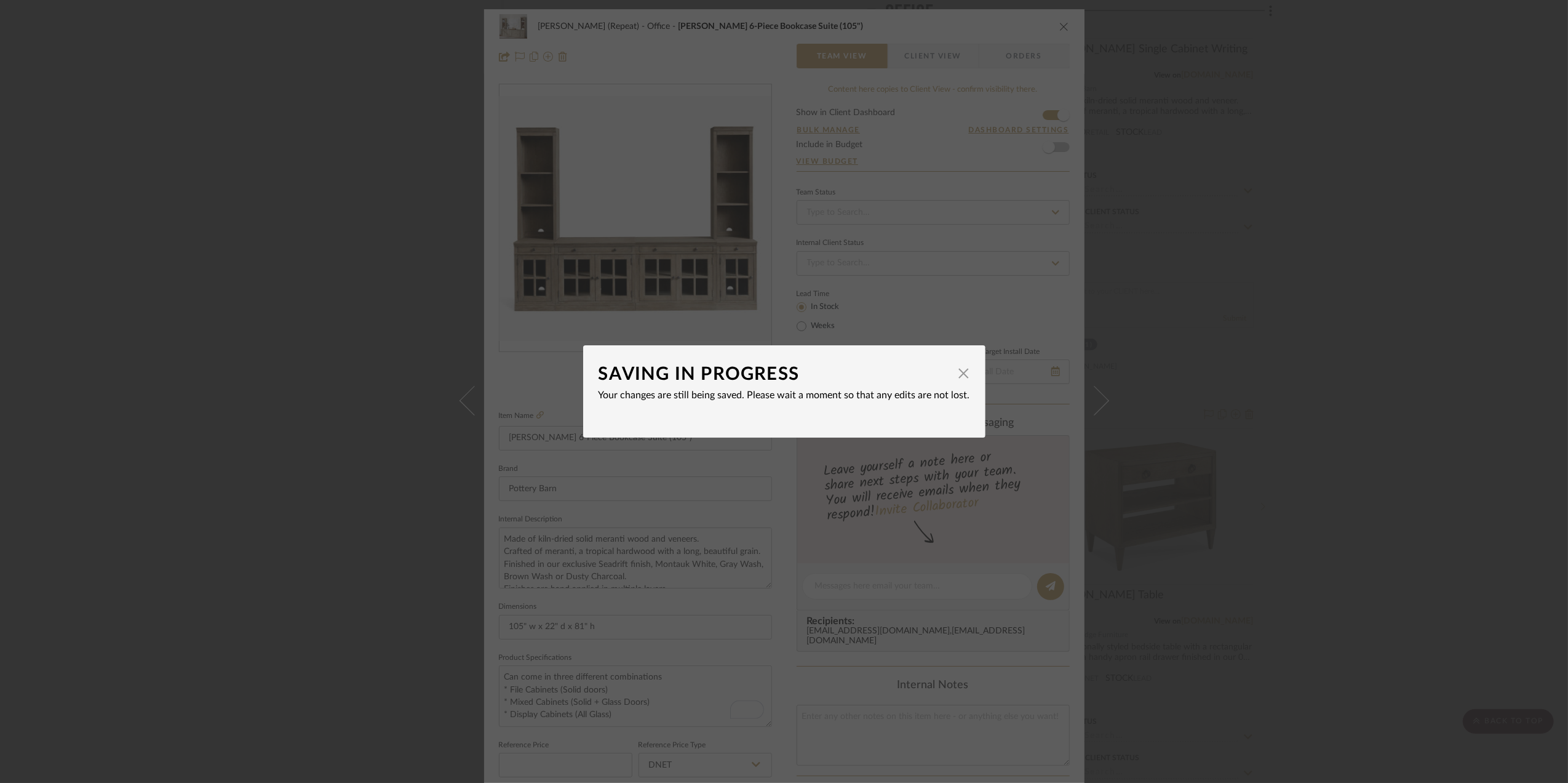
click at [517, 375] on div "SAVING IN PROGRESS × Your changes are still being saved. Please wait a moment s…" at bounding box center [784, 392] width 1568 height 783
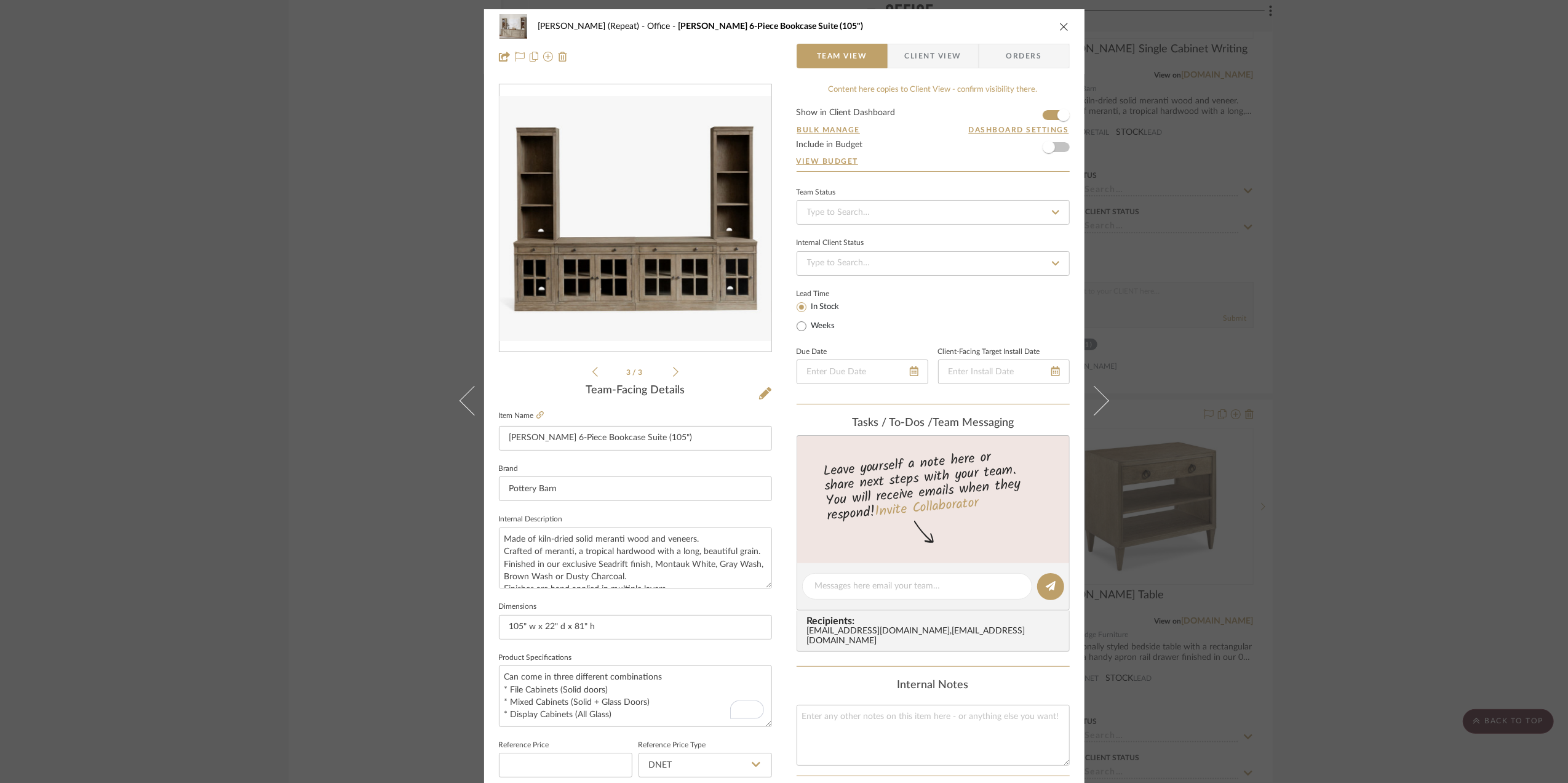
click at [760, 389] on icon at bounding box center [765, 393] width 12 height 12
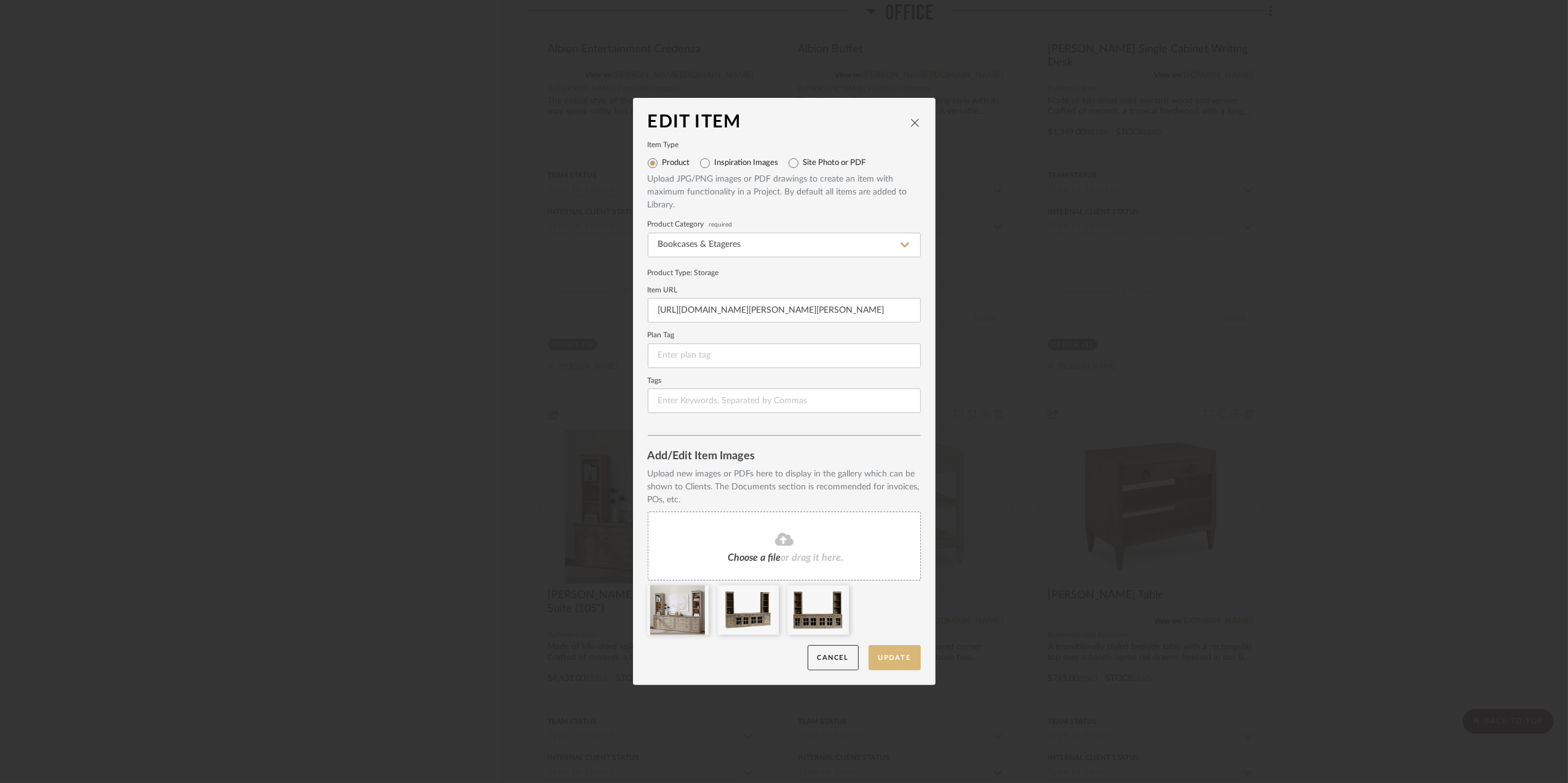
click at [899, 648] on button "Update" at bounding box center [895, 657] width 52 height 25
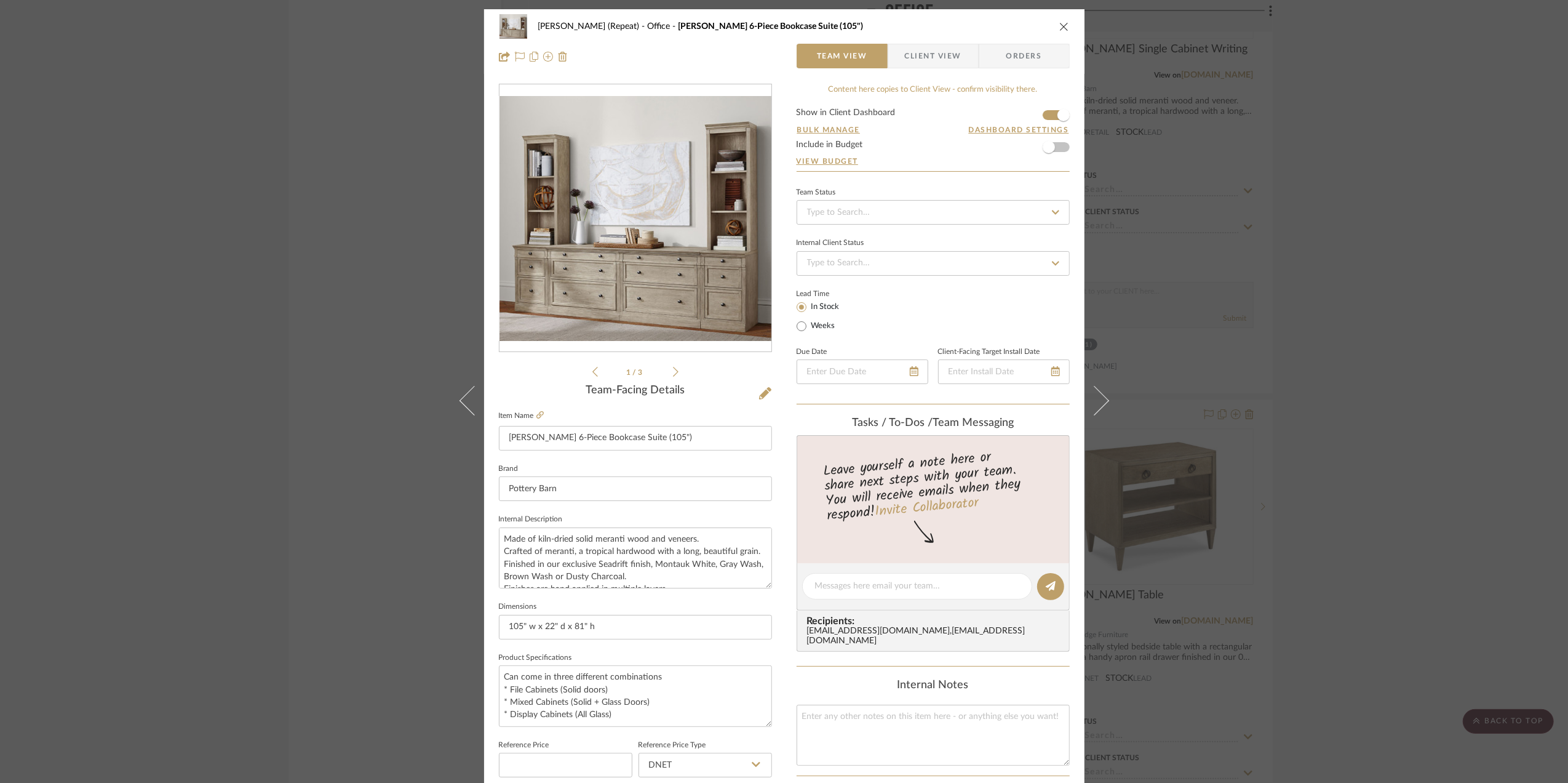
click at [1250, 441] on div "Stephanie Bergreen (Repeat) Office Livingston 6-Piece Bookcase Suite (105") Tea…" at bounding box center [784, 392] width 1568 height 783
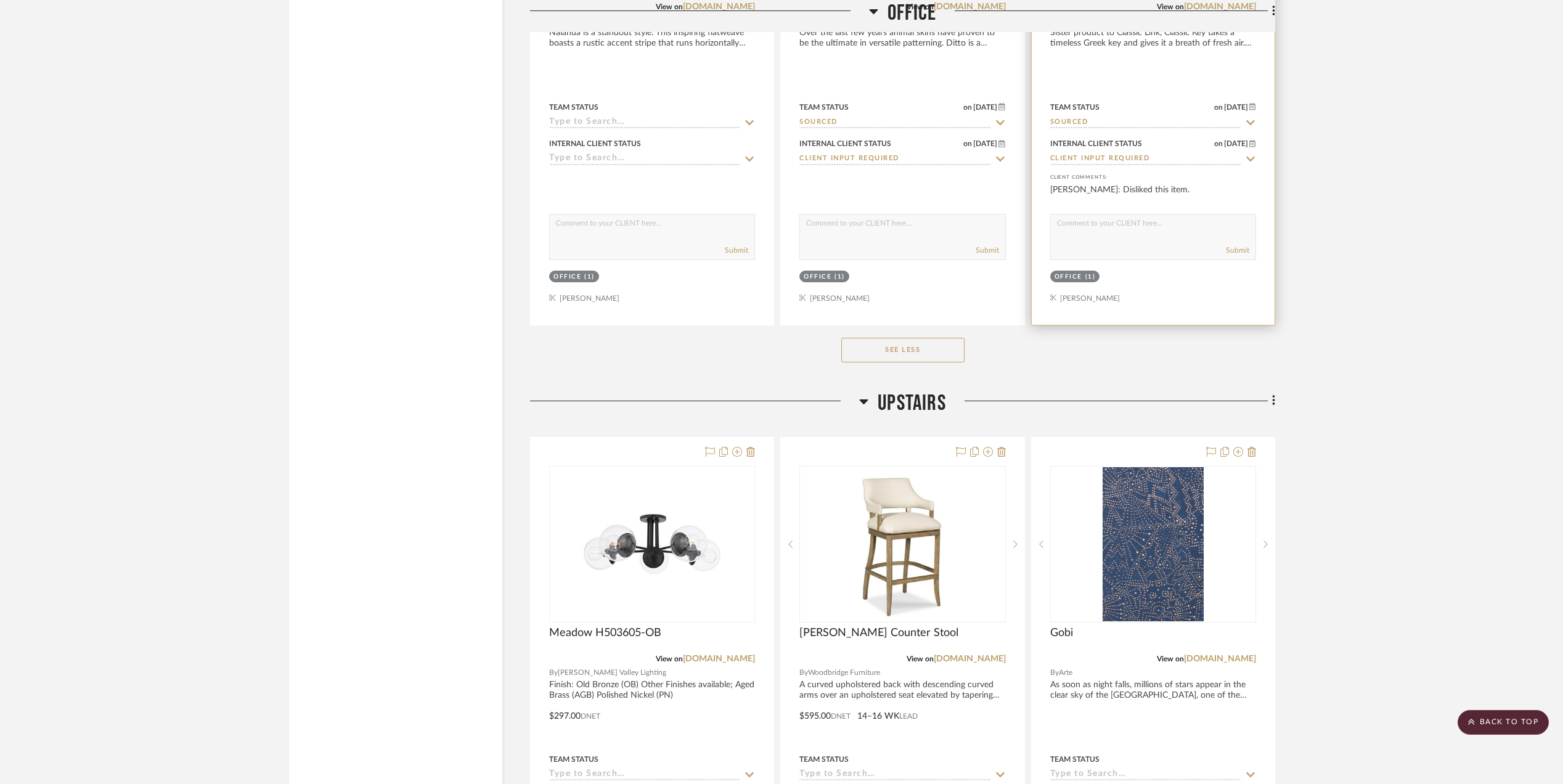
scroll to position [4848, 0]
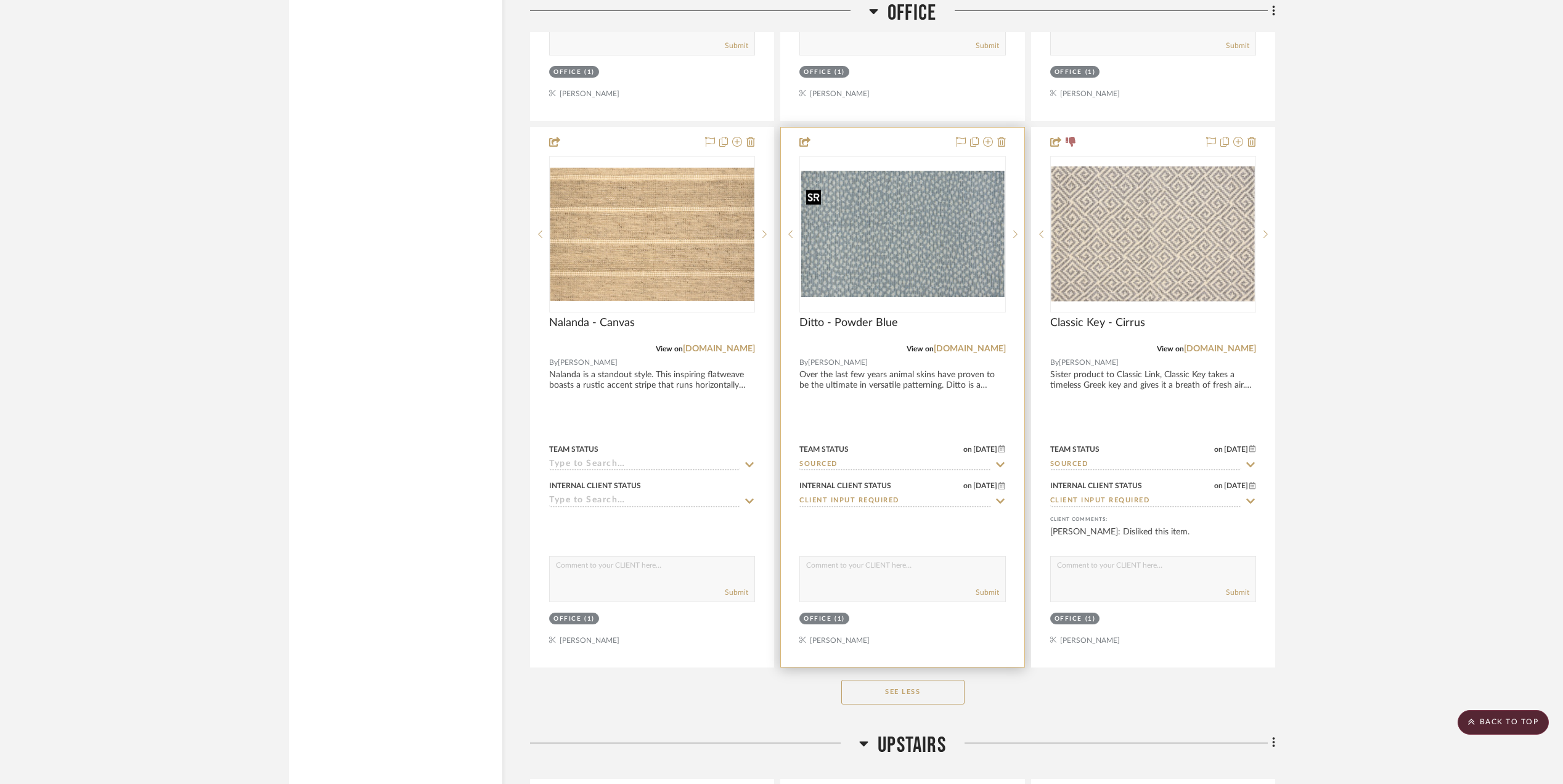
click at [925, 262] on img "0" at bounding box center [902, 233] width 203 height 126
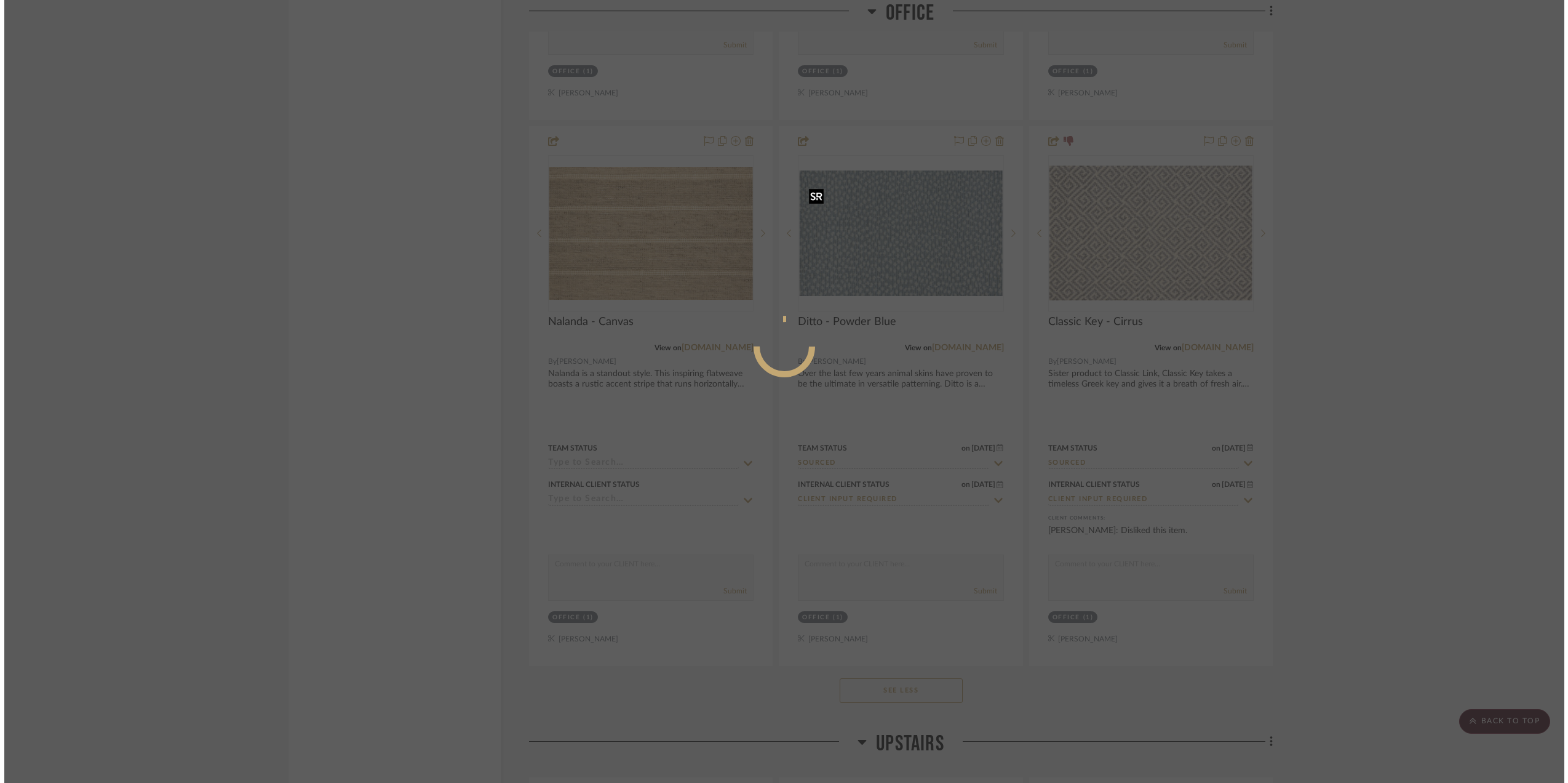
scroll to position [0, 0]
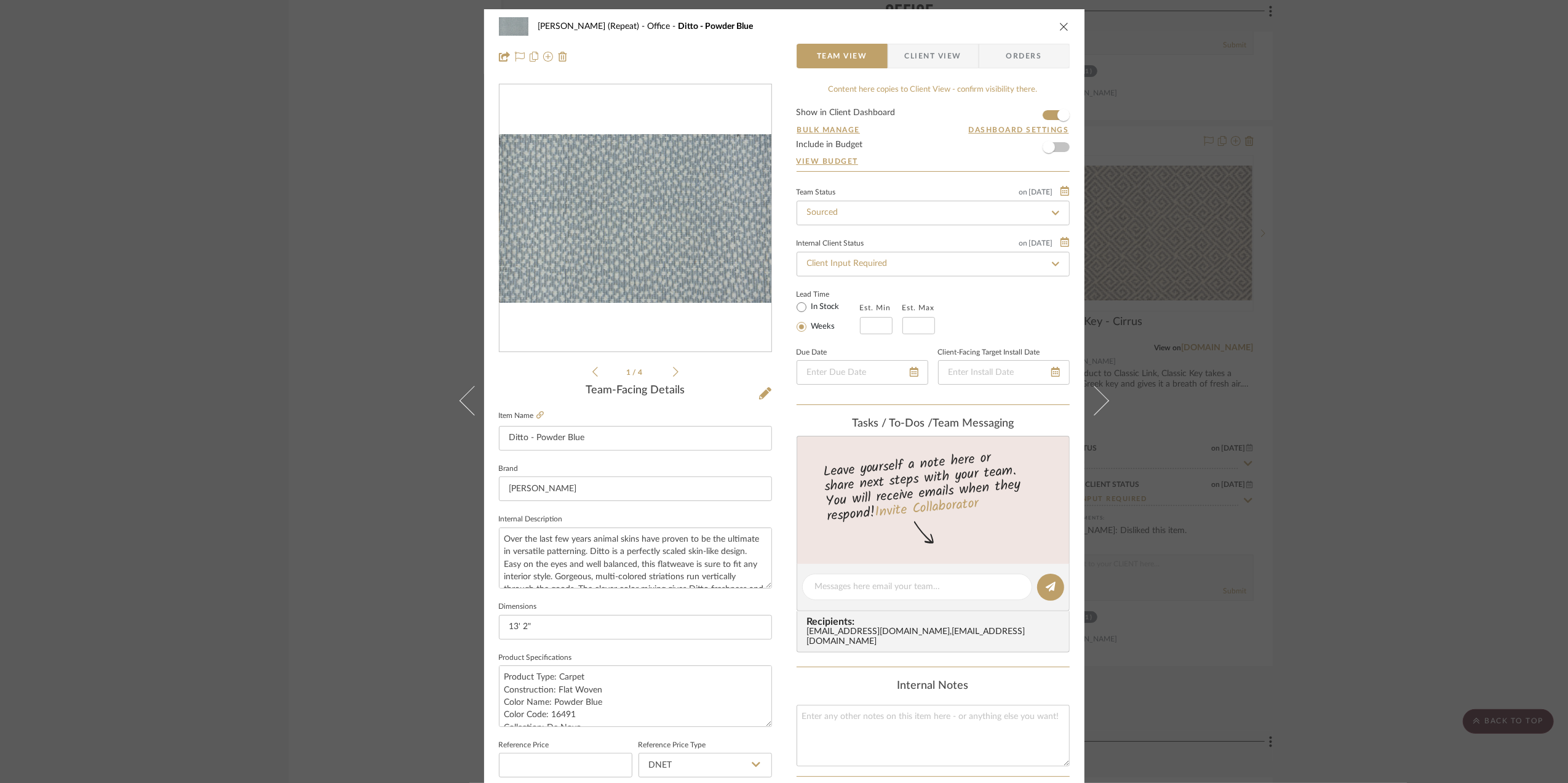
click at [670, 250] on img "0" at bounding box center [636, 218] width 272 height 169
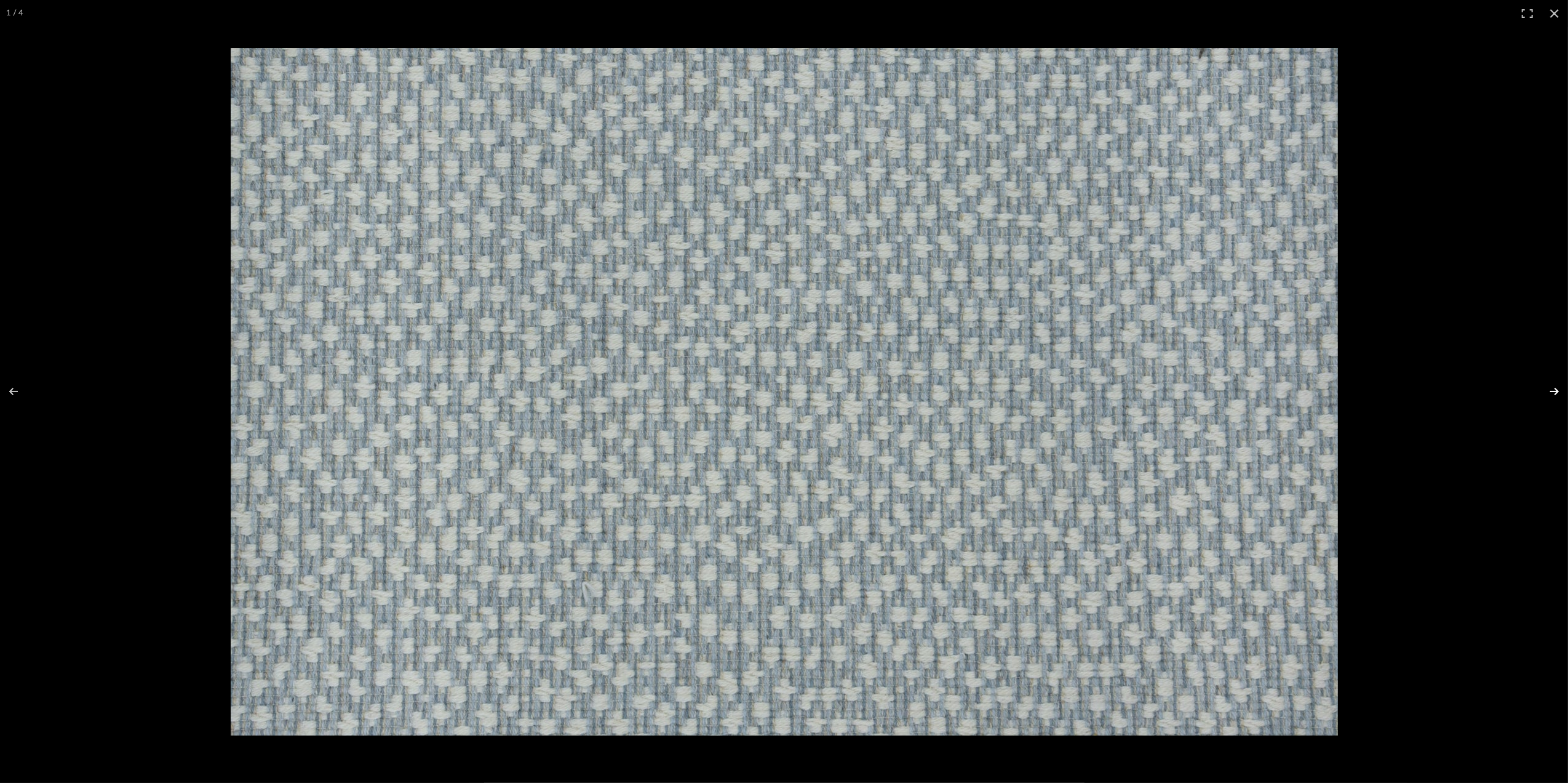
click at [1250, 392] on button at bounding box center [1546, 392] width 43 height 62
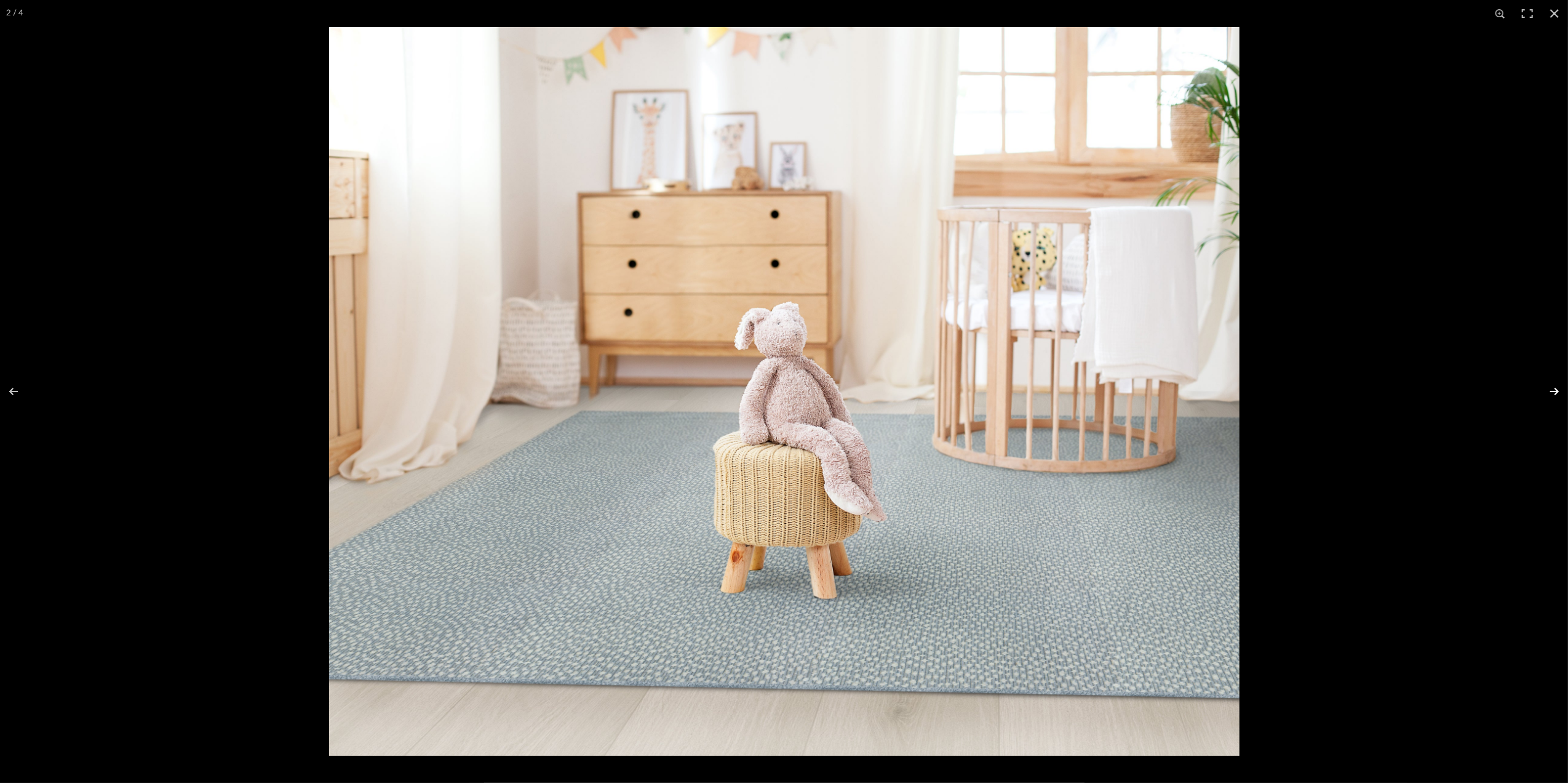
click at [1250, 392] on button at bounding box center [1546, 392] width 43 height 62
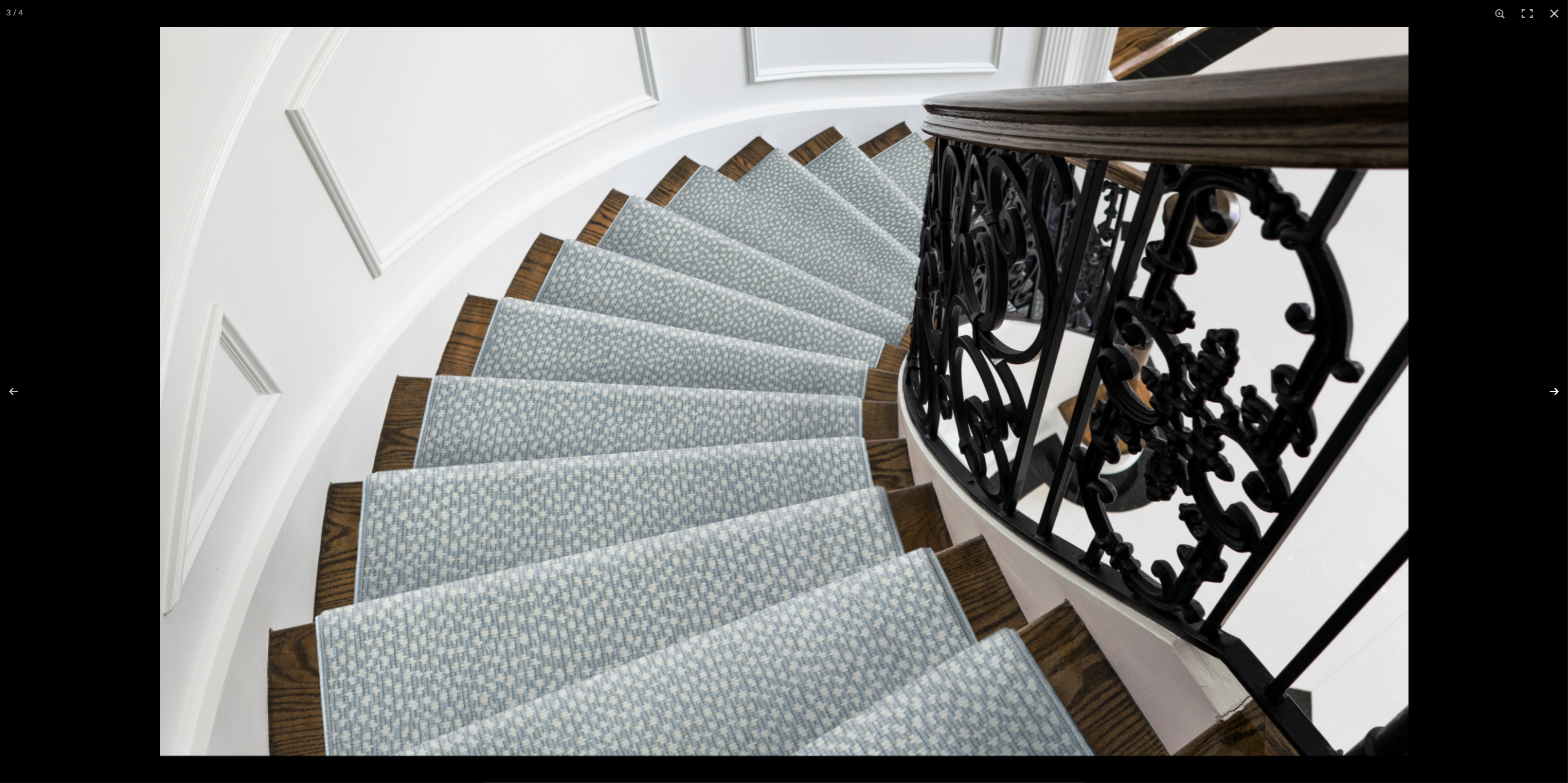
click at [1250, 392] on button at bounding box center [1546, 392] width 43 height 62
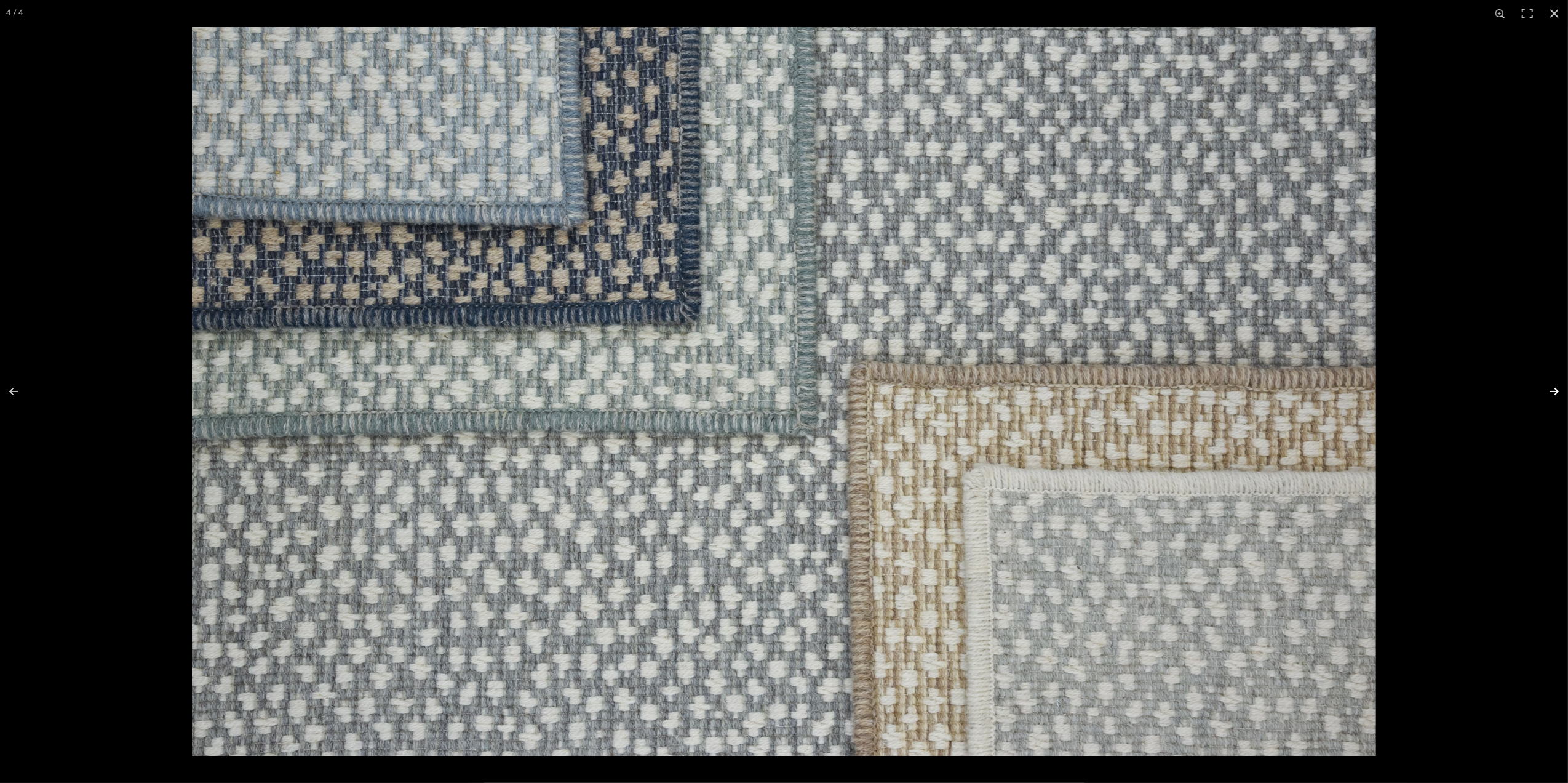
click at [1250, 392] on button at bounding box center [1546, 392] width 43 height 62
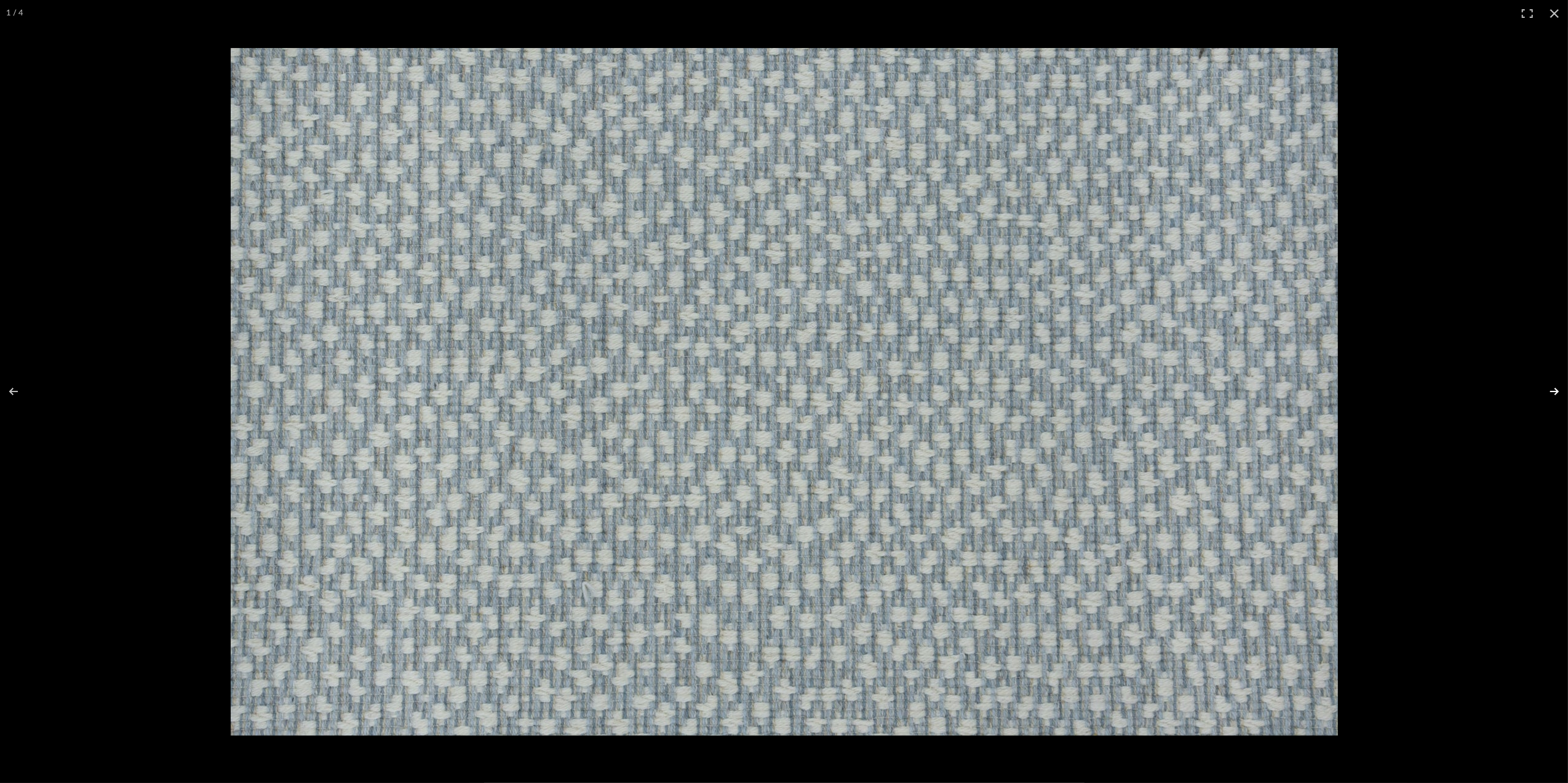
click at [1250, 392] on button at bounding box center [1546, 392] width 43 height 62
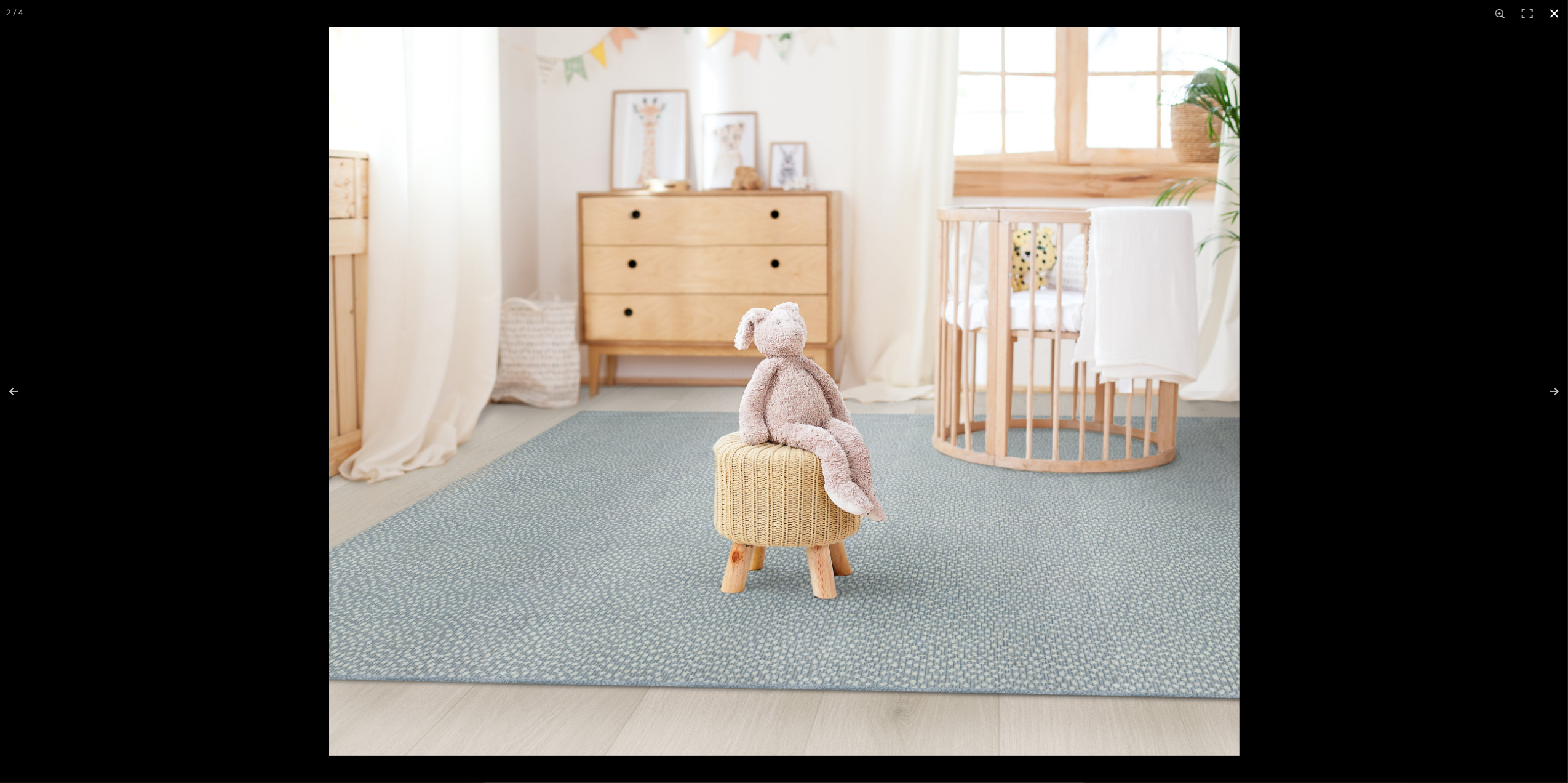
click at [1250, 15] on button at bounding box center [1554, 13] width 27 height 27
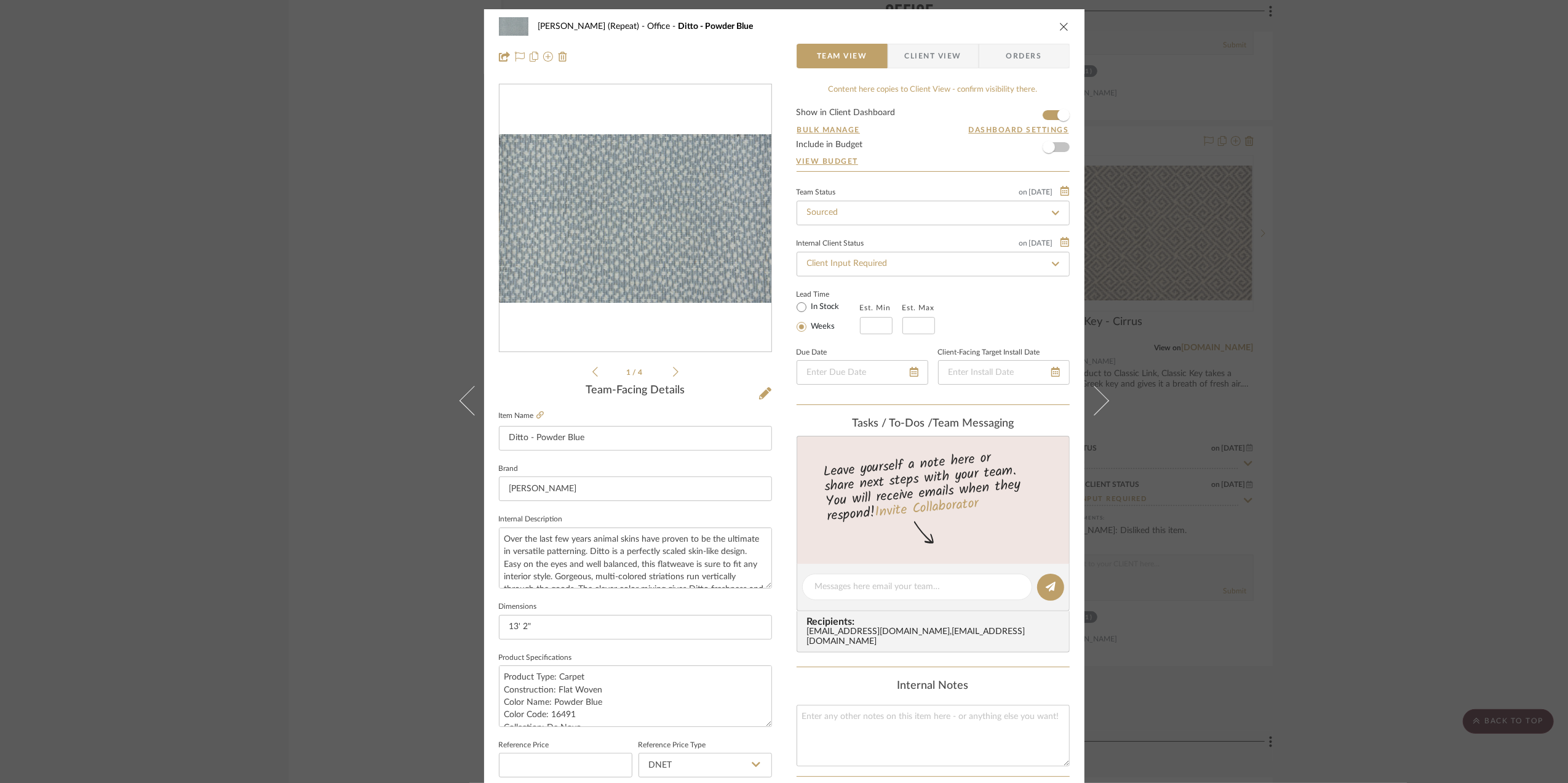
click at [1250, 420] on div "Stephanie Bergreen (Repeat) Office Ditto - Powder Blue Team View Client View Or…" at bounding box center [784, 392] width 1568 height 783
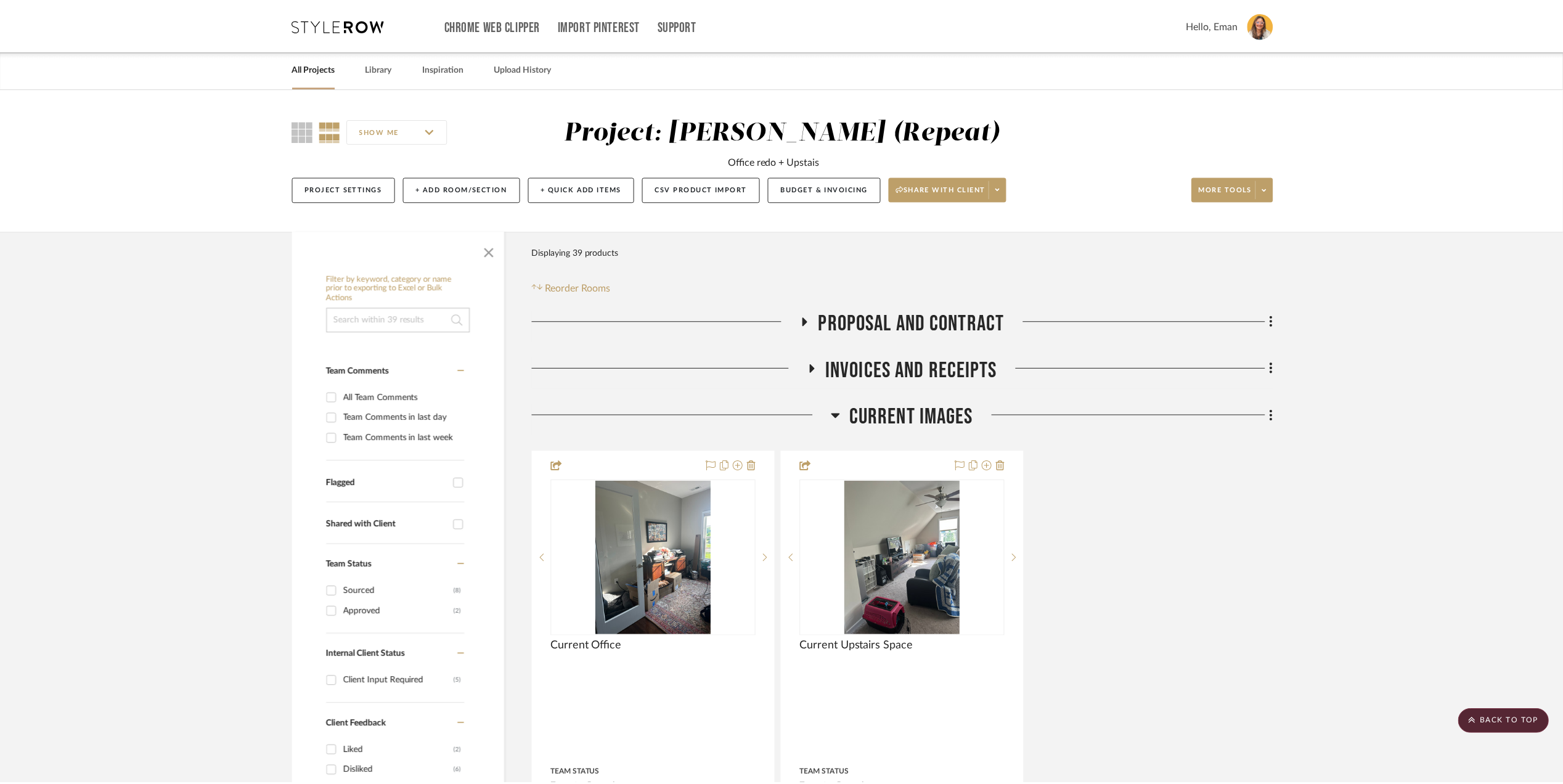
scroll to position [4848, 0]
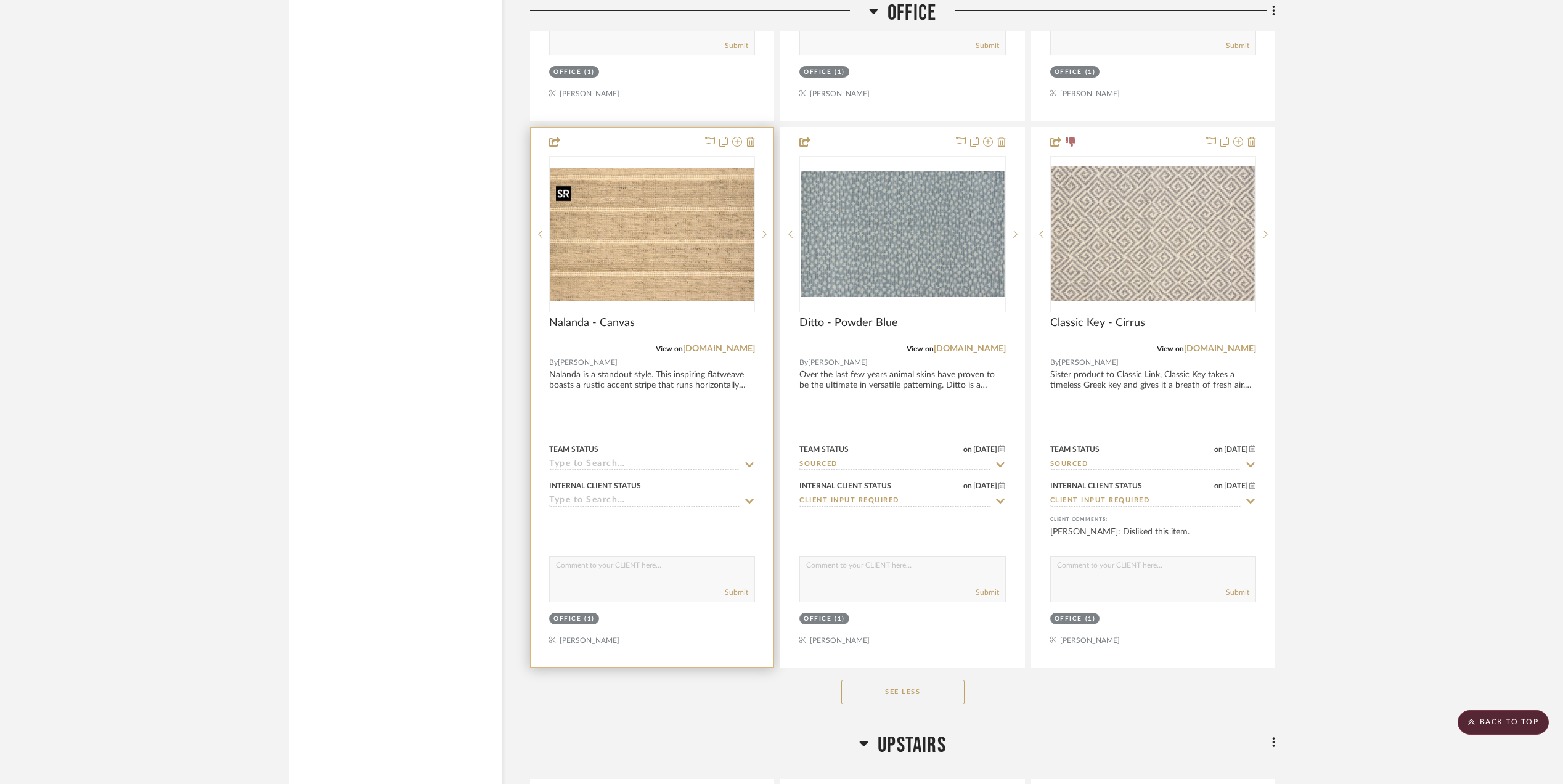
click at [634, 262] on img "0" at bounding box center [651, 234] width 203 height 133
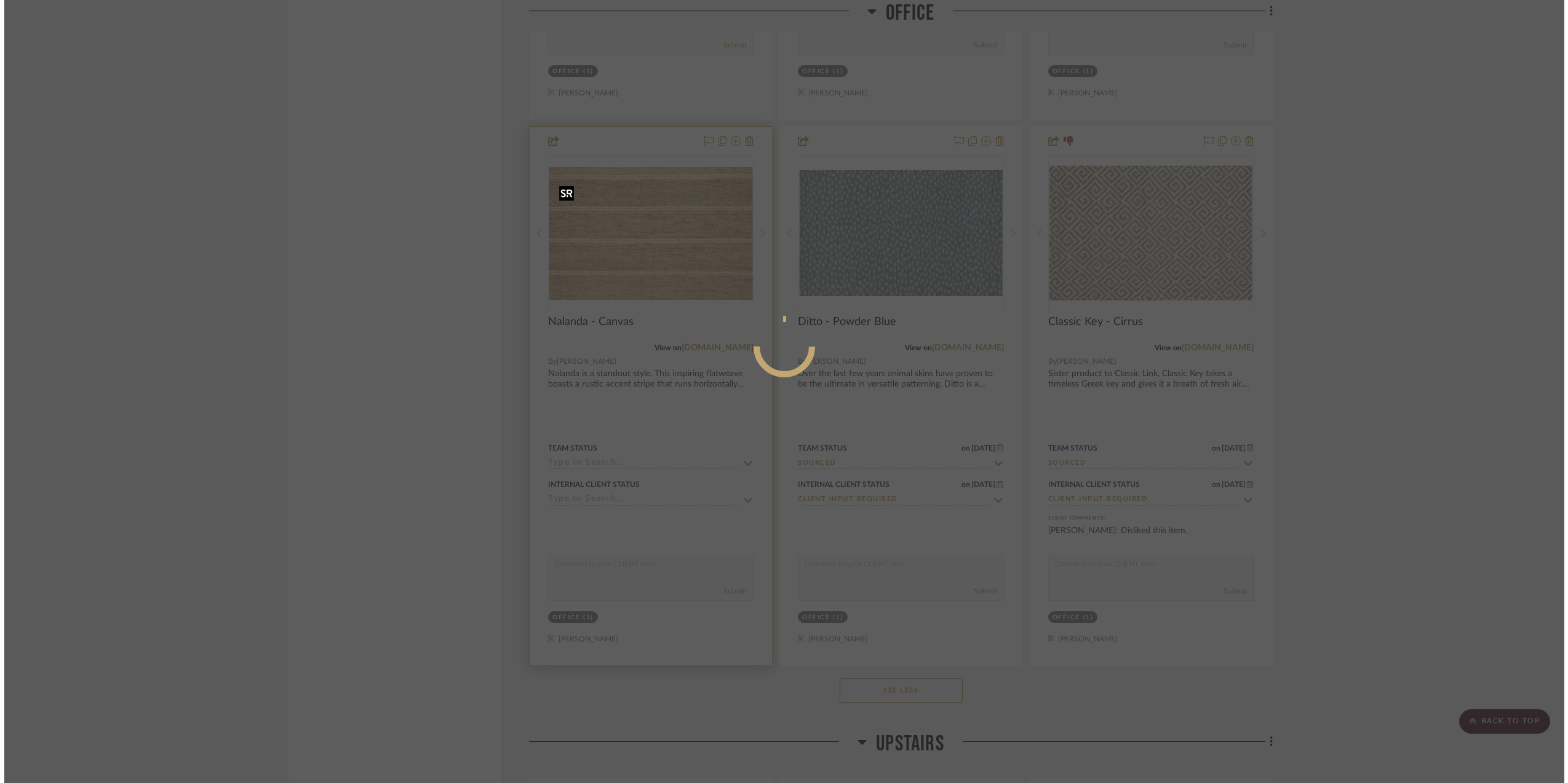
scroll to position [0, 0]
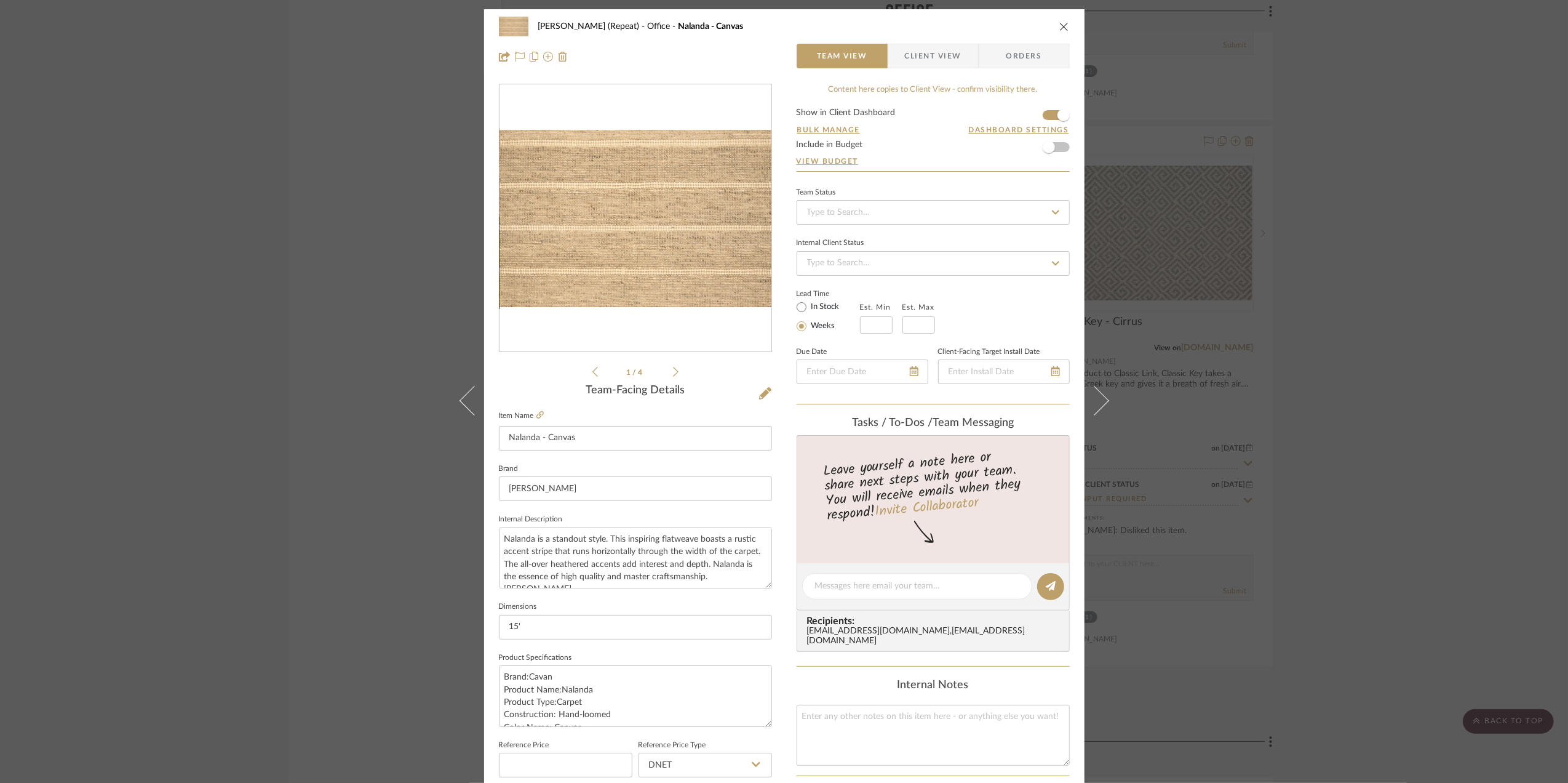
click at [715, 279] on img "0" at bounding box center [636, 218] width 272 height 178
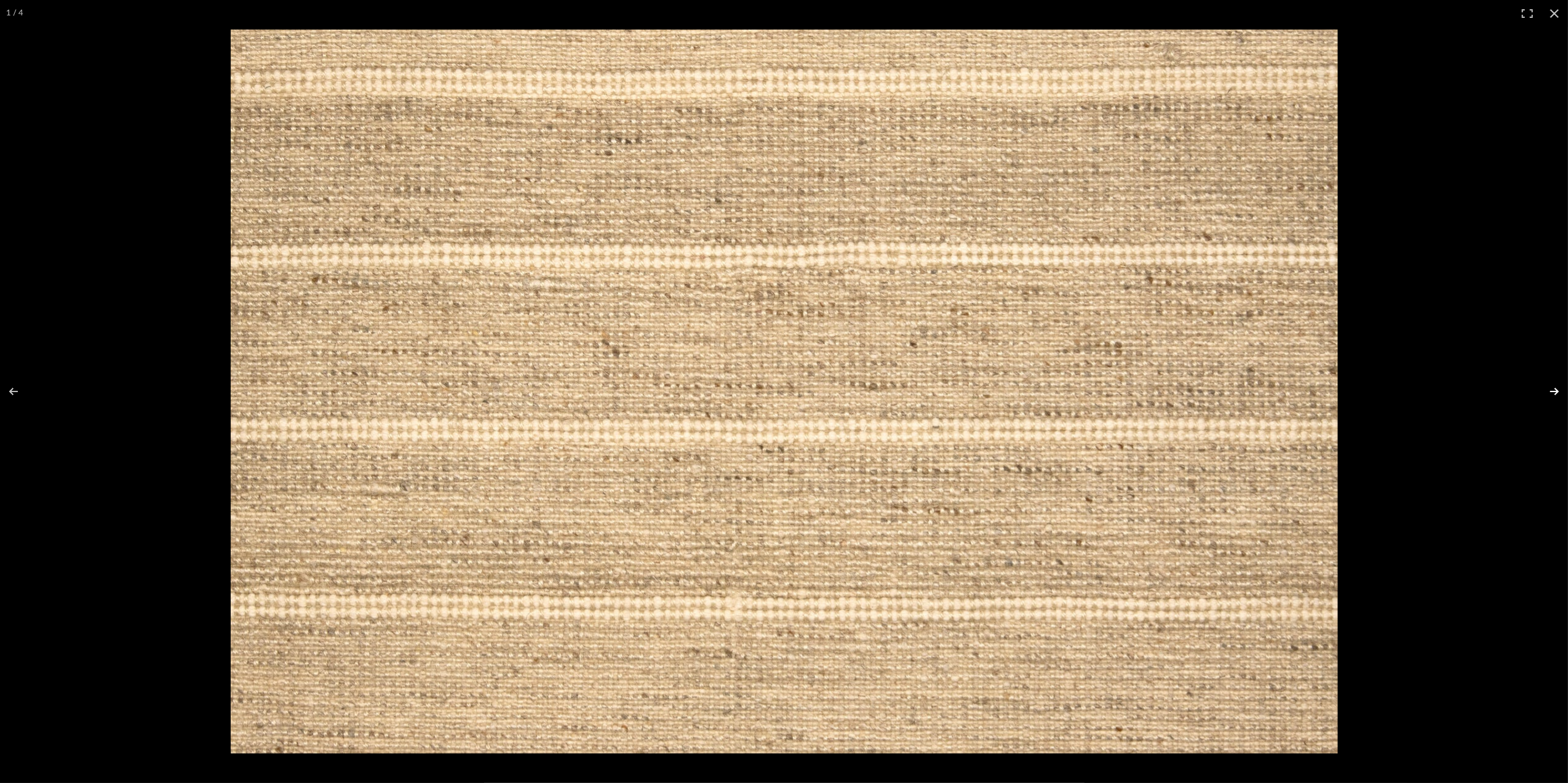
click at [1250, 395] on button at bounding box center [1546, 392] width 43 height 62
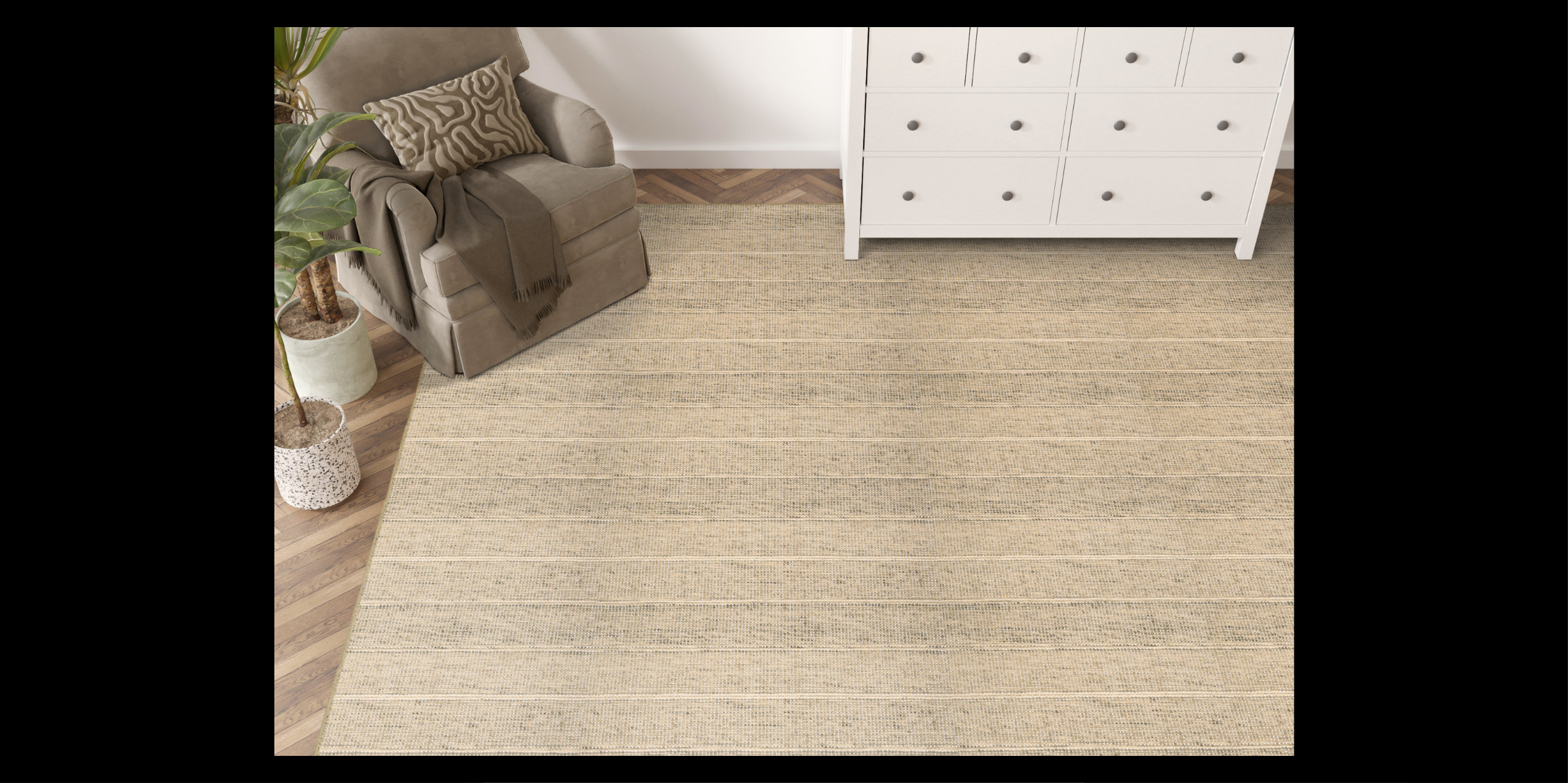
click at [1250, 393] on button at bounding box center [1546, 392] width 43 height 62
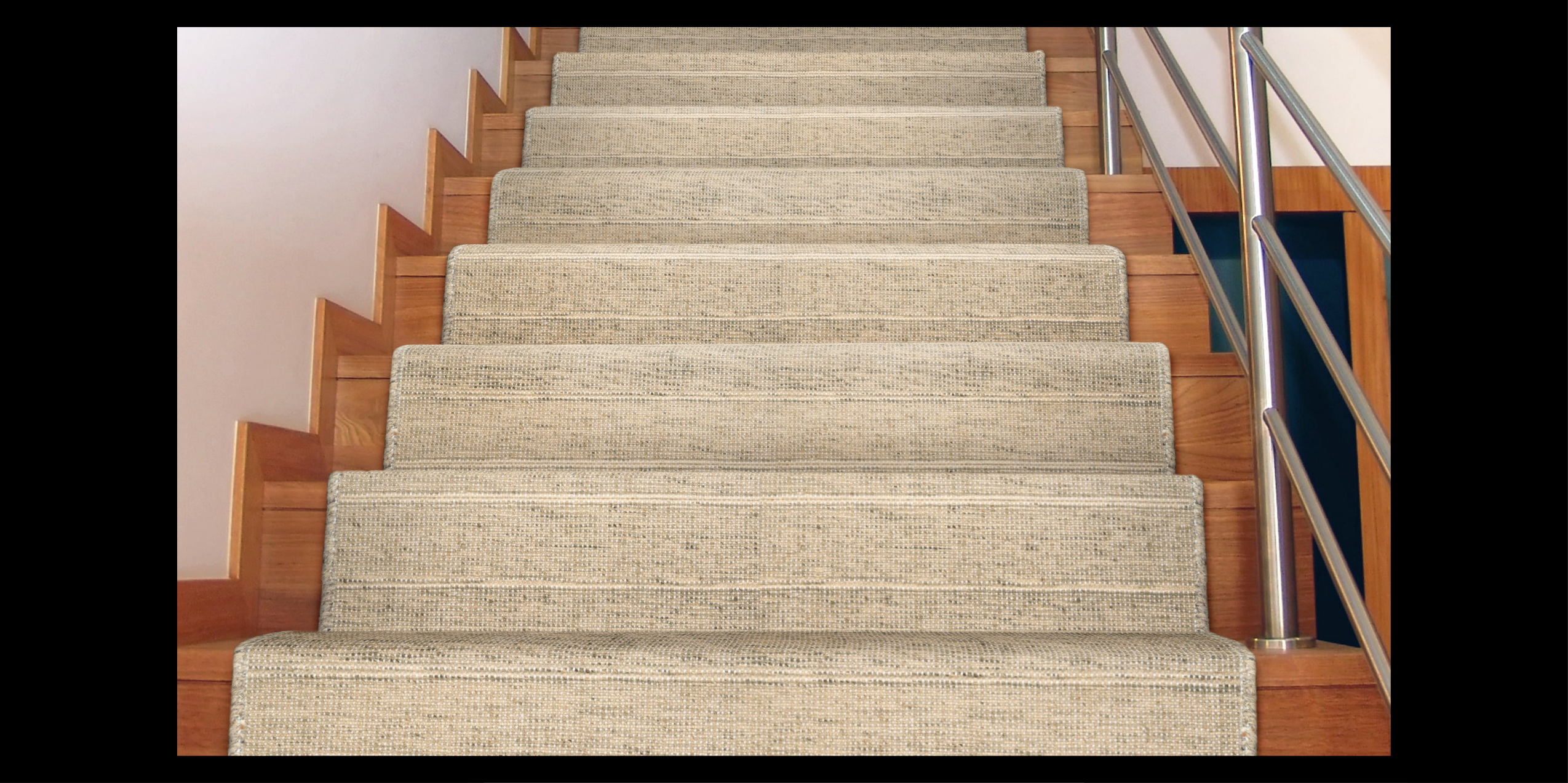
click at [1250, 393] on button at bounding box center [1546, 392] width 43 height 62
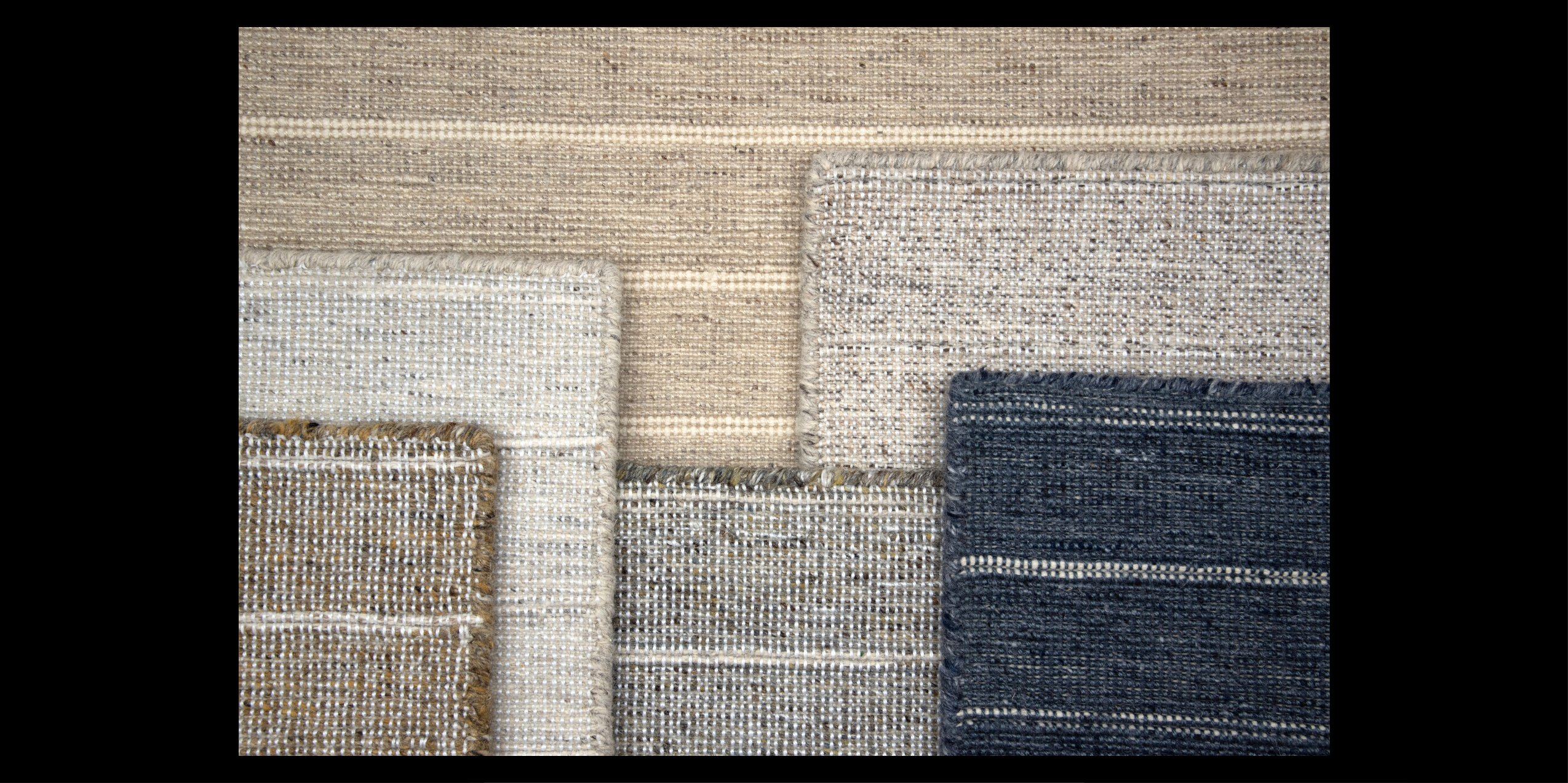
click at [1250, 393] on button at bounding box center [1546, 392] width 43 height 62
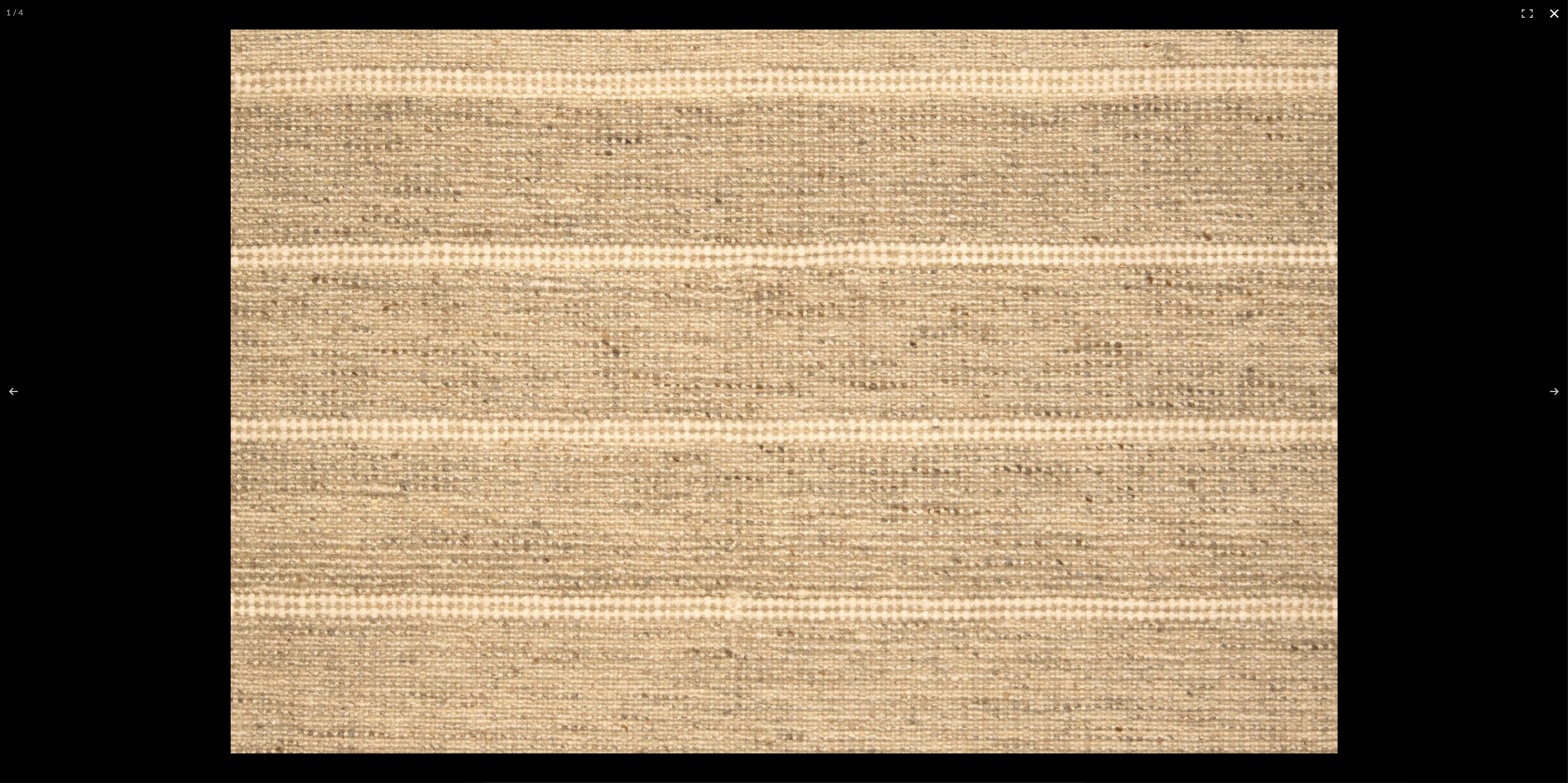
click at [1250, 10] on button at bounding box center [1554, 13] width 27 height 27
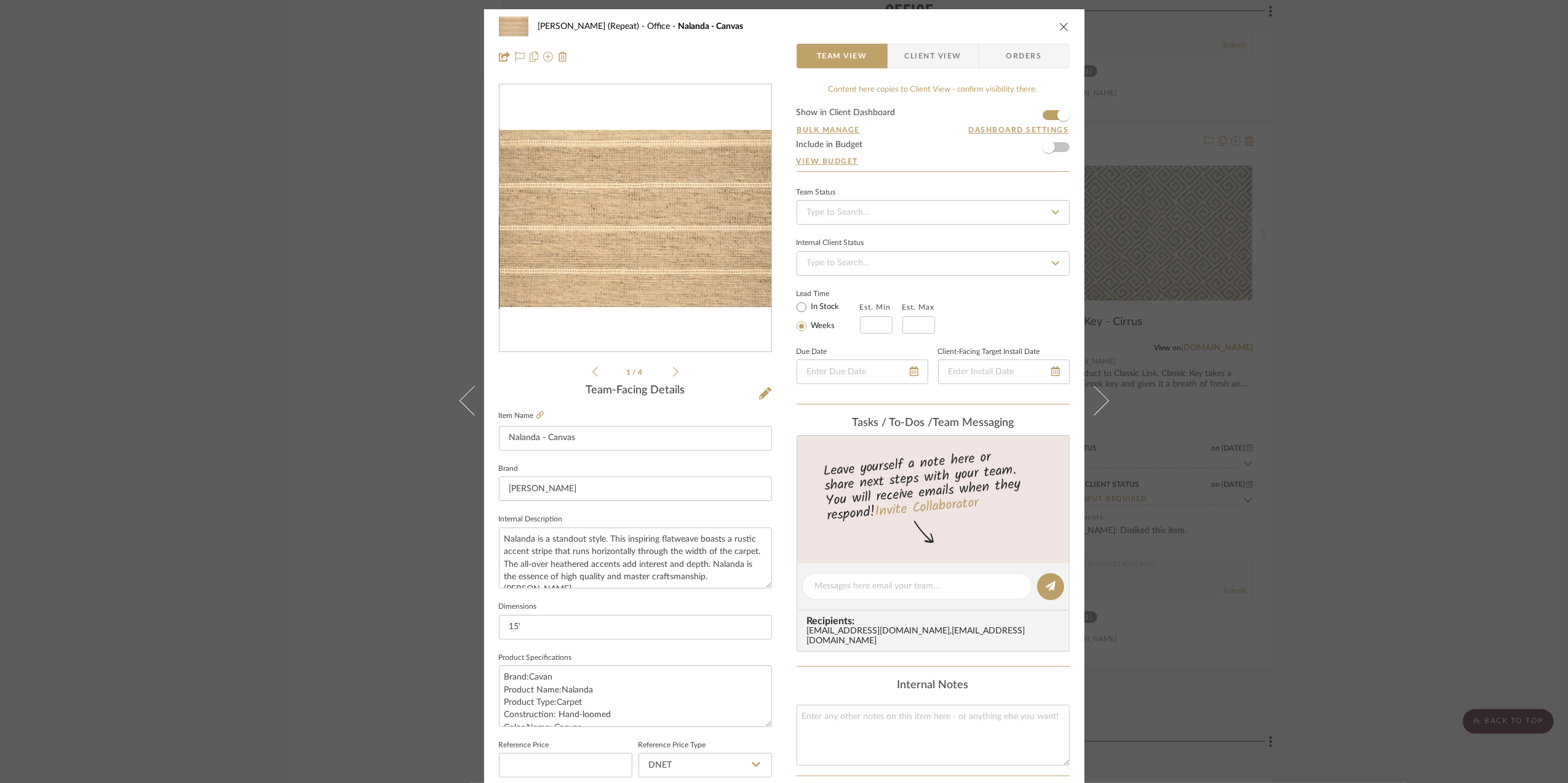
drag, startPoint x: 1384, startPoint y: 528, endPoint x: 1379, endPoint y: 507, distance: 21.6
click at [1250, 525] on div "Stephanie Bergreen (Repeat) Office Nalanda - Canvas Team View Client View Order…" at bounding box center [784, 392] width 1568 height 783
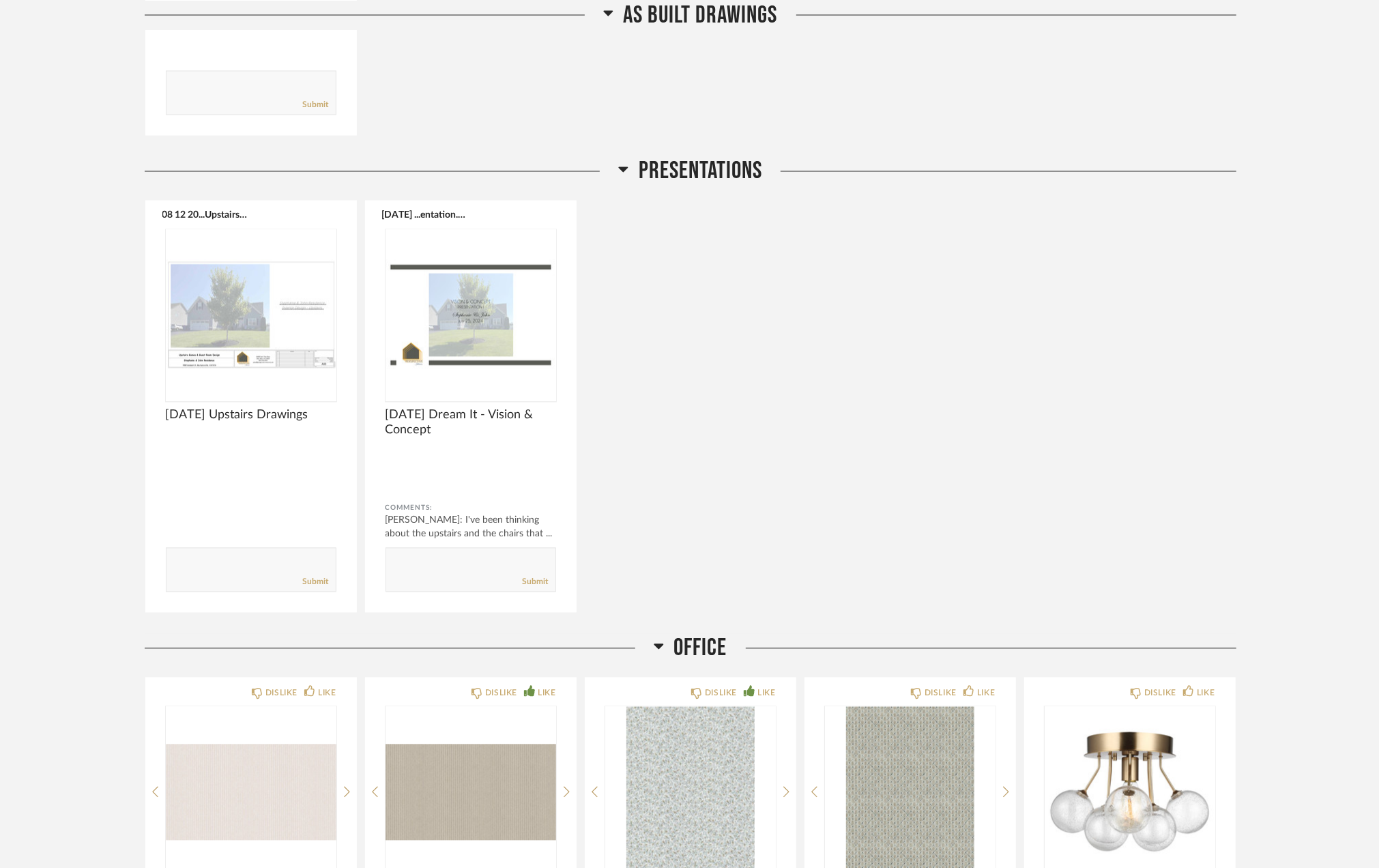
scroll to position [2430, 0]
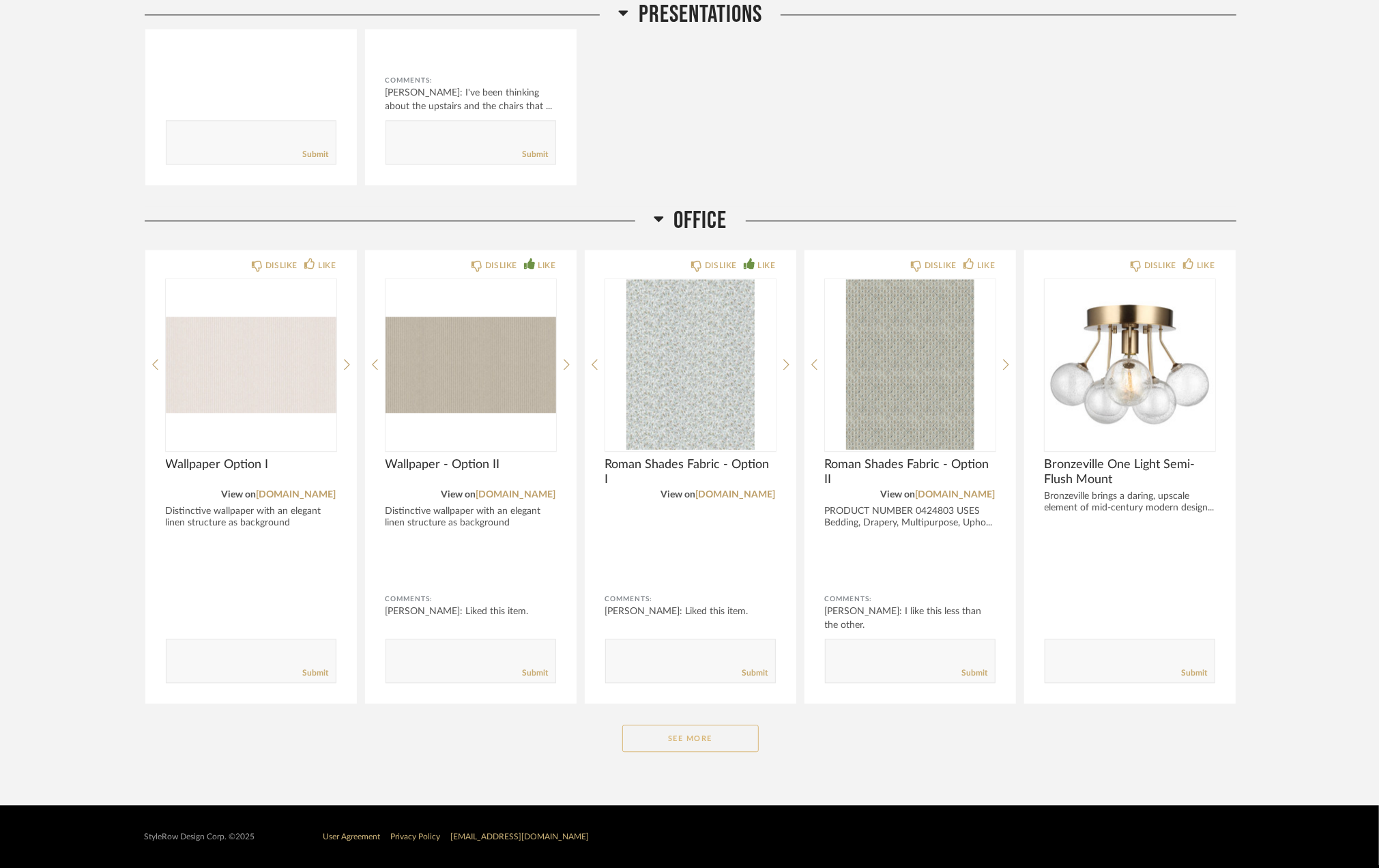
click at [669, 734] on button "See More" at bounding box center [690, 738] width 136 height 27
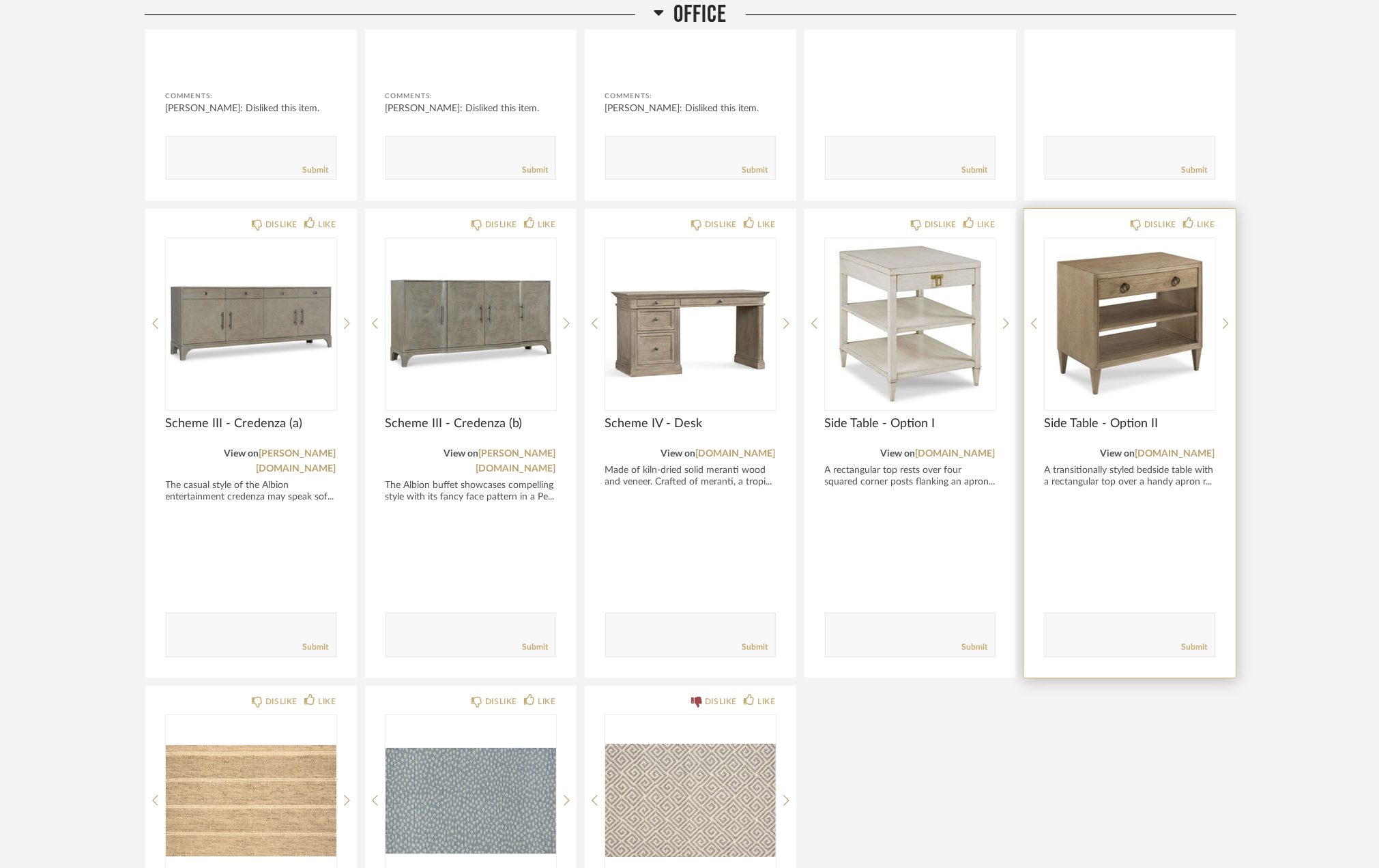
scroll to position [3885, 0]
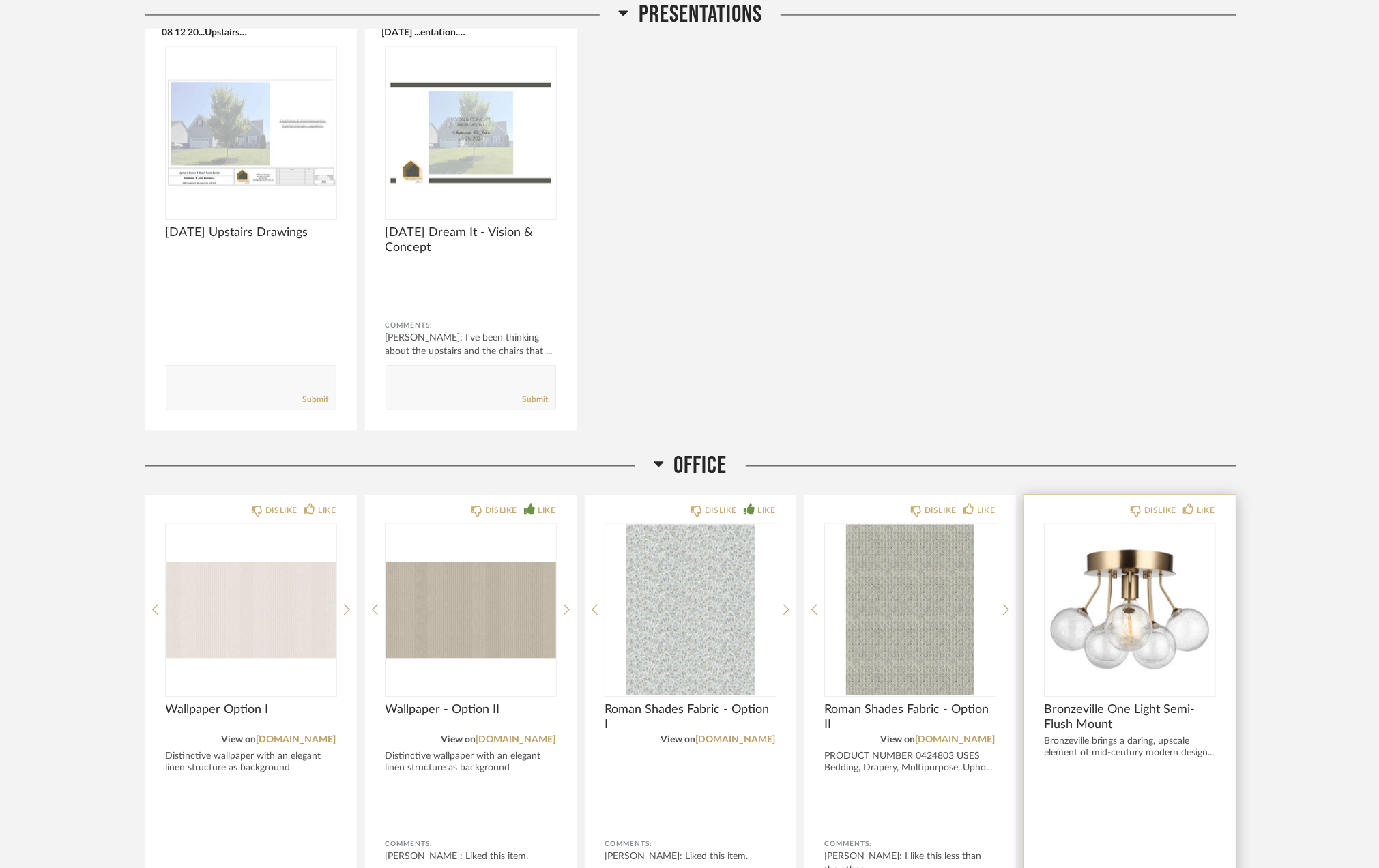
scroll to position [2430, 0]
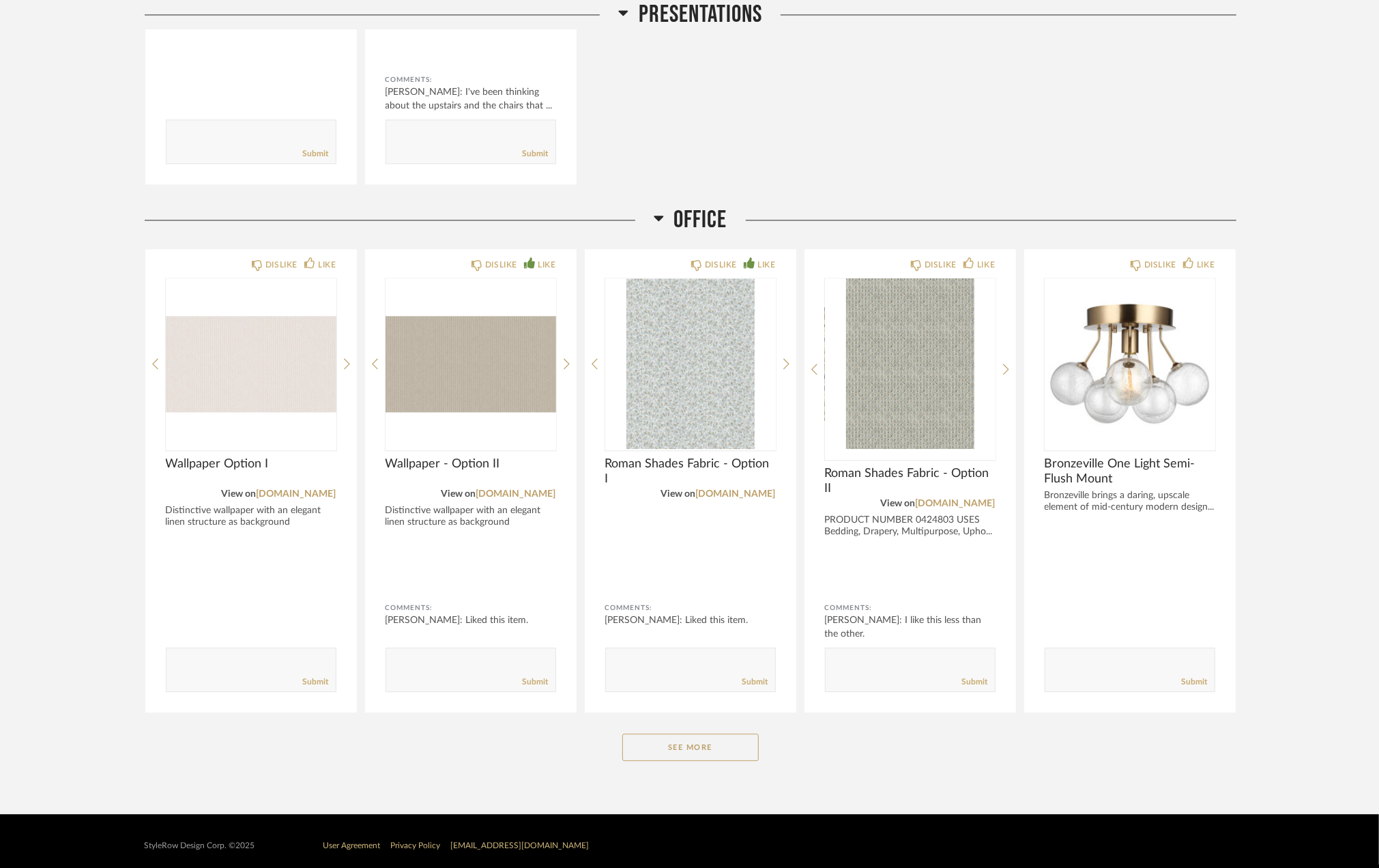
click at [666, 726] on div "Office DISLIKE LIKE Wallpaper Option I View on [DOMAIN_NAME] Distinctive wallpa…" at bounding box center [690, 496] width 1092 height 582
click at [712, 748] on button "See More" at bounding box center [690, 747] width 136 height 27
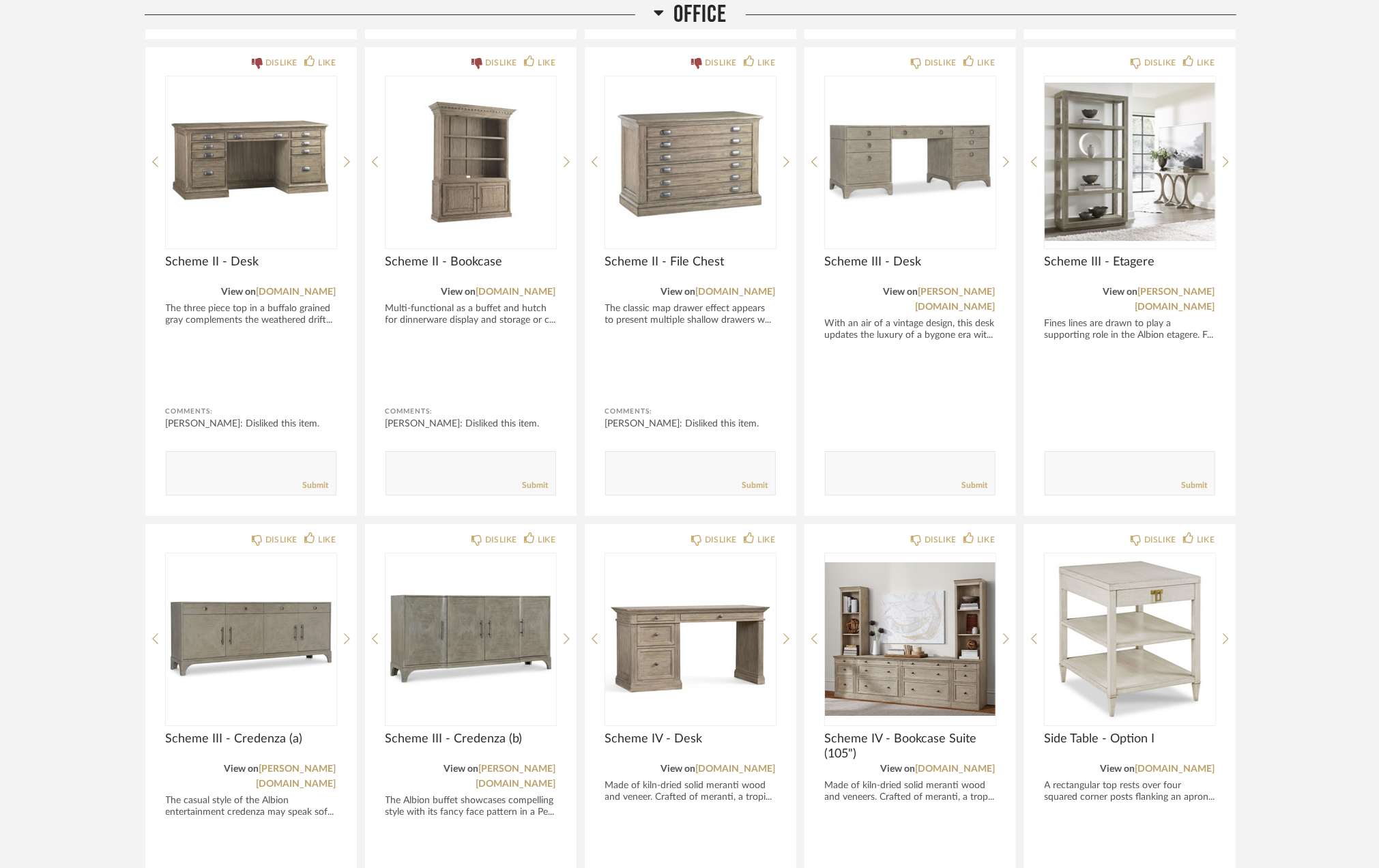
scroll to position [3612, 0]
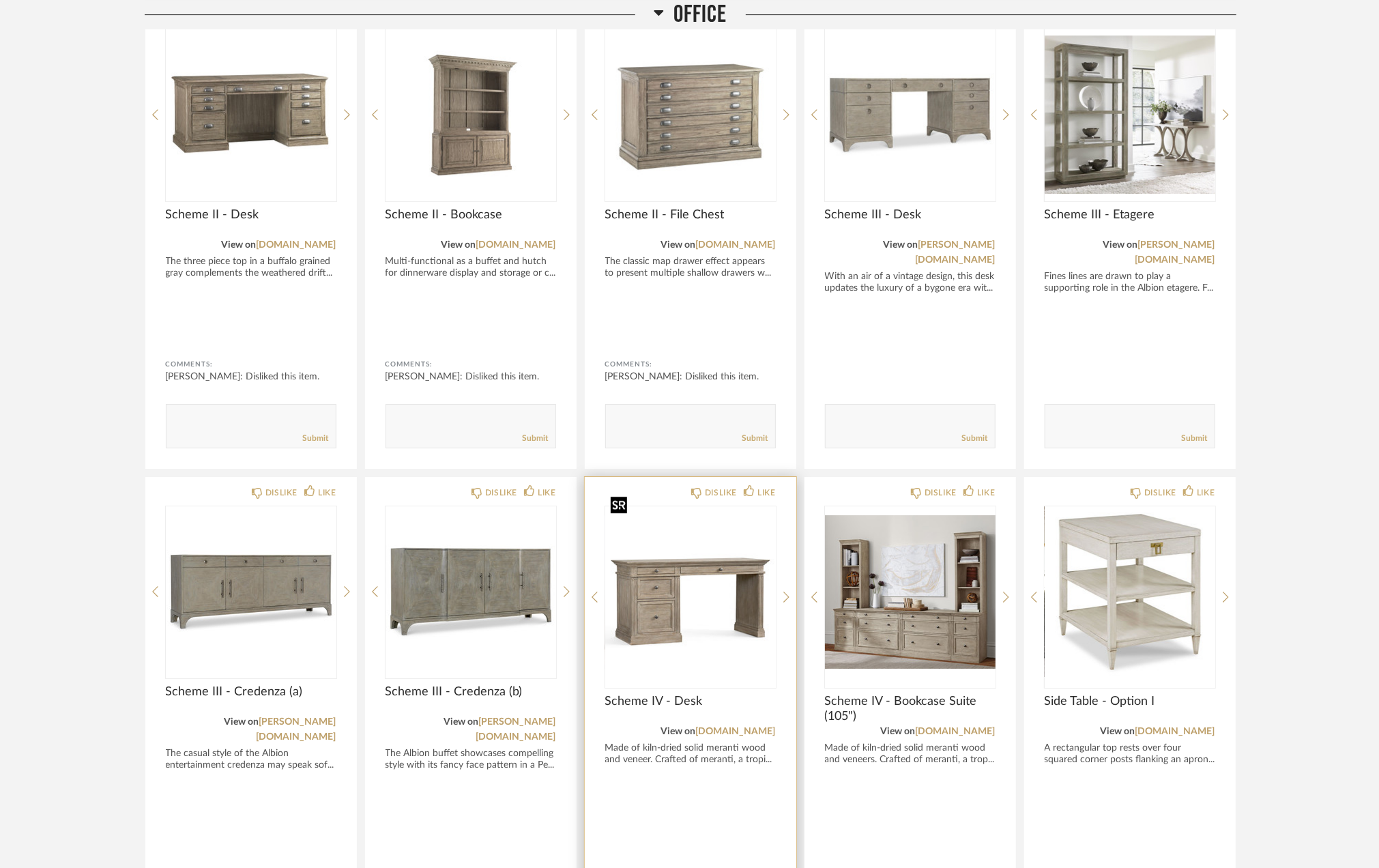
click at [0, 0] on img at bounding box center [0, 0] width 0 height 0
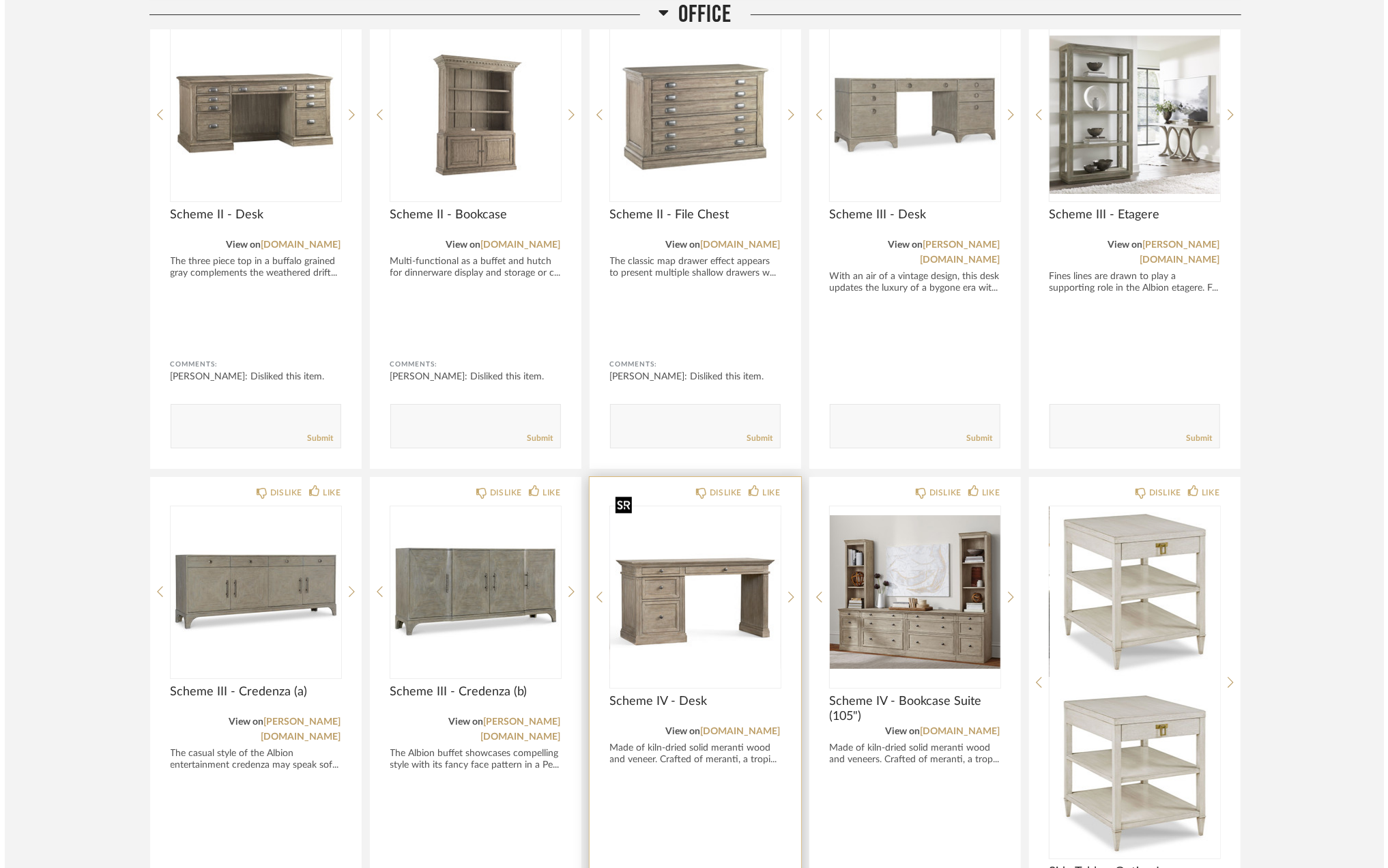
scroll to position [0, 0]
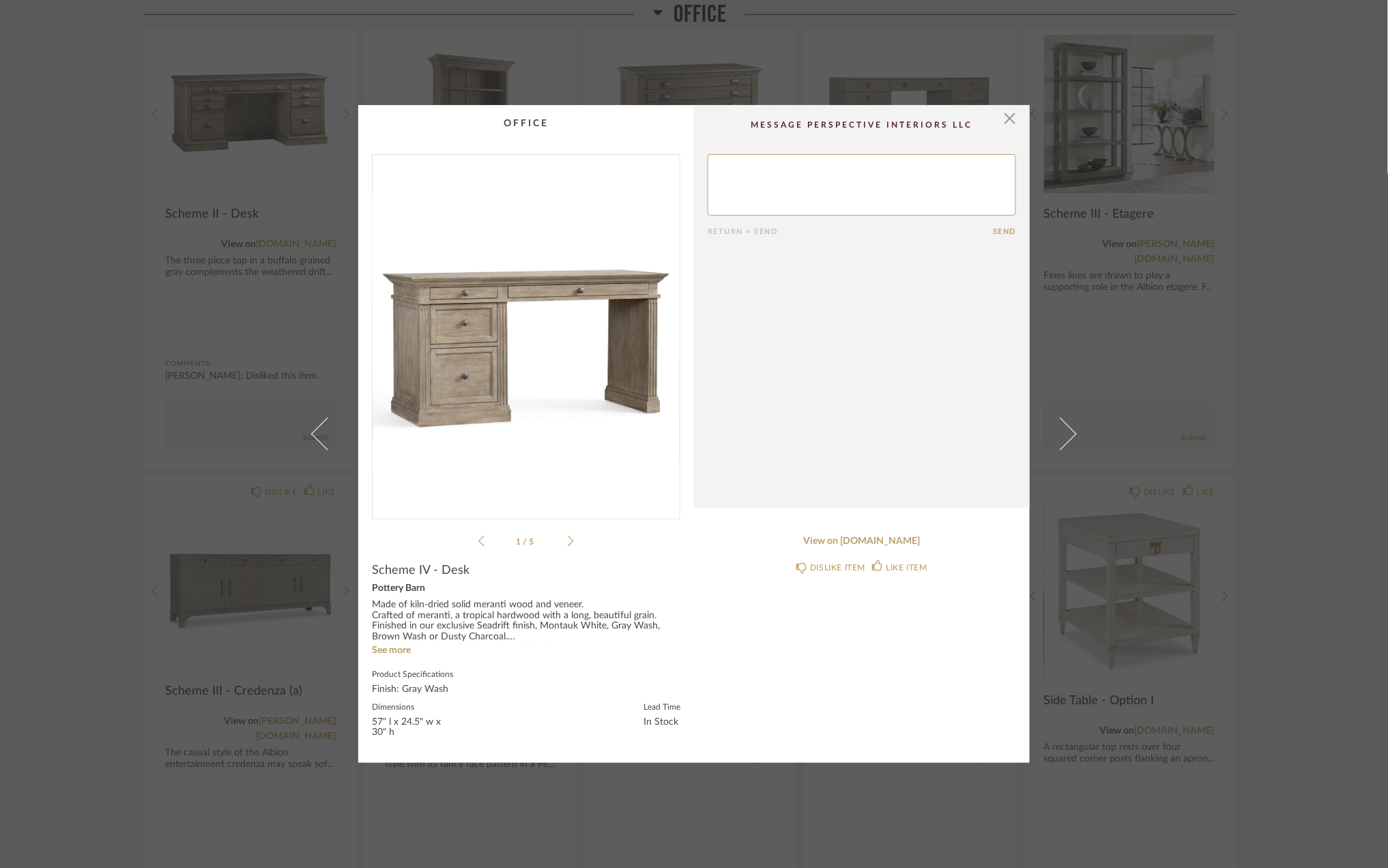
click at [522, 347] on img "0" at bounding box center [526, 331] width 307 height 353
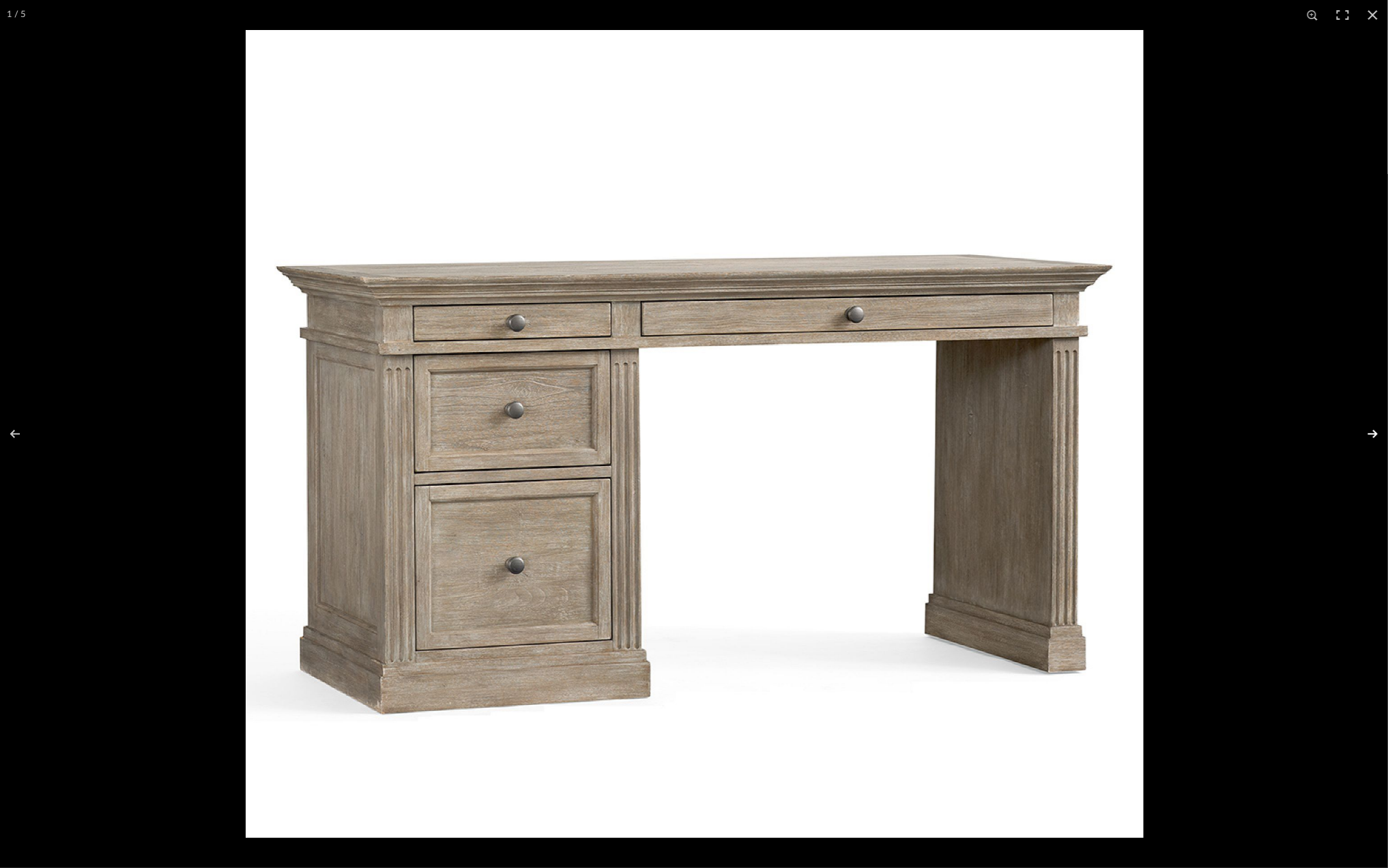
click at [1369, 432] on button at bounding box center [1364, 434] width 48 height 69
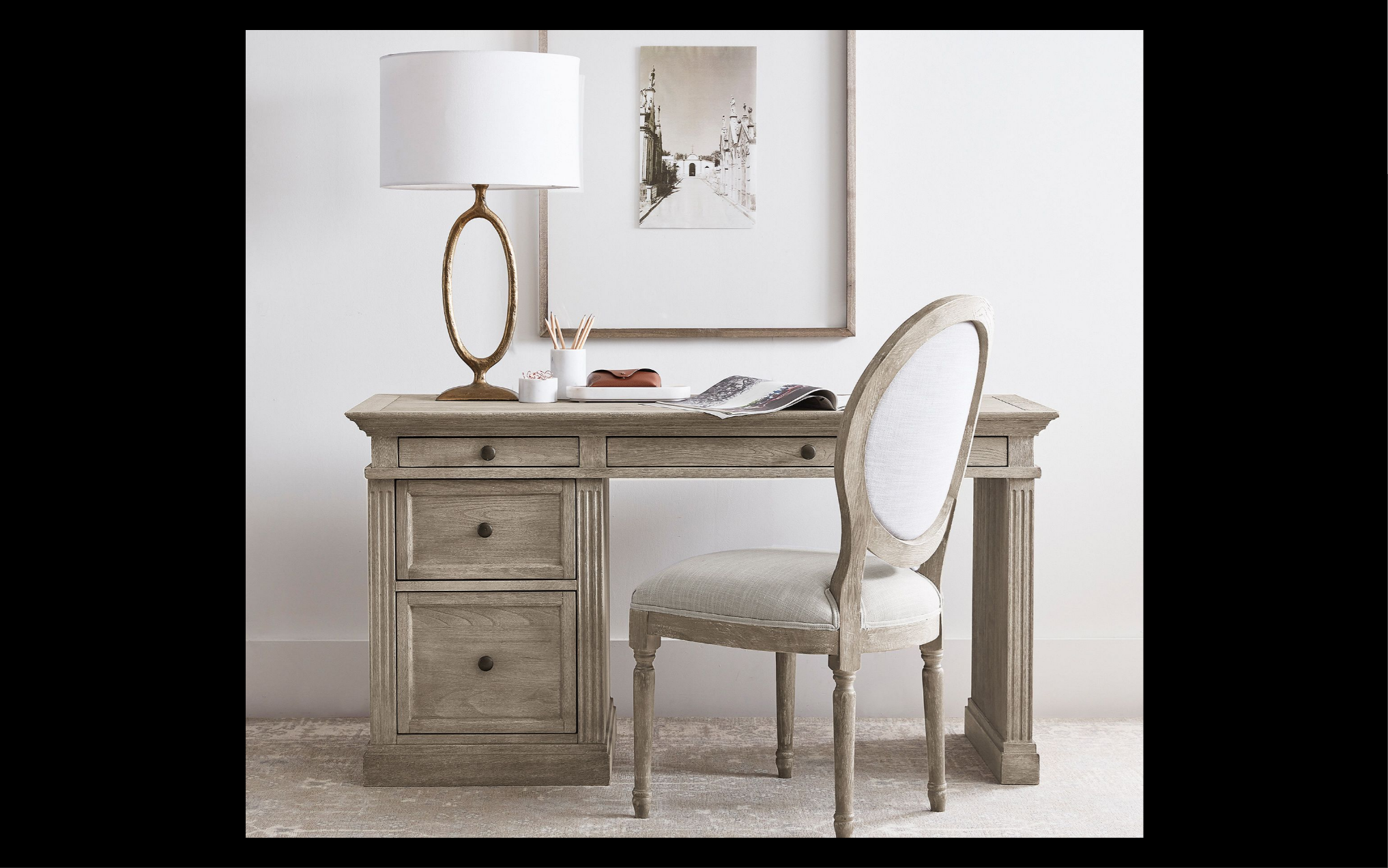
click at [1369, 432] on button at bounding box center [1364, 434] width 48 height 69
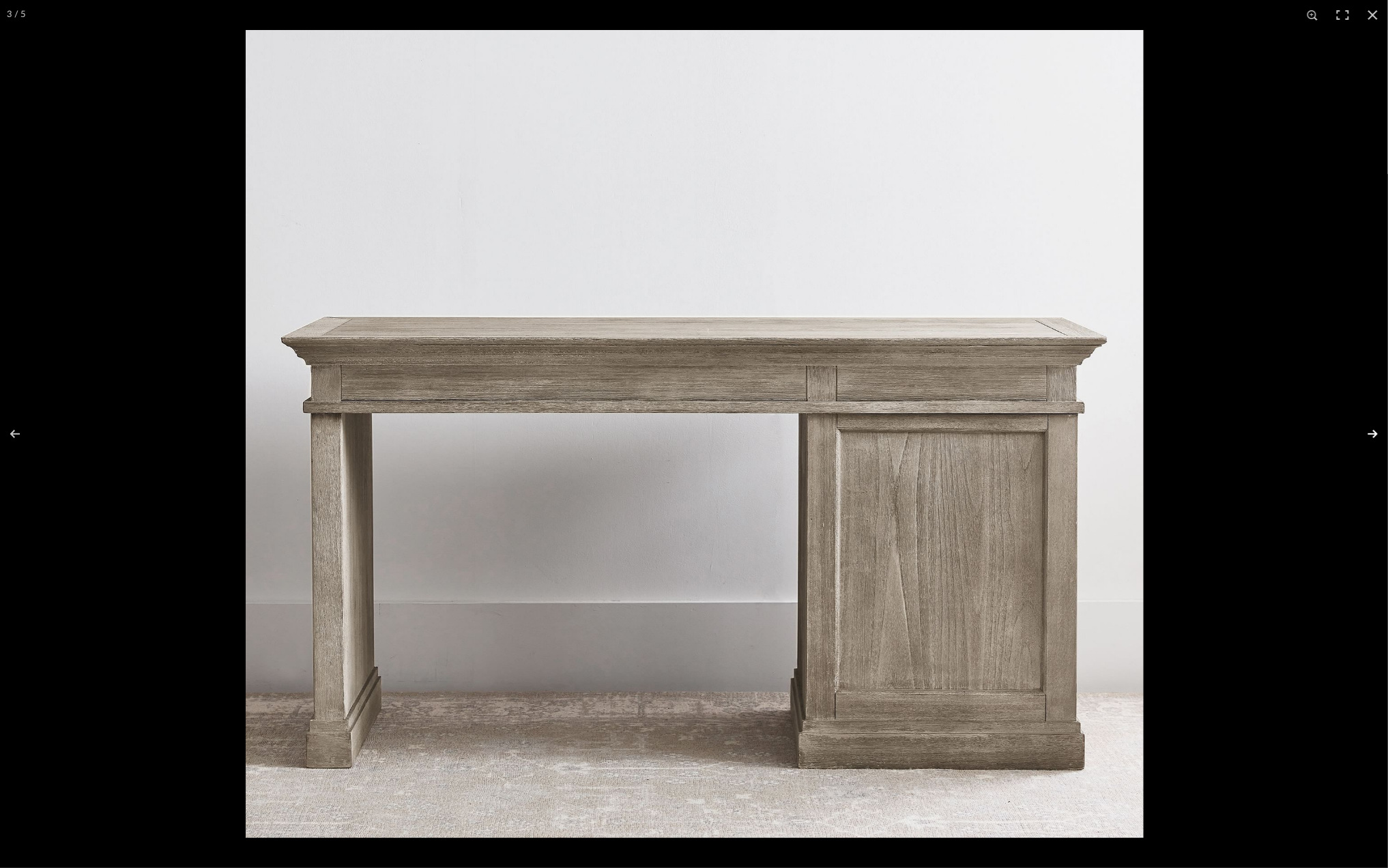
click at [1366, 432] on button at bounding box center [1364, 434] width 48 height 69
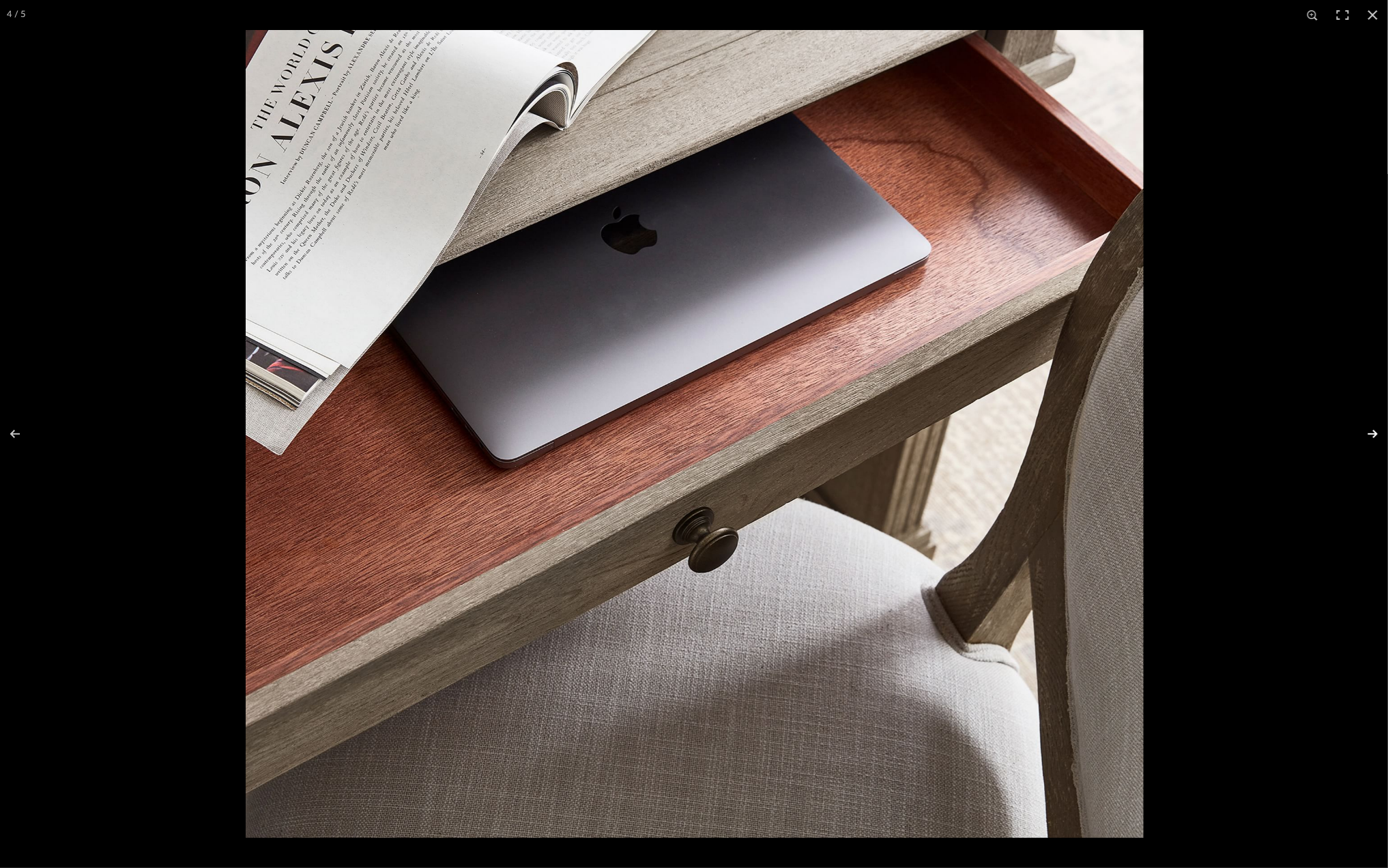
click at [1366, 432] on button at bounding box center [1364, 434] width 48 height 69
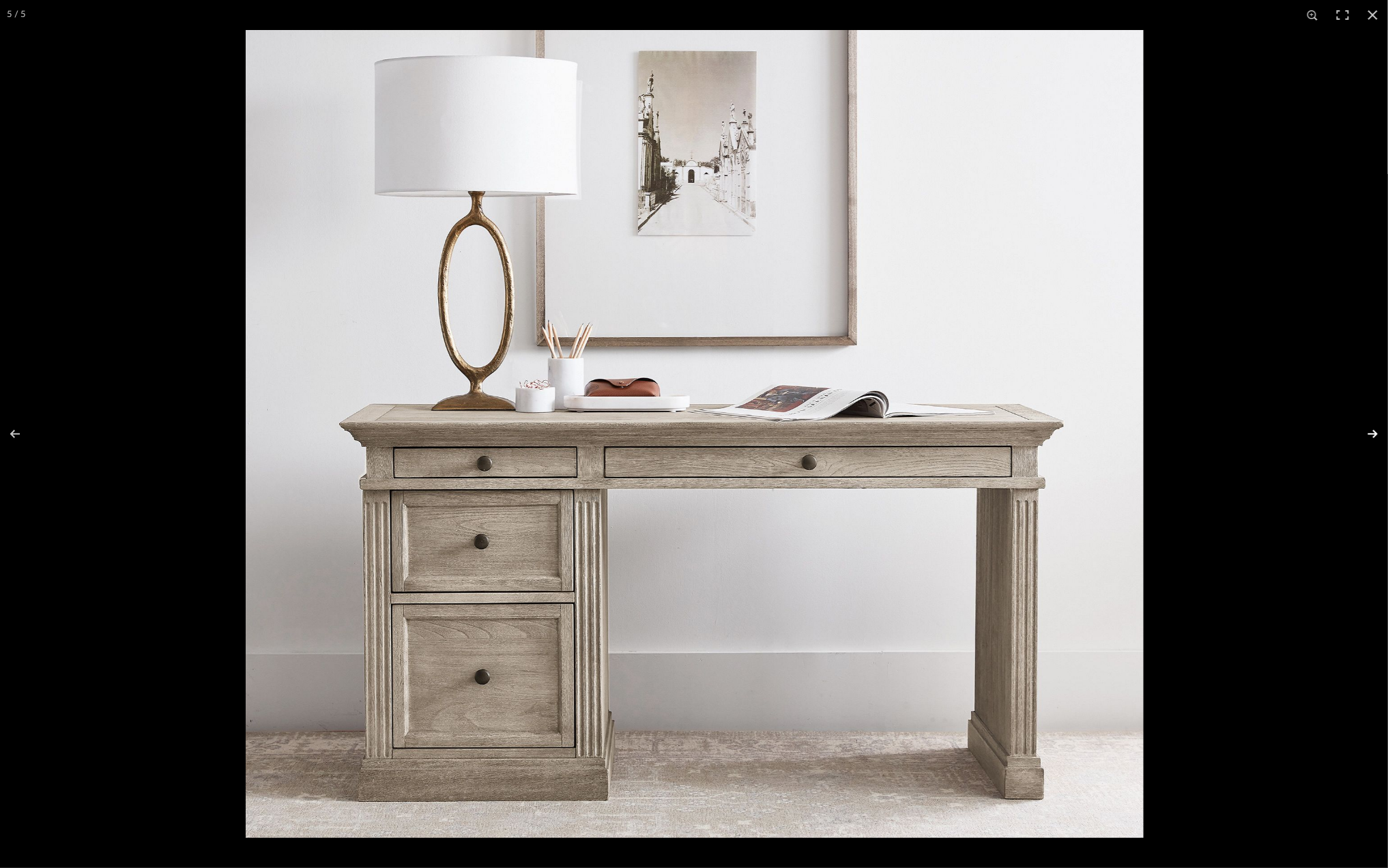
click at [1366, 432] on button at bounding box center [1364, 434] width 48 height 69
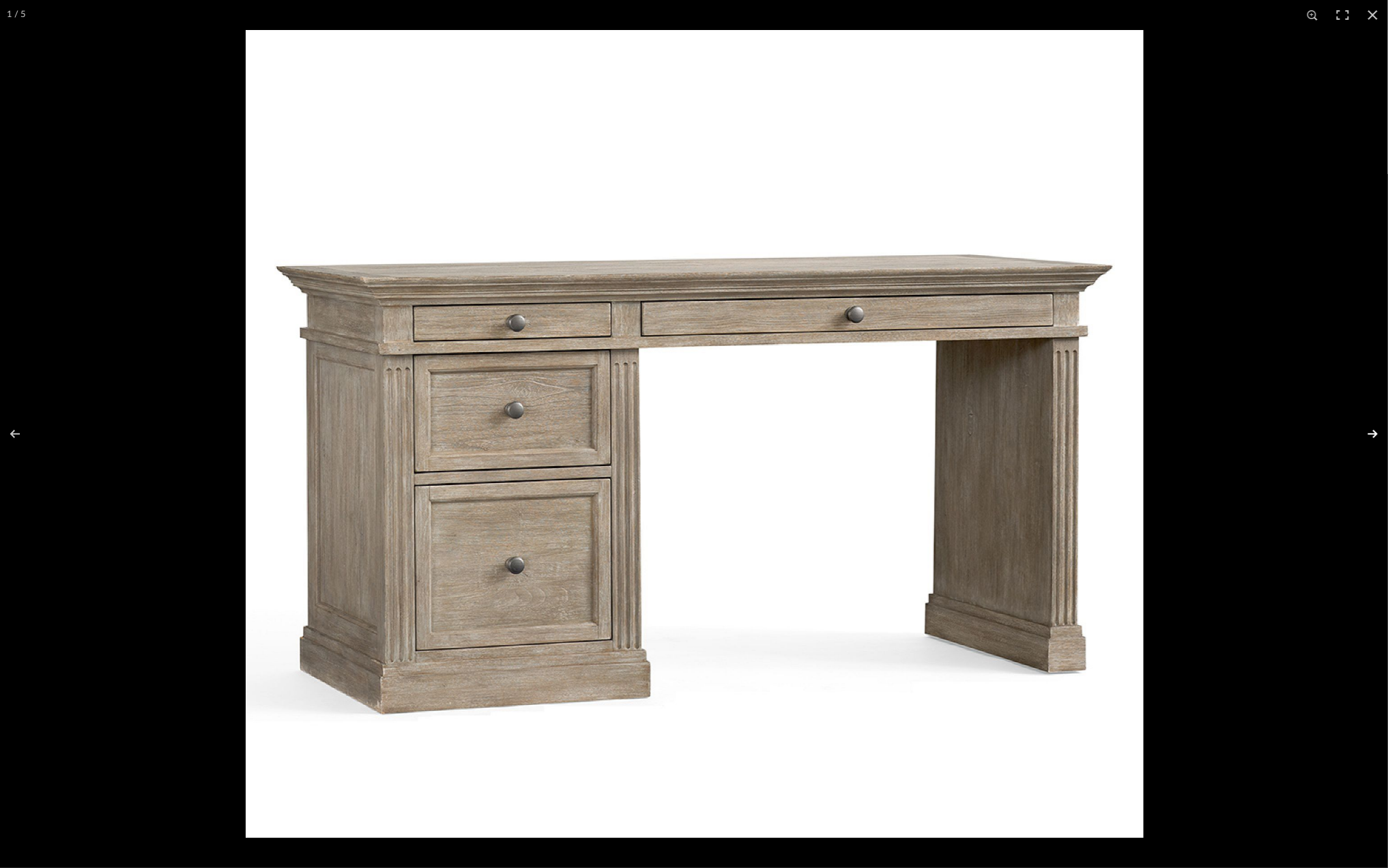
click at [1366, 432] on button at bounding box center [1364, 434] width 48 height 69
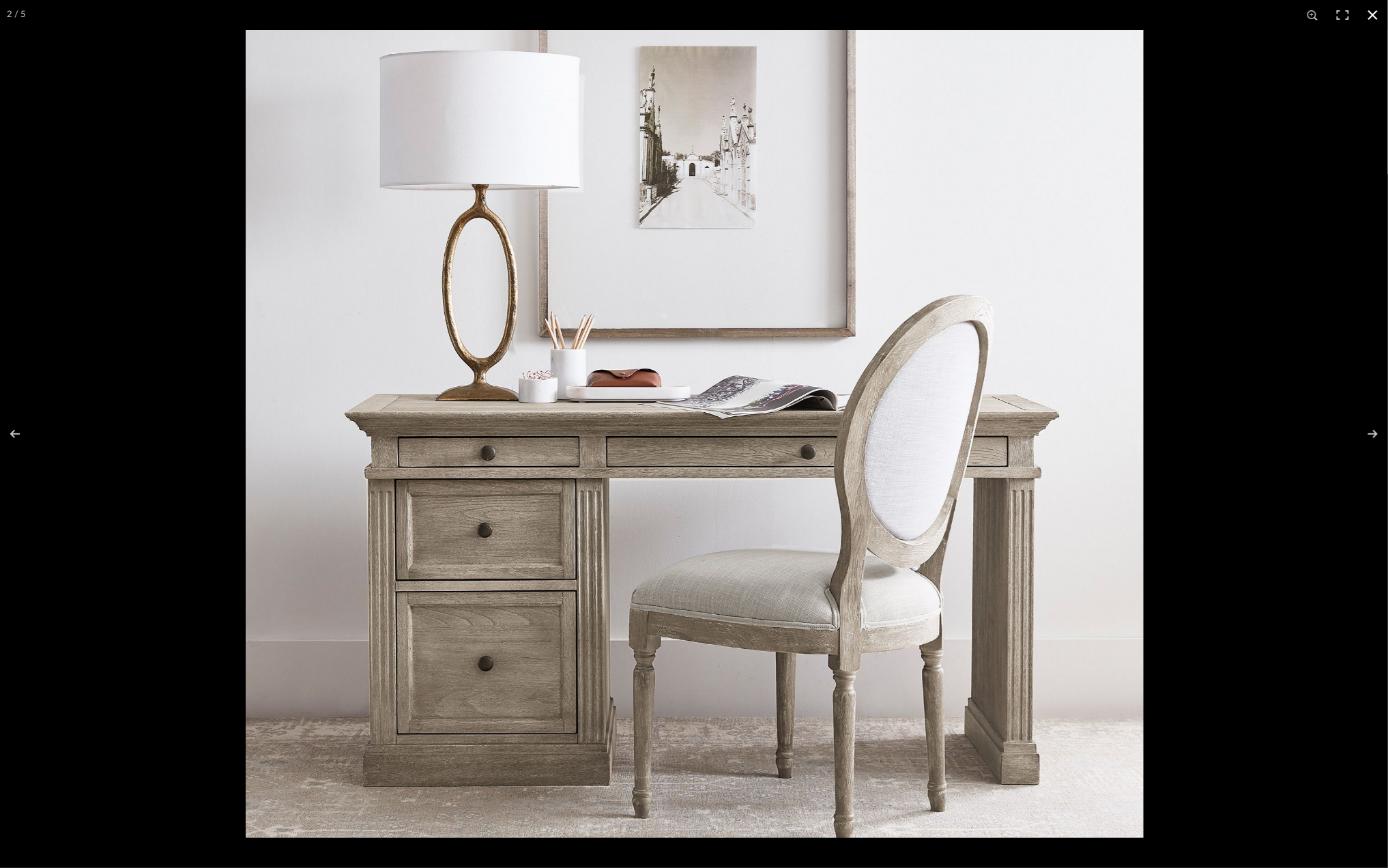
click at [1377, 20] on button at bounding box center [1373, 15] width 30 height 30
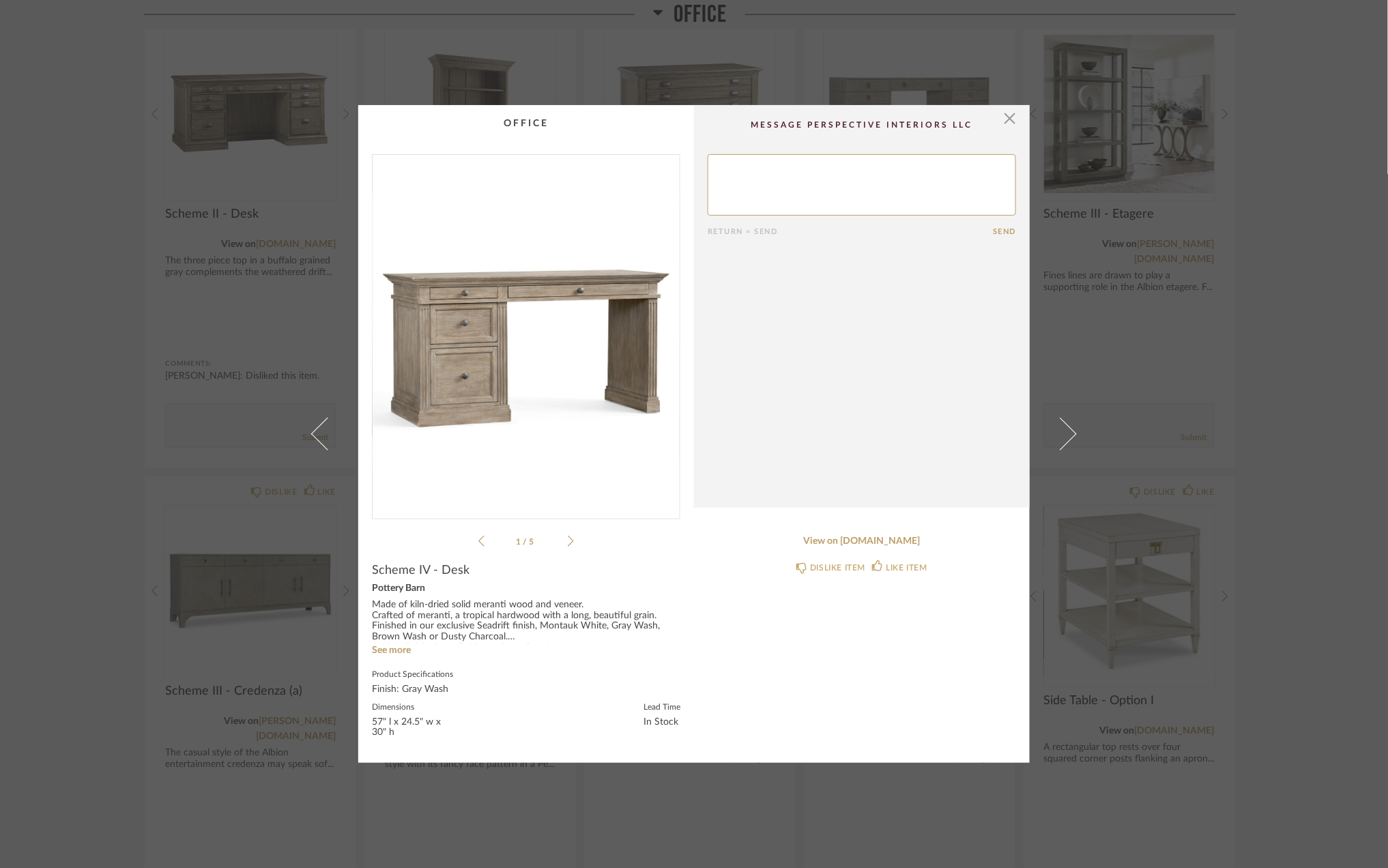
click at [1202, 432] on div "× 1 / 5 Return = Send Send Scheme IV - Desk Pottery Barn Made of kiln-dried sol…" at bounding box center [694, 434] width 1388 height 868
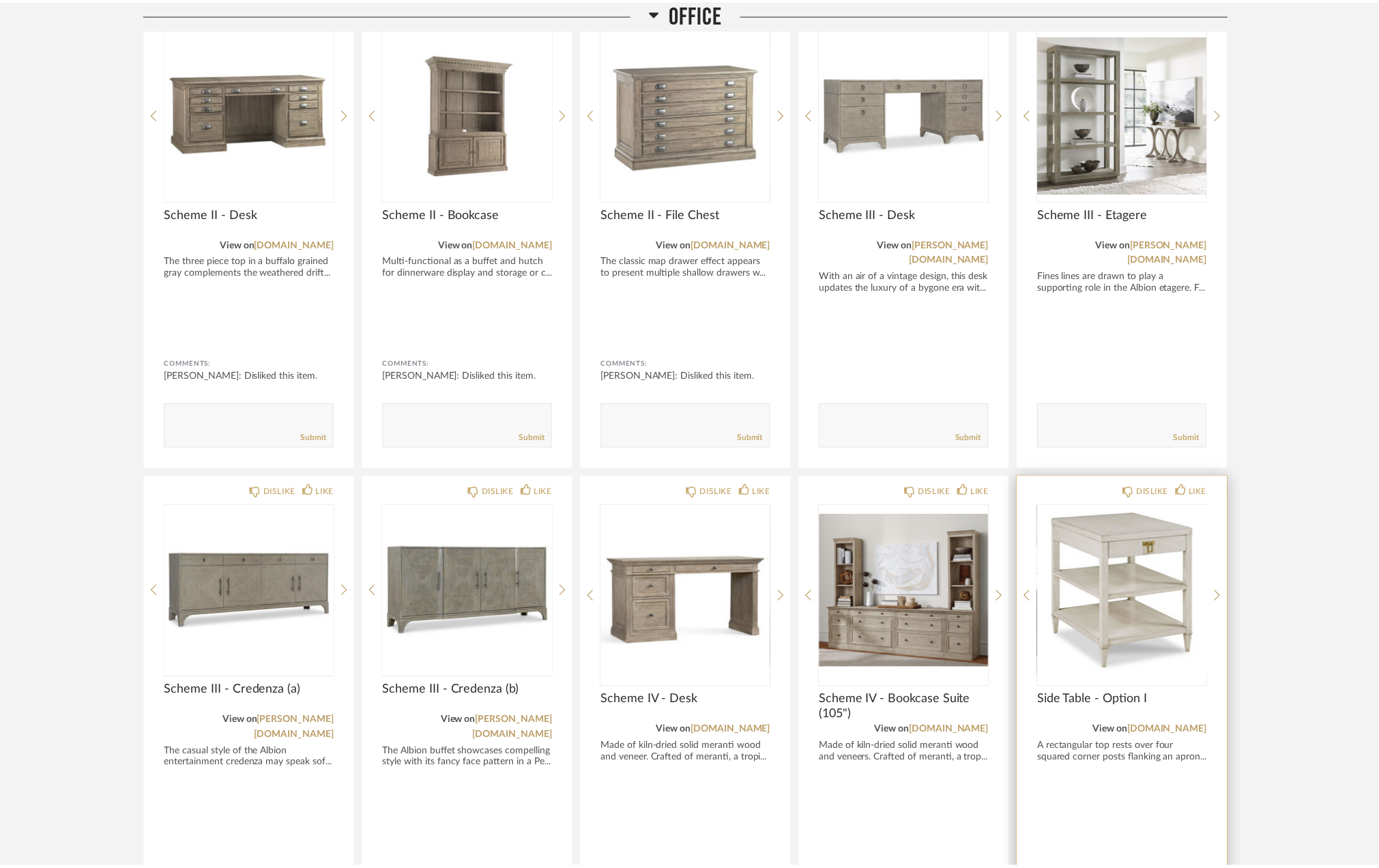
scroll to position [3612, 0]
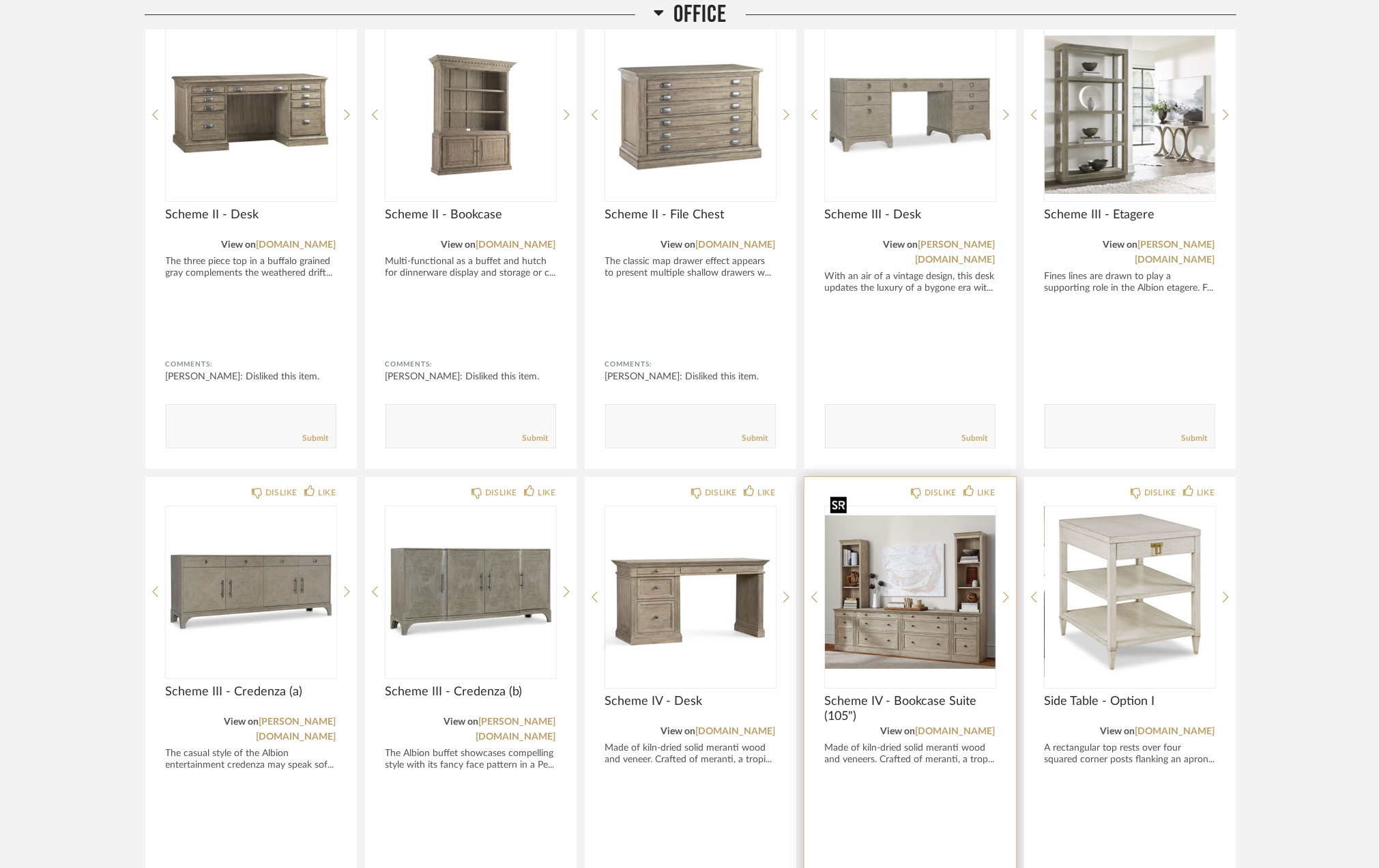
click at [936, 586] on img "0" at bounding box center [910, 591] width 170 height 170
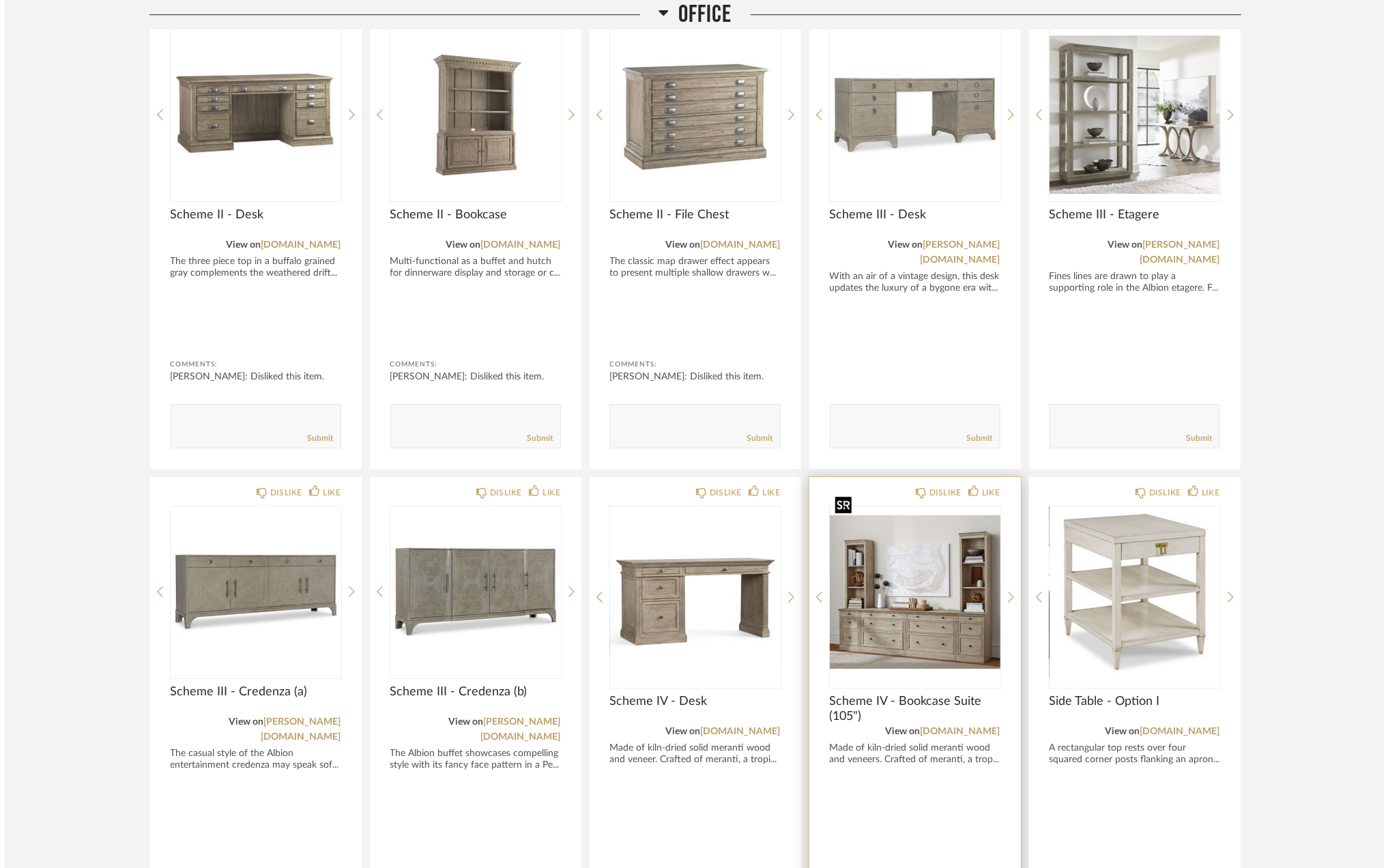
scroll to position [0, 0]
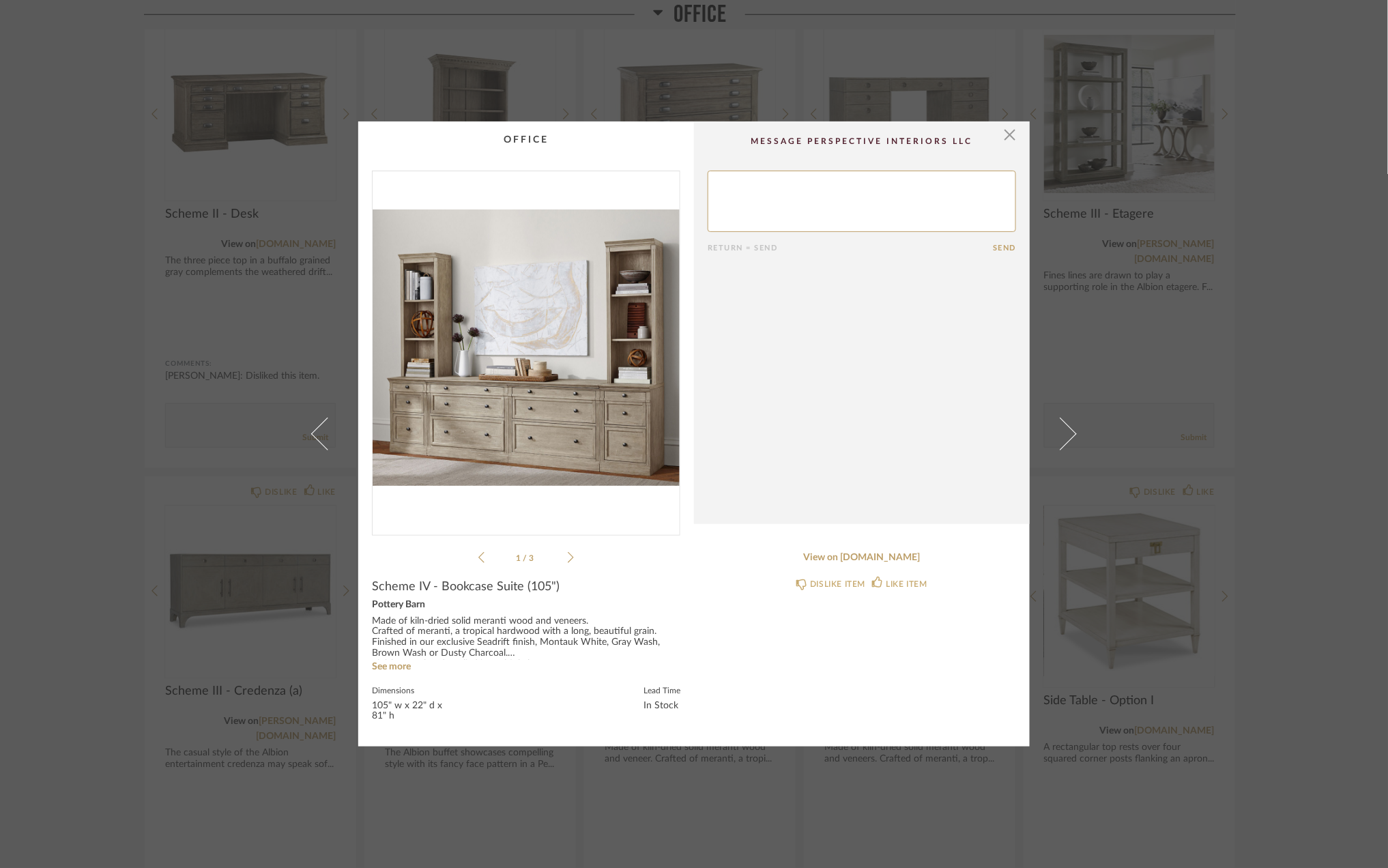
click at [514, 396] on img "0" at bounding box center [526, 347] width 307 height 353
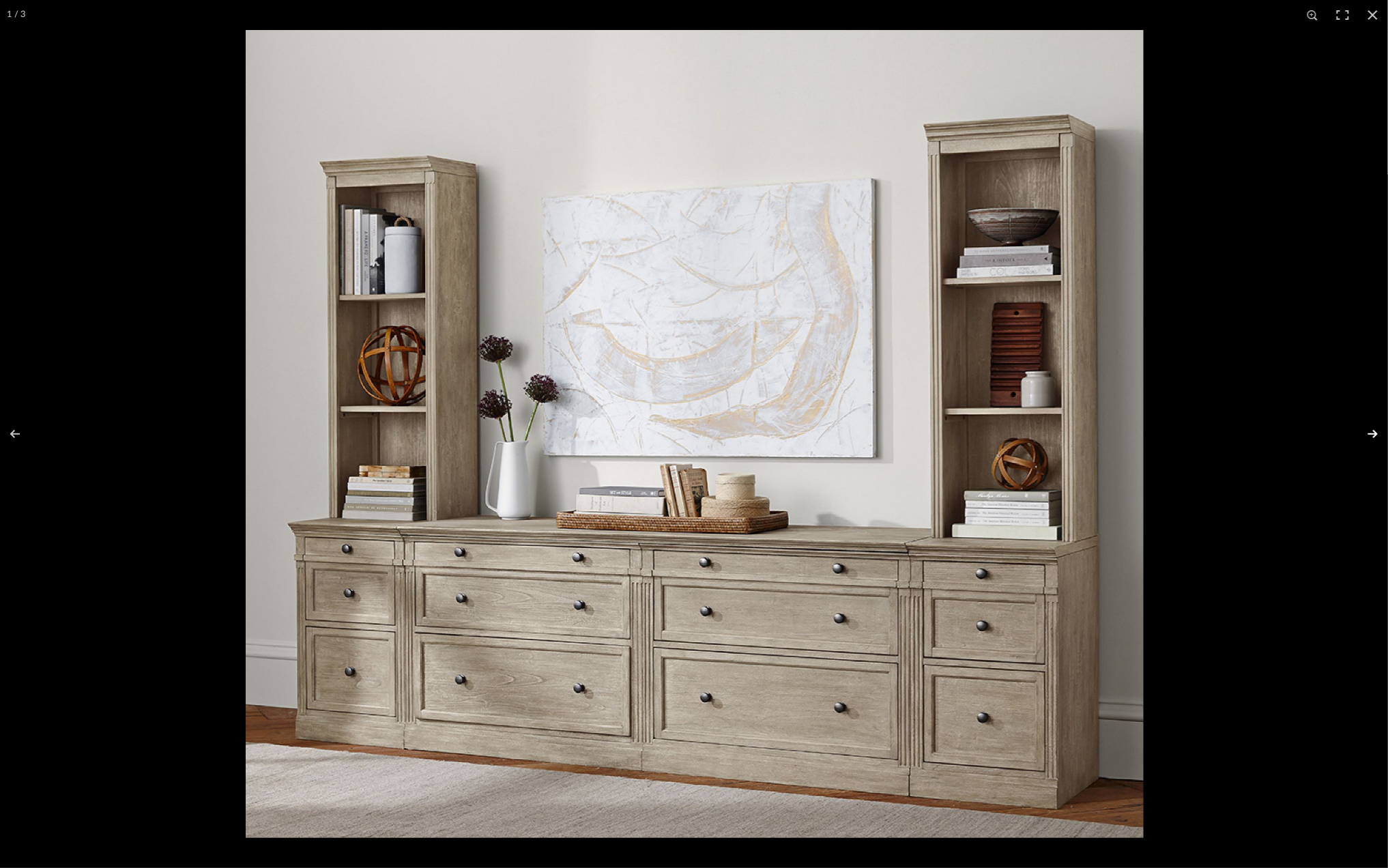
click at [1373, 435] on button at bounding box center [1364, 434] width 48 height 69
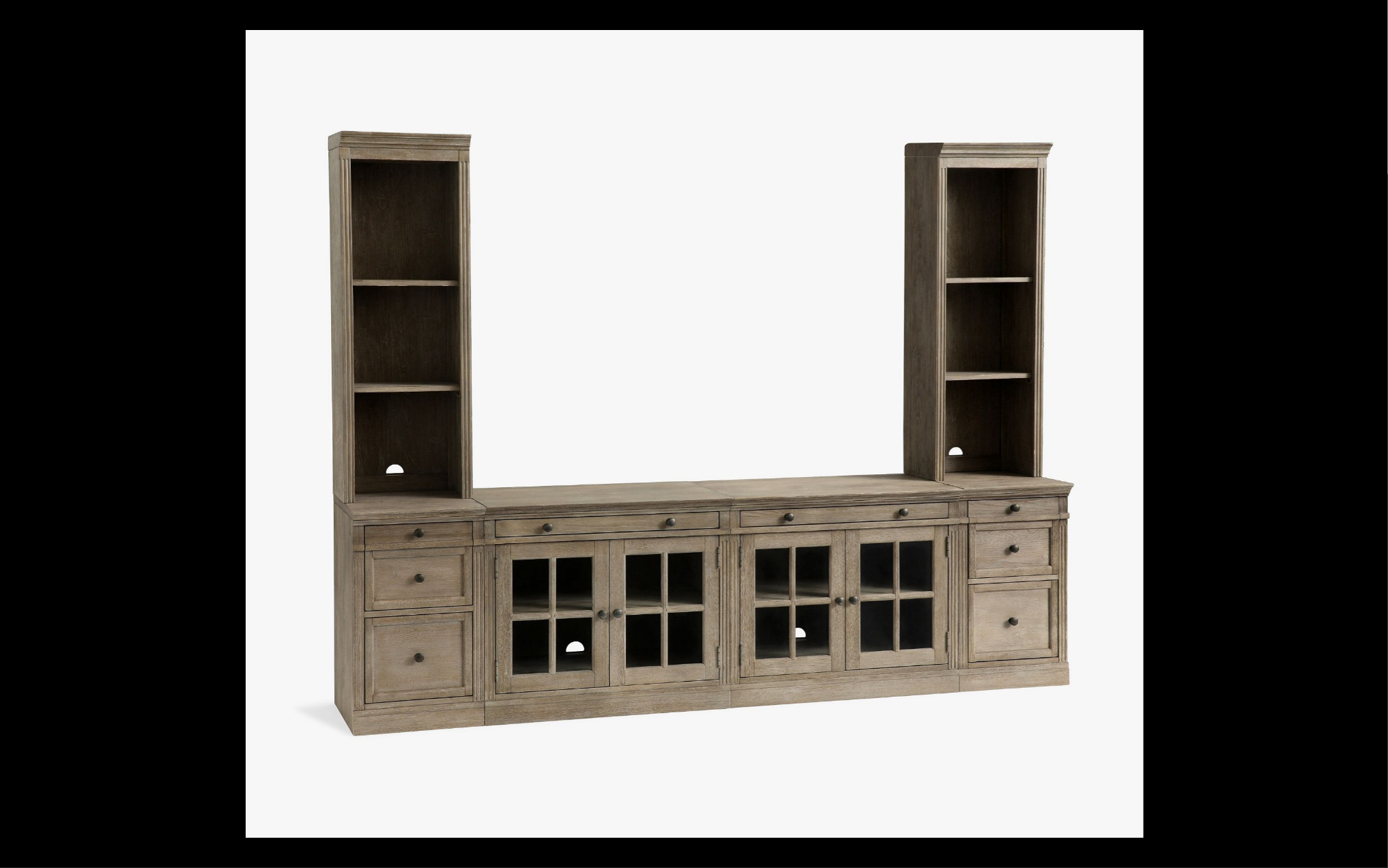
click at [1369, 438] on button at bounding box center [1364, 434] width 48 height 69
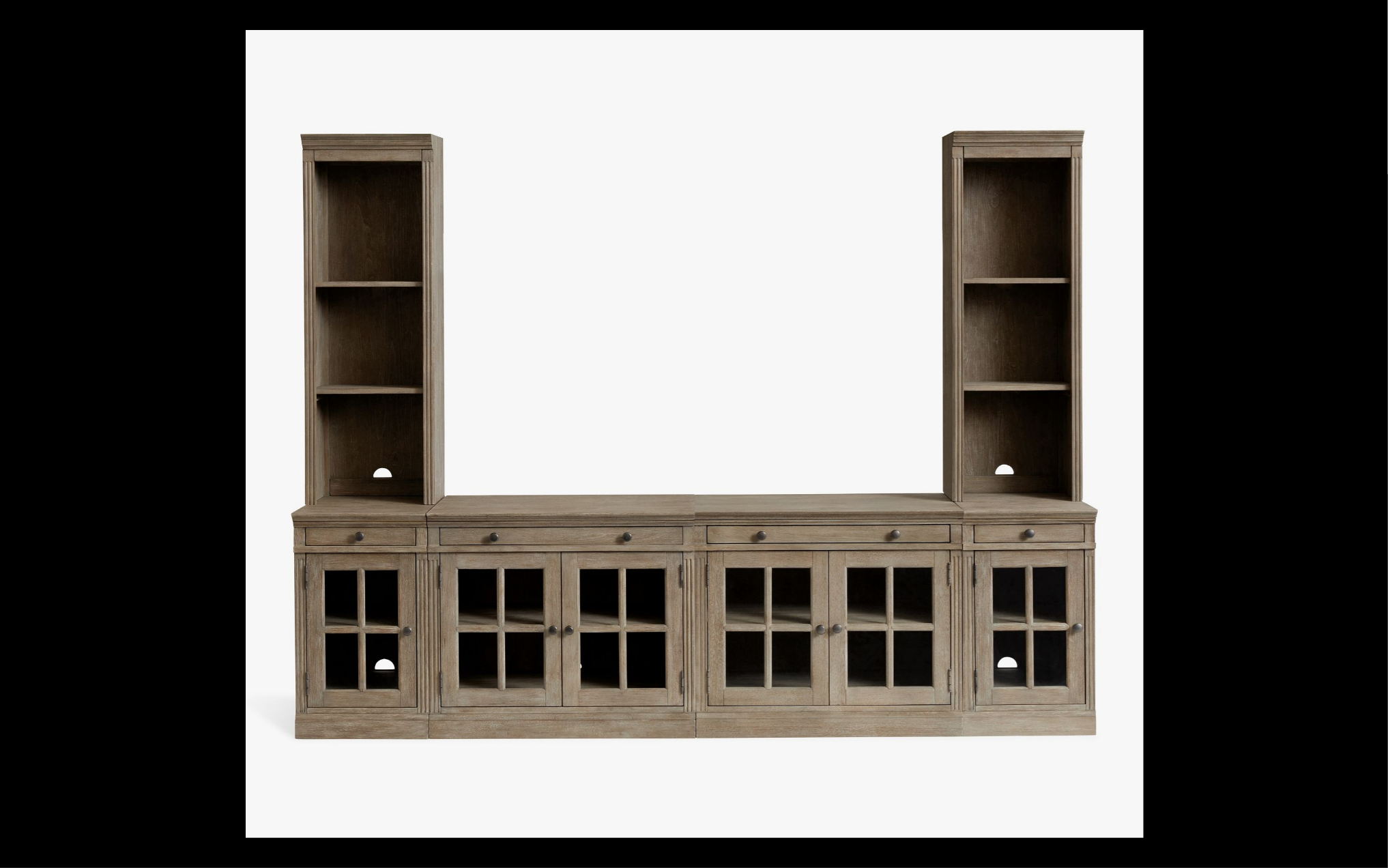
click at [1369, 438] on button at bounding box center [1364, 434] width 48 height 69
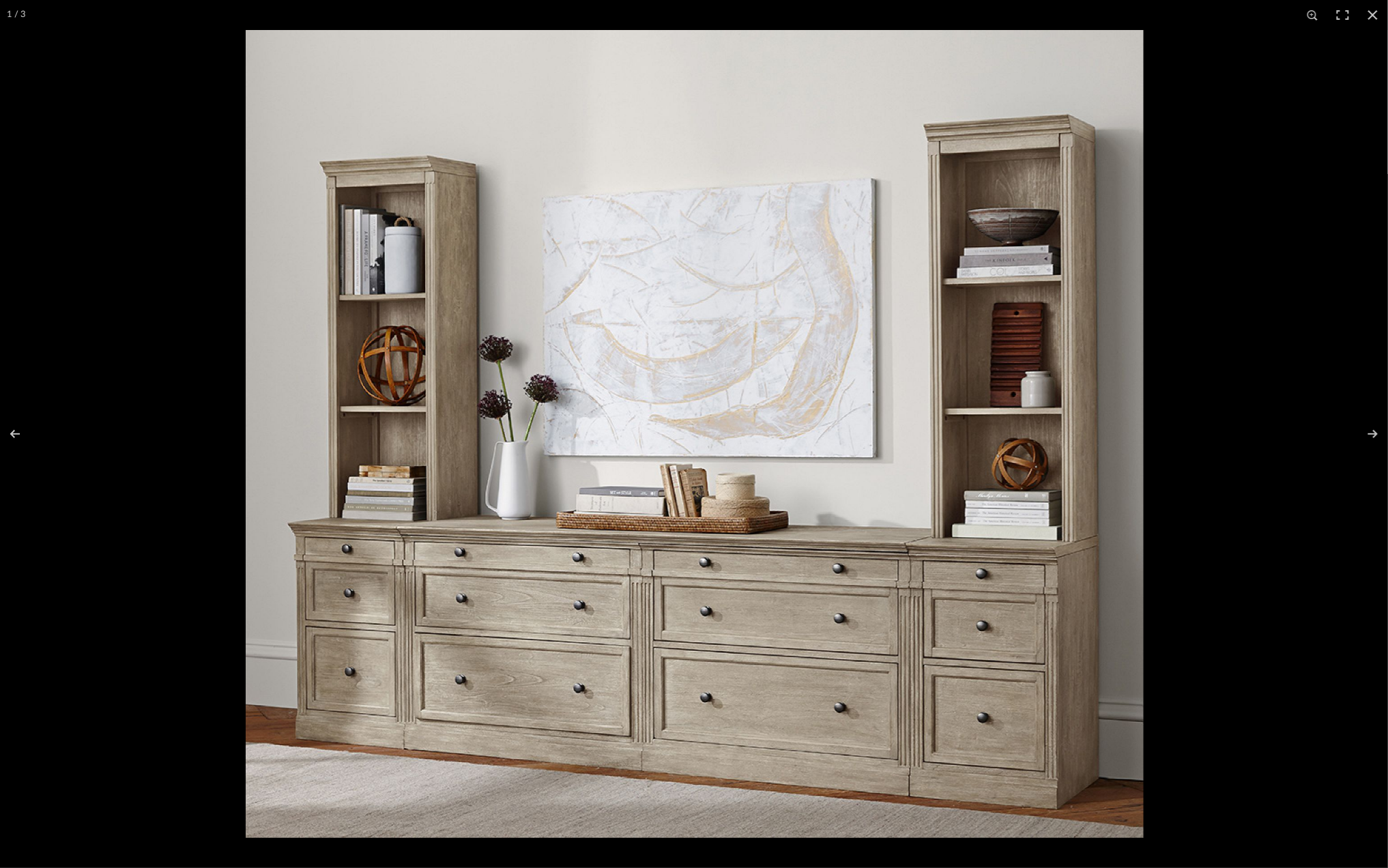
click at [1343, 380] on div at bounding box center [939, 464] width 1388 height 868
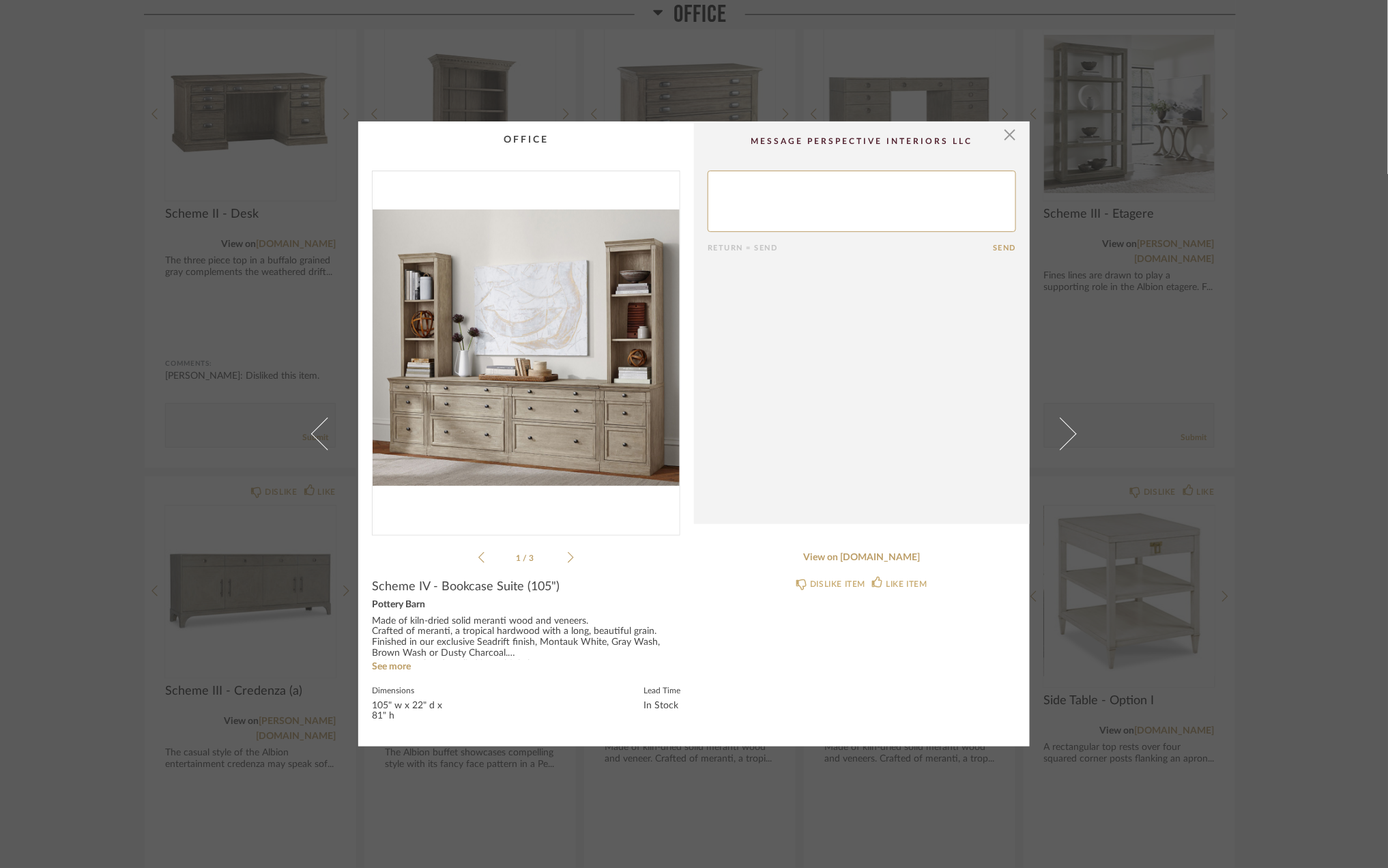
click at [1317, 298] on div "× 1 / 3 Return = Send Send Scheme IV - Bookcase Suite (105") Pottery Barn Made …" at bounding box center [694, 434] width 1388 height 868
